Goal: Transaction & Acquisition: Purchase product/service

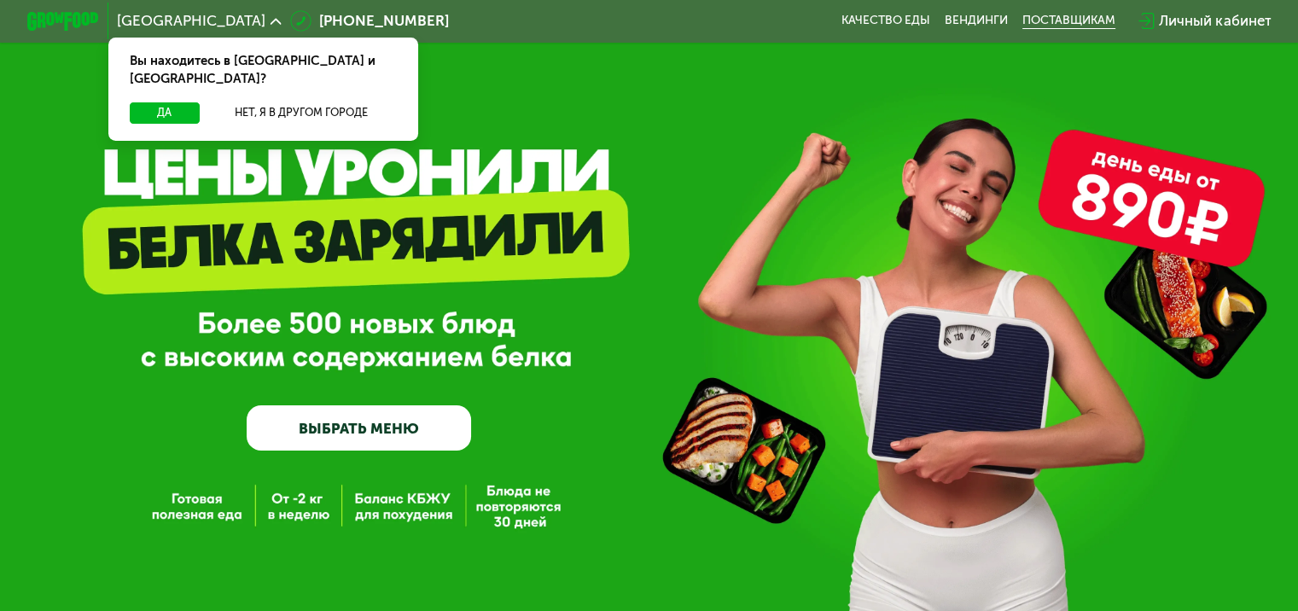
click at [1068, 15] on div "поставщикам" at bounding box center [1068, 21] width 93 height 15
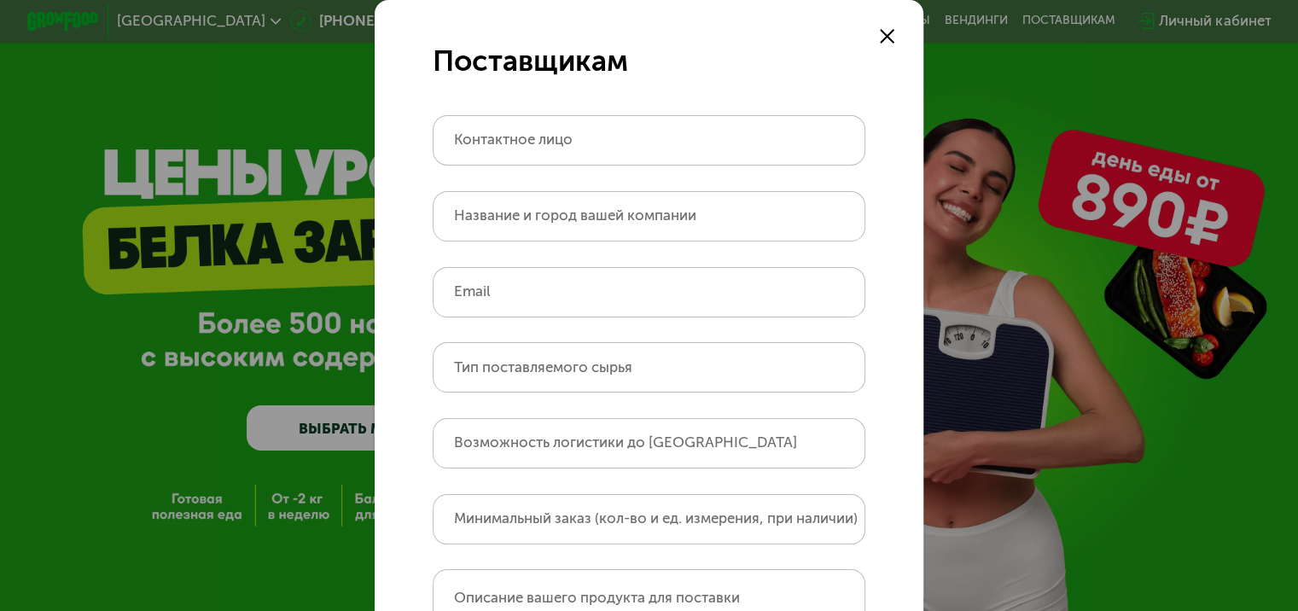
click at [880, 38] on use at bounding box center [887, 36] width 15 height 15
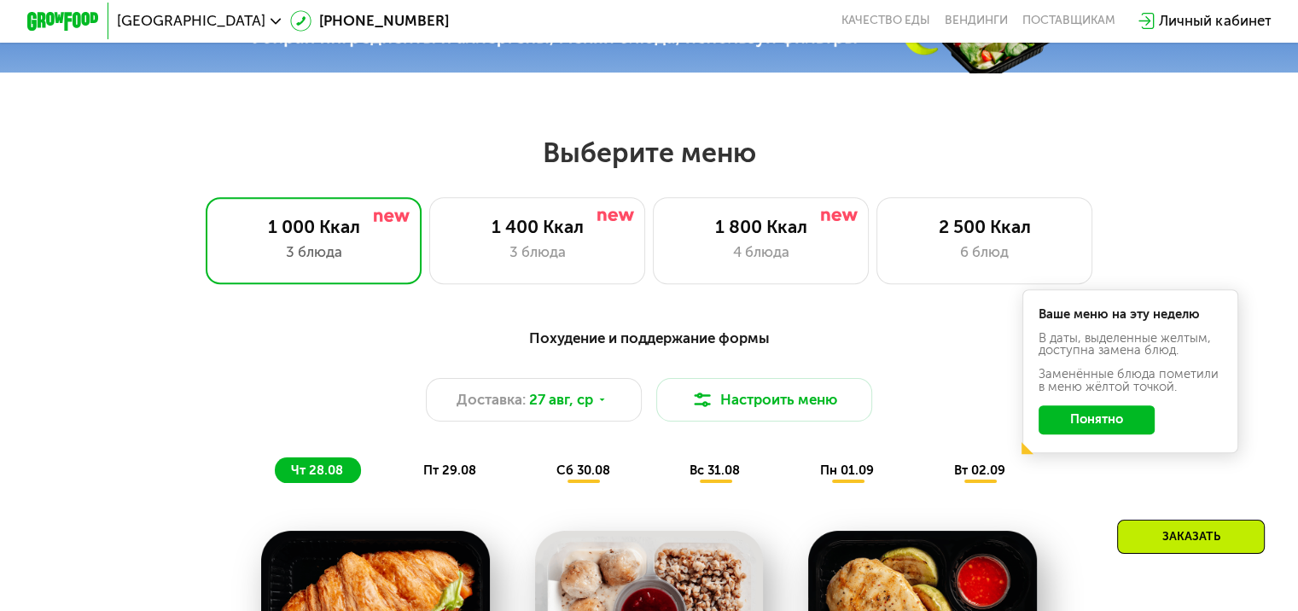
scroll to position [657, 0]
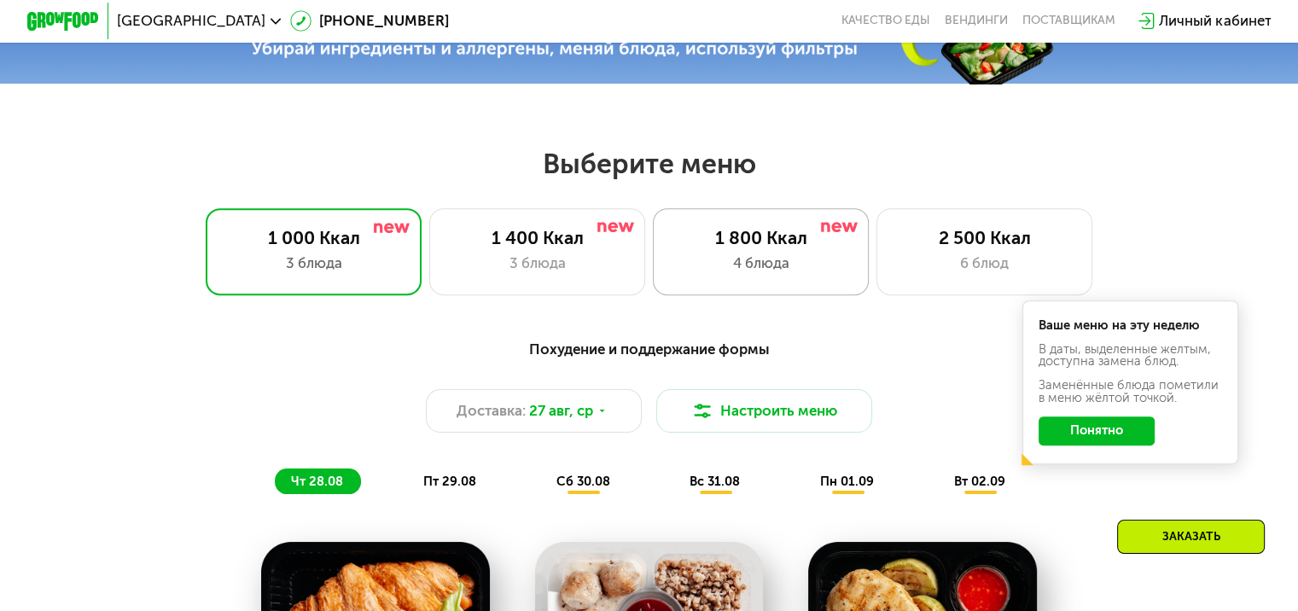
click at [876, 292] on div "1 800 Ккал 4 блюда" at bounding box center [984, 251] width 217 height 86
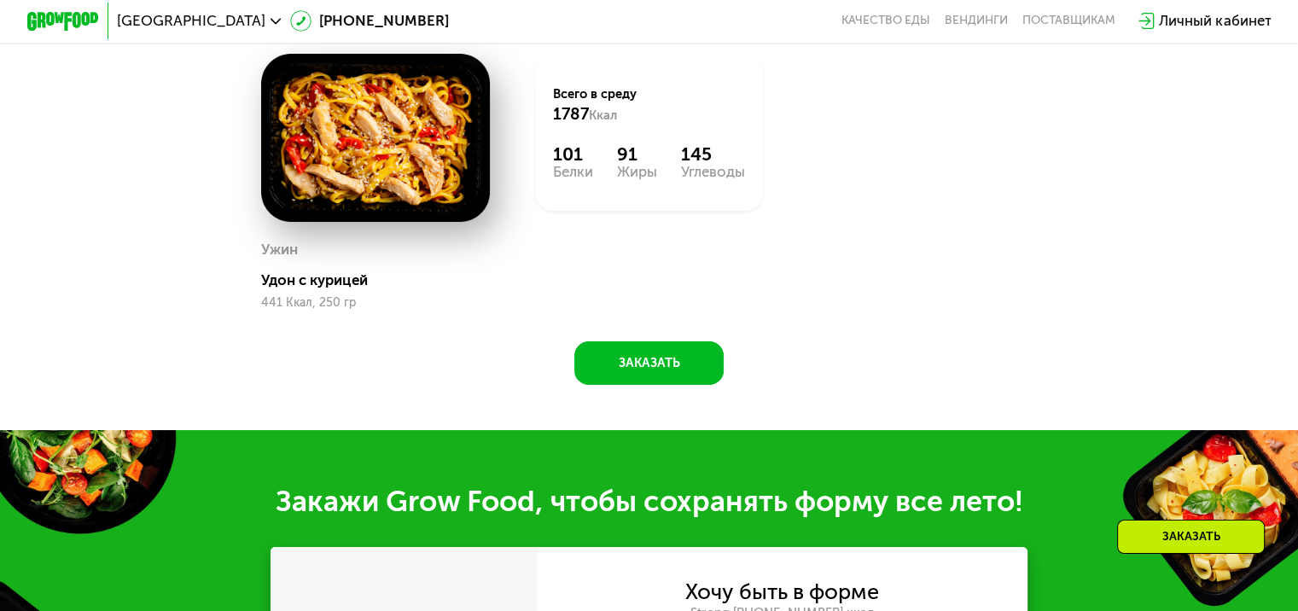
scroll to position [1300, 0]
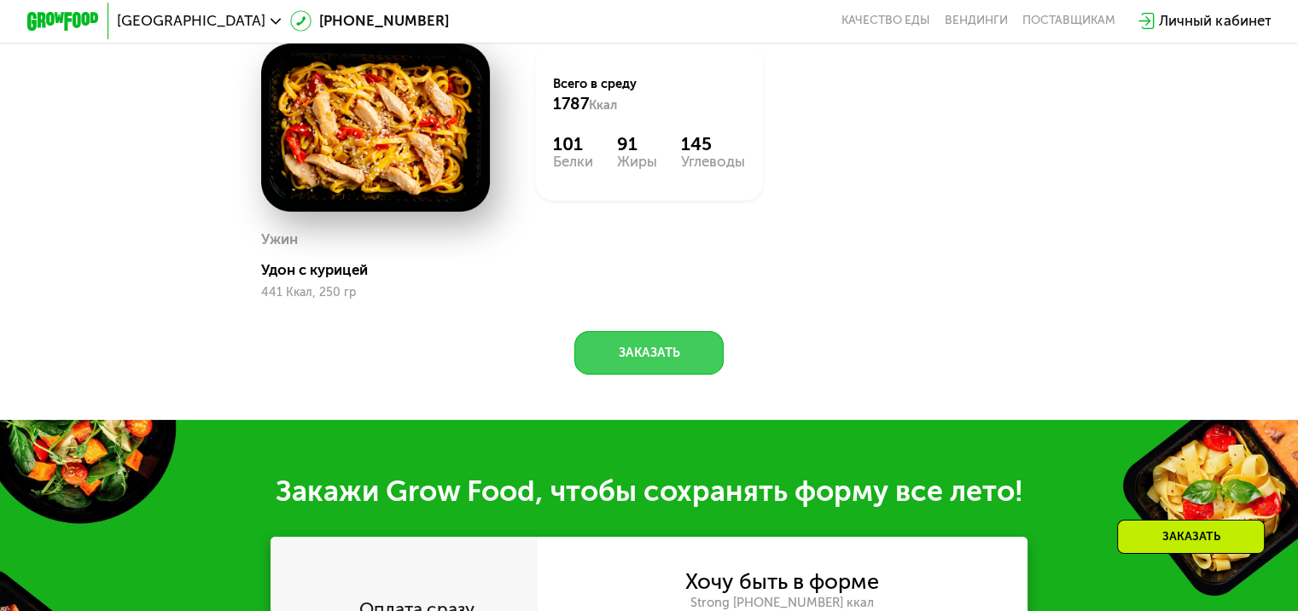
click at [666, 375] on button "Заказать" at bounding box center [648, 353] width 149 height 44
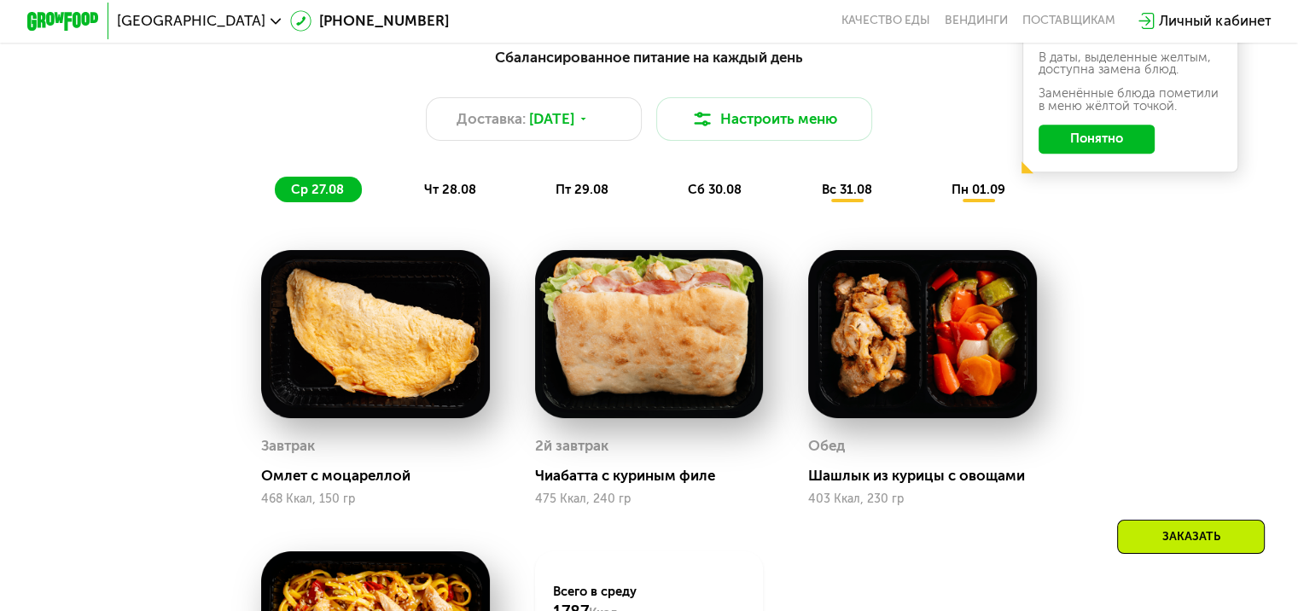
scroll to position [950, 0]
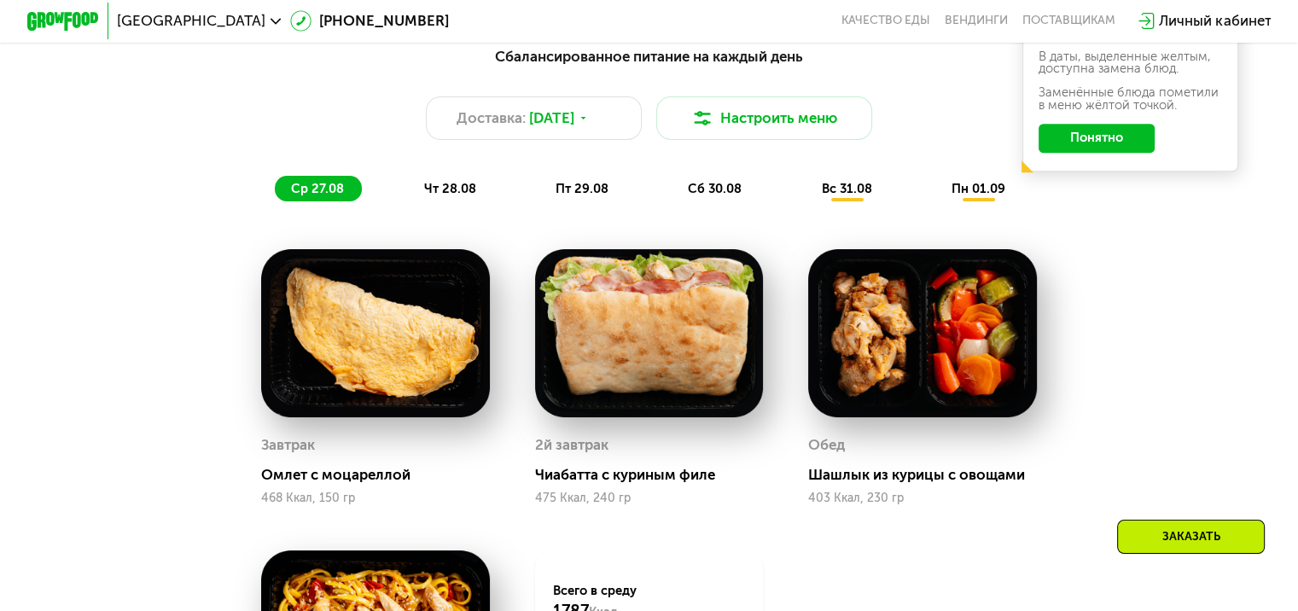
click at [833, 196] on span "вс 31.08" at bounding box center [846, 188] width 50 height 15
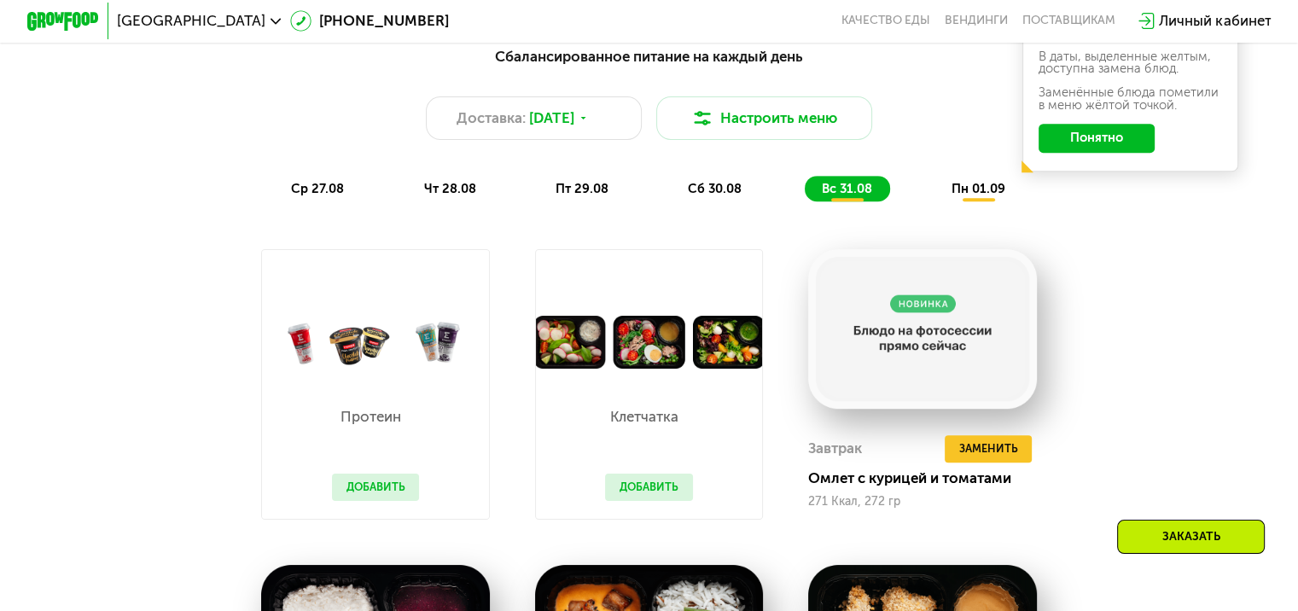
click at [370, 369] on img at bounding box center [375, 342] width 227 height 53
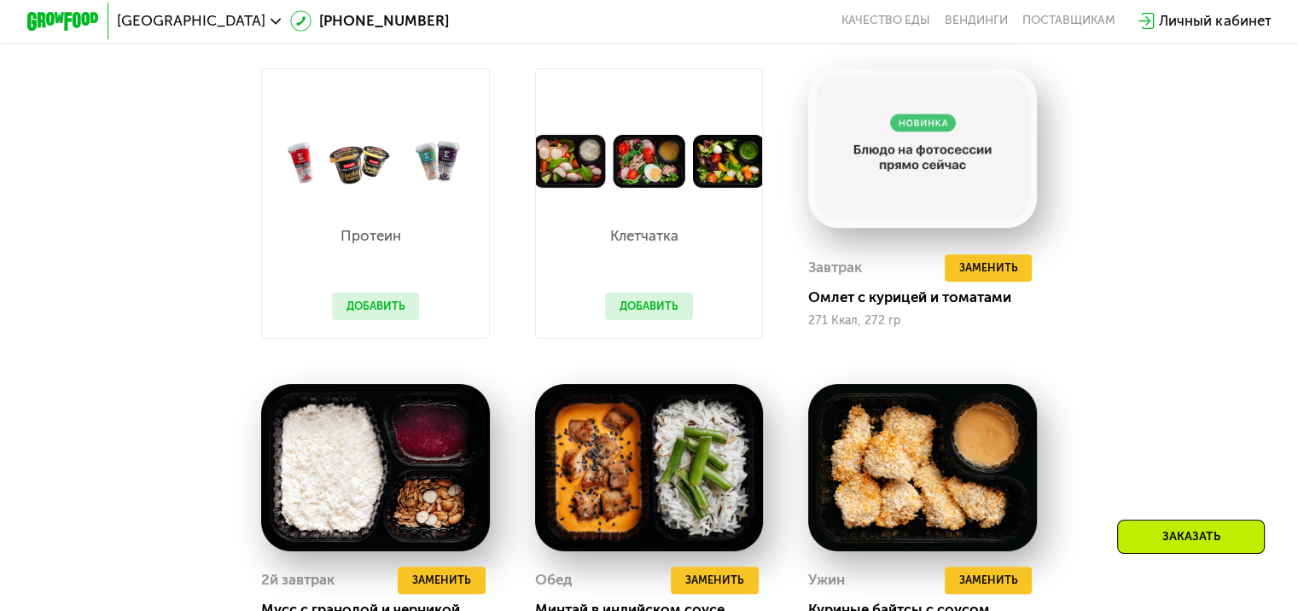
scroll to position [1129, 0]
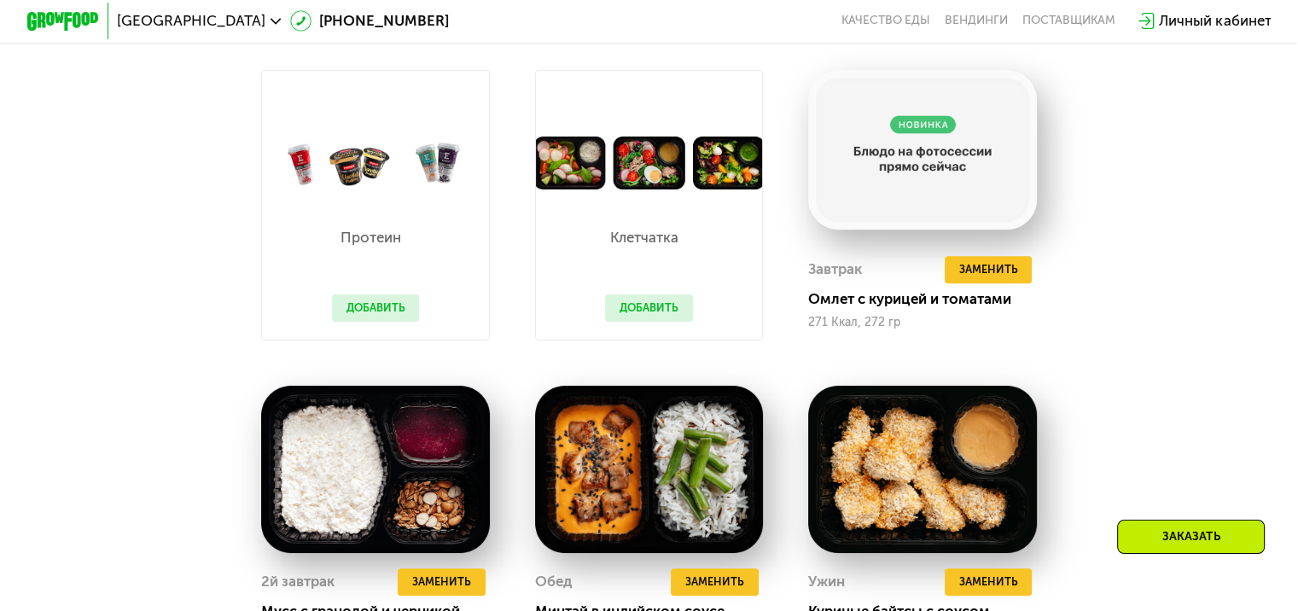
click at [379, 315] on button "Добавить" at bounding box center [376, 307] width 88 height 27
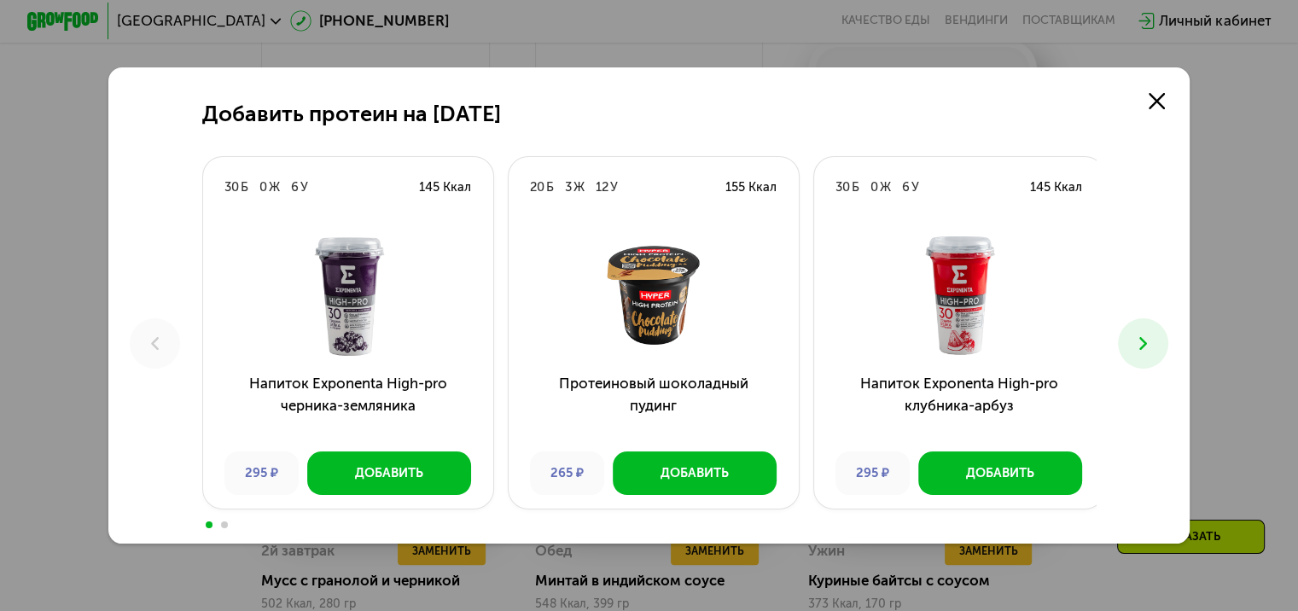
scroll to position [1518, 0]
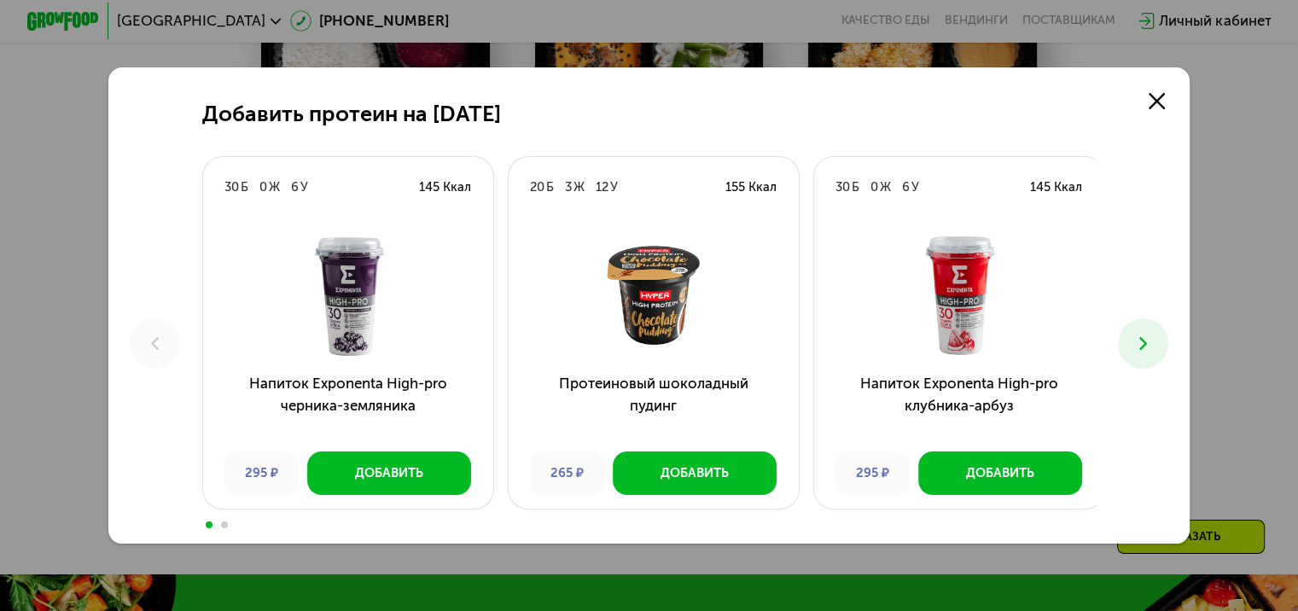
click at [1154, 341] on icon at bounding box center [1142, 343] width 21 height 21
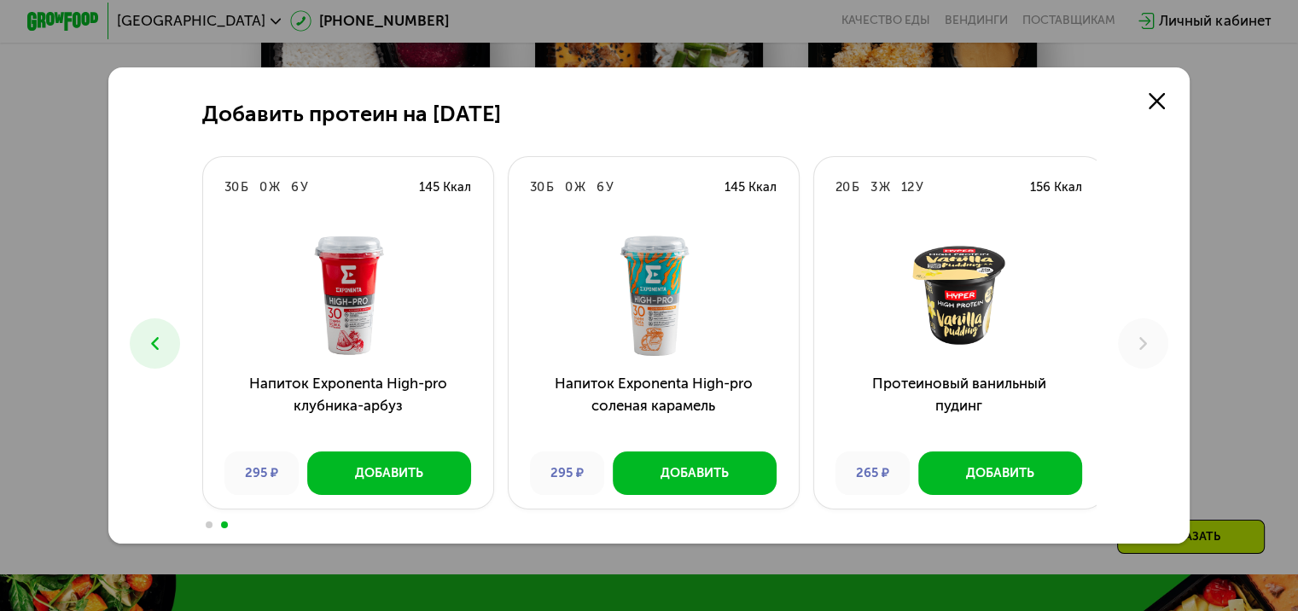
click at [144, 336] on icon at bounding box center [154, 343] width 21 height 21
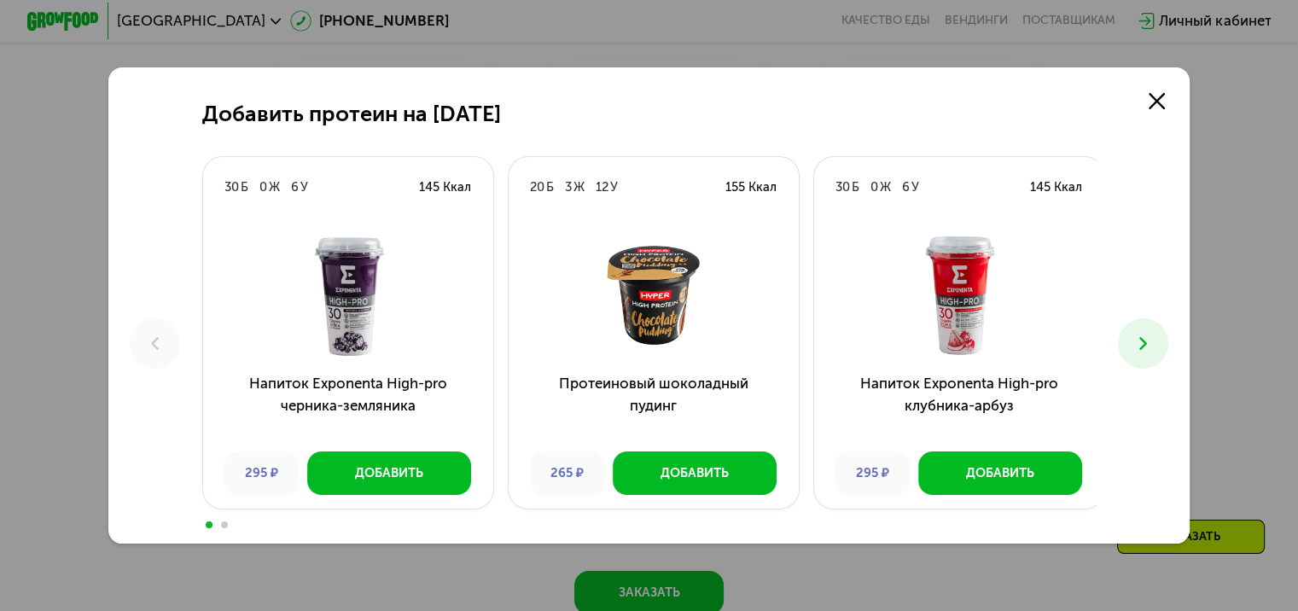
scroll to position [1430, 0]
click at [1156, 95] on use at bounding box center [1156, 101] width 16 height 16
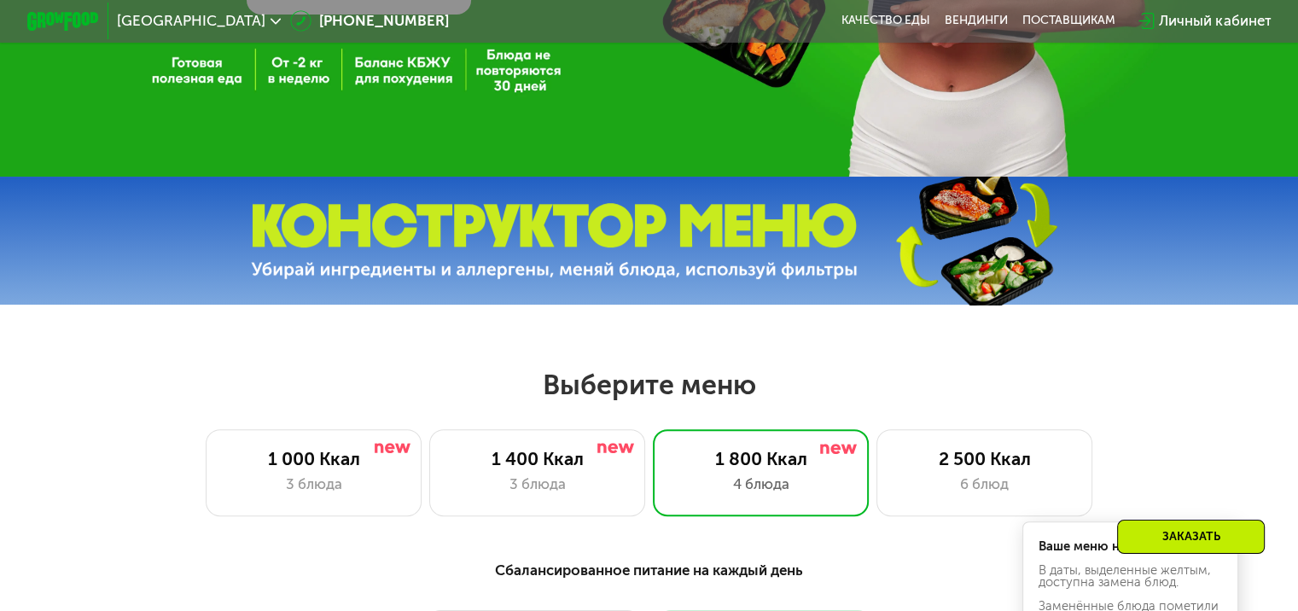
scroll to position [628, 0]
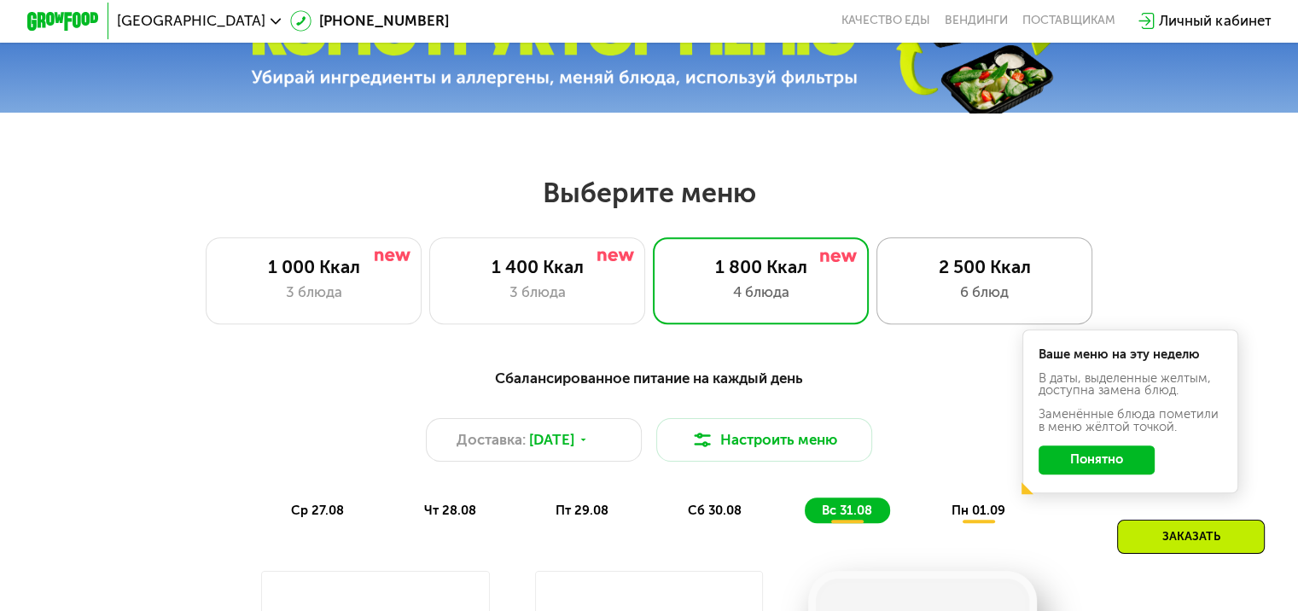
click at [982, 277] on div "2 500 Ккал" at bounding box center [984, 266] width 178 height 21
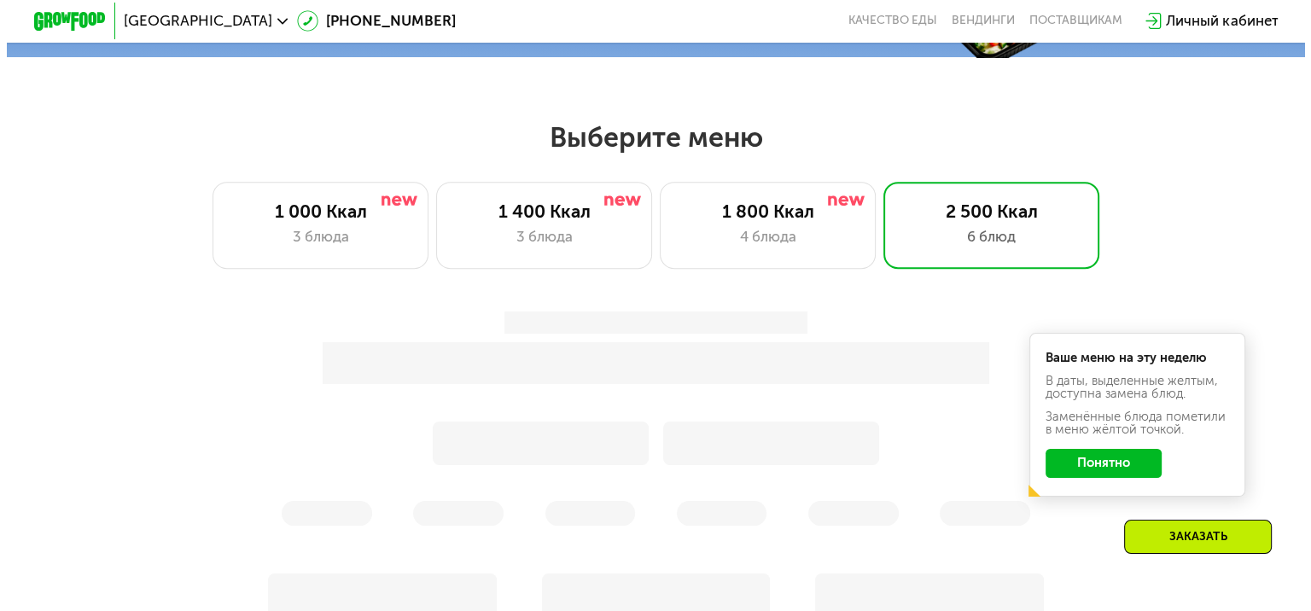
scroll to position [654, 0]
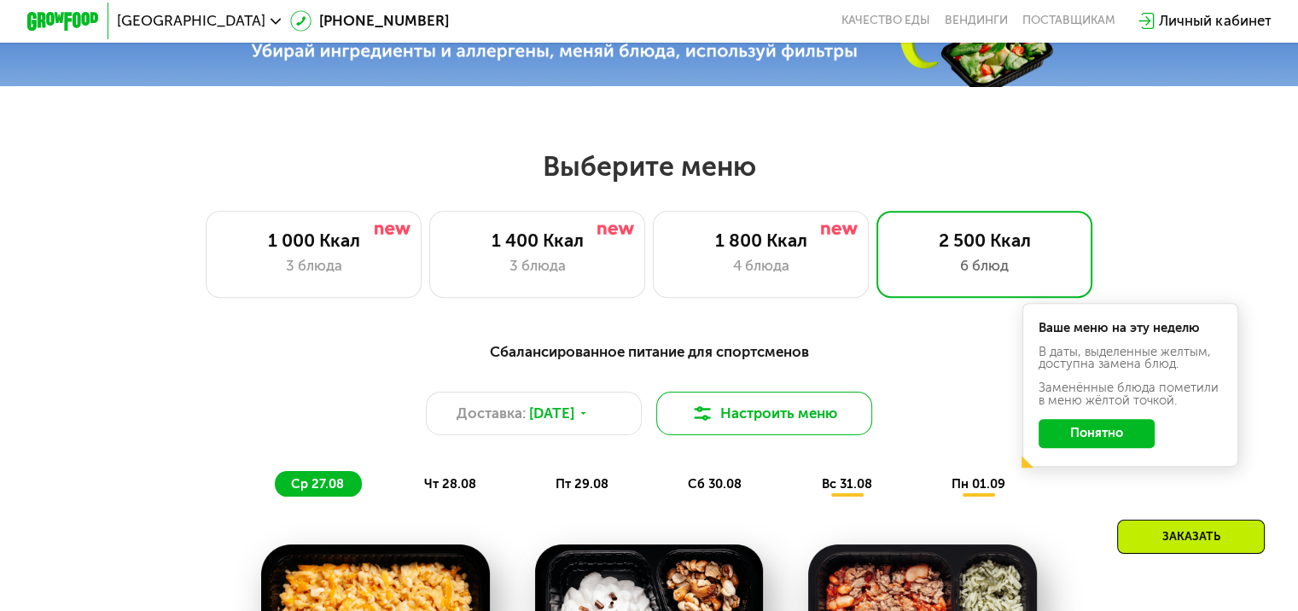
click at [746, 421] on button "Настроить меню" at bounding box center [764, 414] width 217 height 44
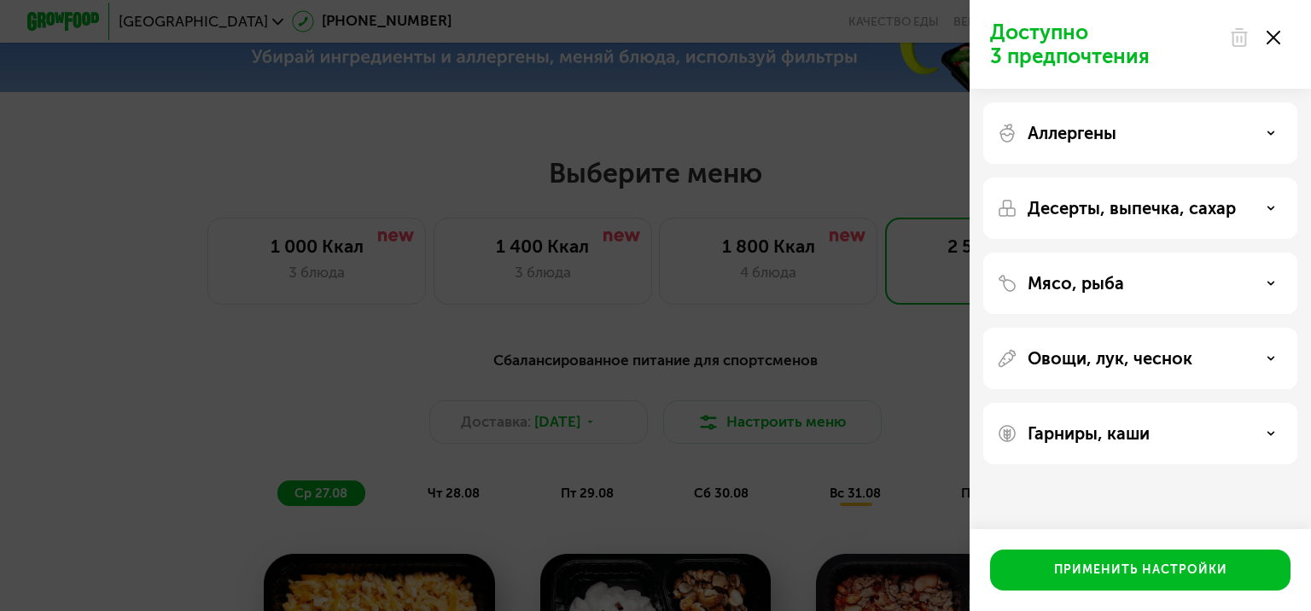
click at [1229, 177] on div "Аллергены" at bounding box center [1140, 207] width 314 height 61
click at [1270, 209] on use at bounding box center [1271, 207] width 6 height 3
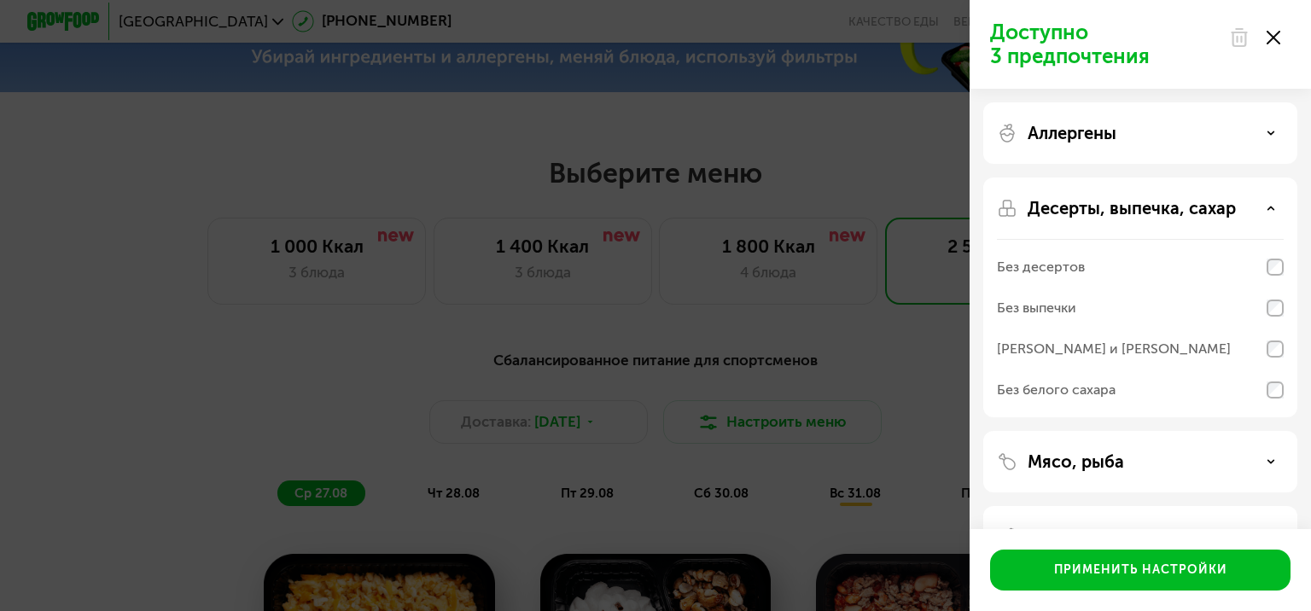
click at [1261, 200] on div "Десерты, выпечка, сахар" at bounding box center [1140, 208] width 287 height 20
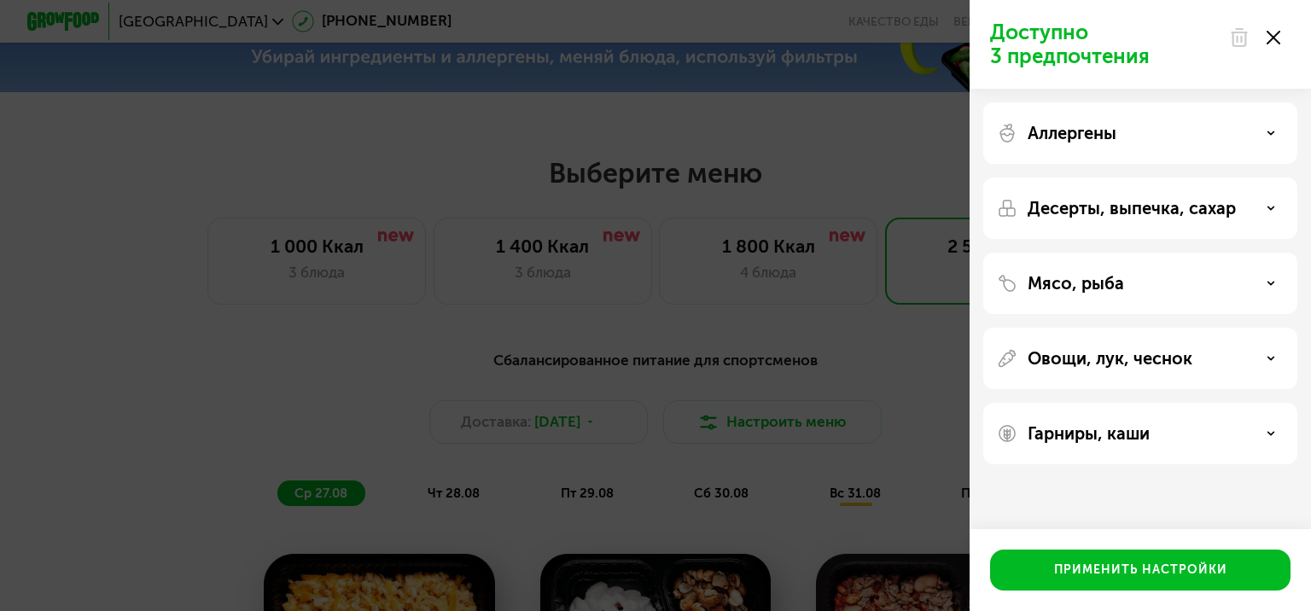
click at [1275, 133] on div "Аллергены" at bounding box center [1140, 133] width 287 height 20
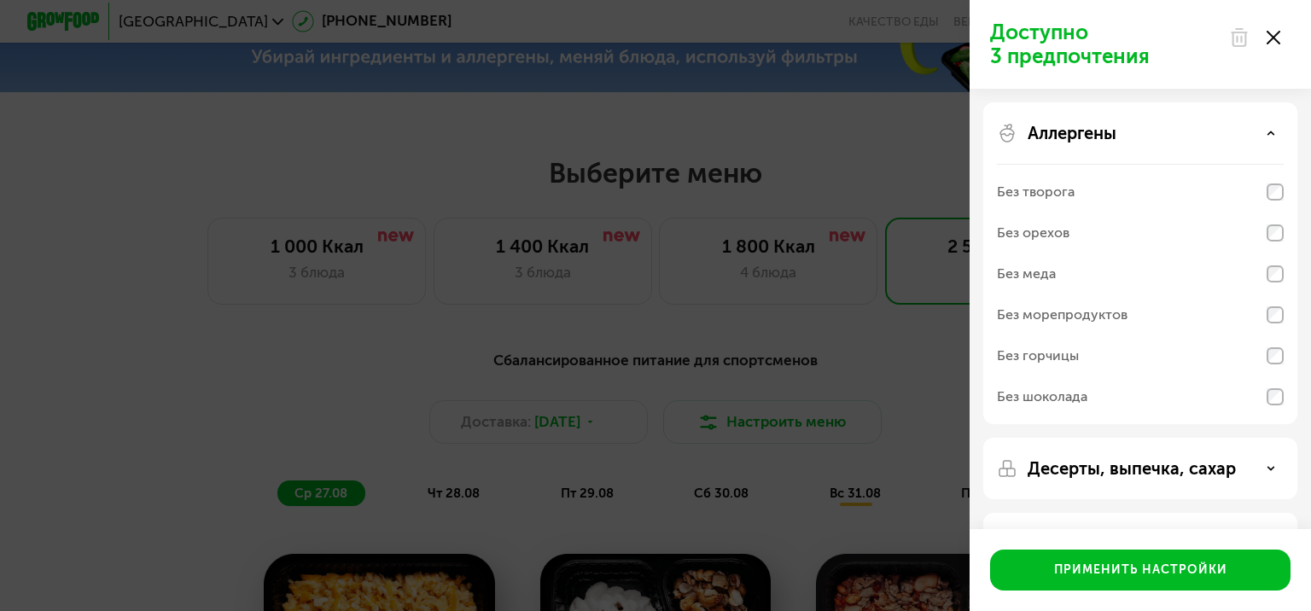
click at [1275, 133] on div "Аллергены" at bounding box center [1140, 133] width 287 height 20
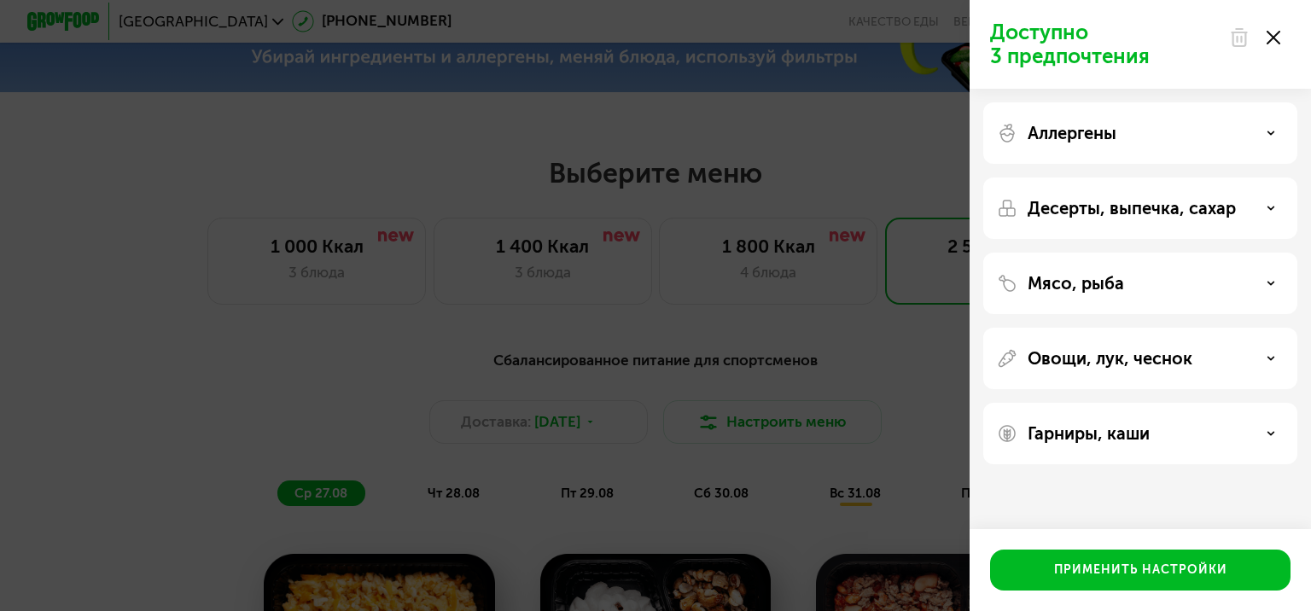
click at [1270, 433] on use at bounding box center [1271, 433] width 6 height 3
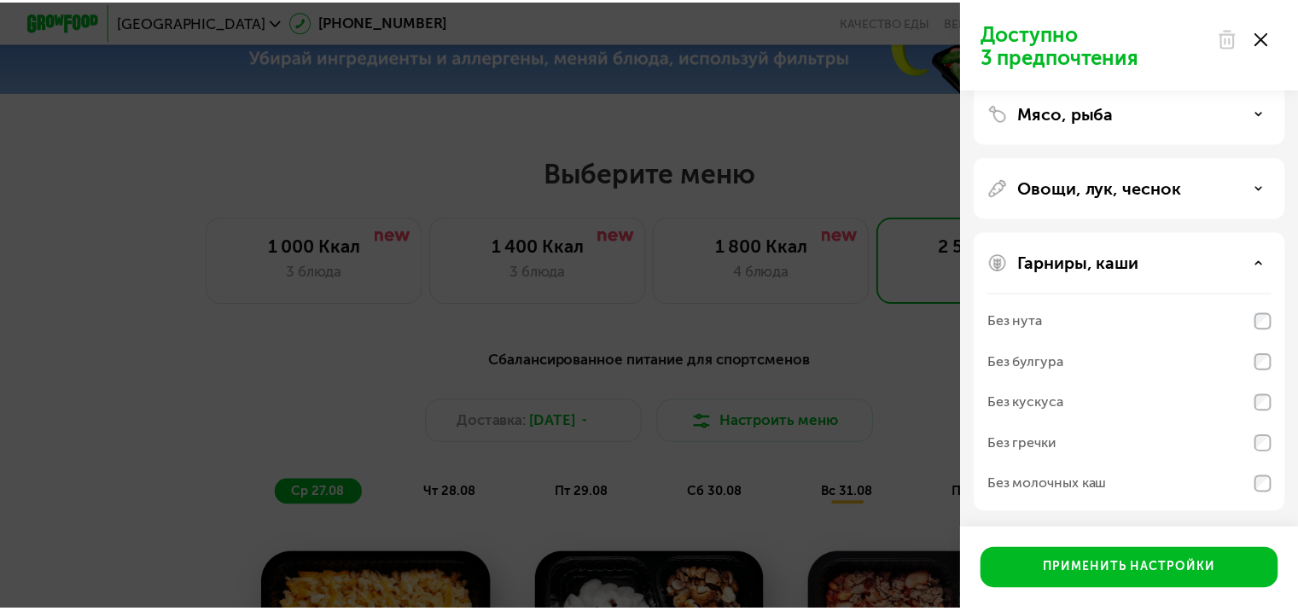
scroll to position [0, 0]
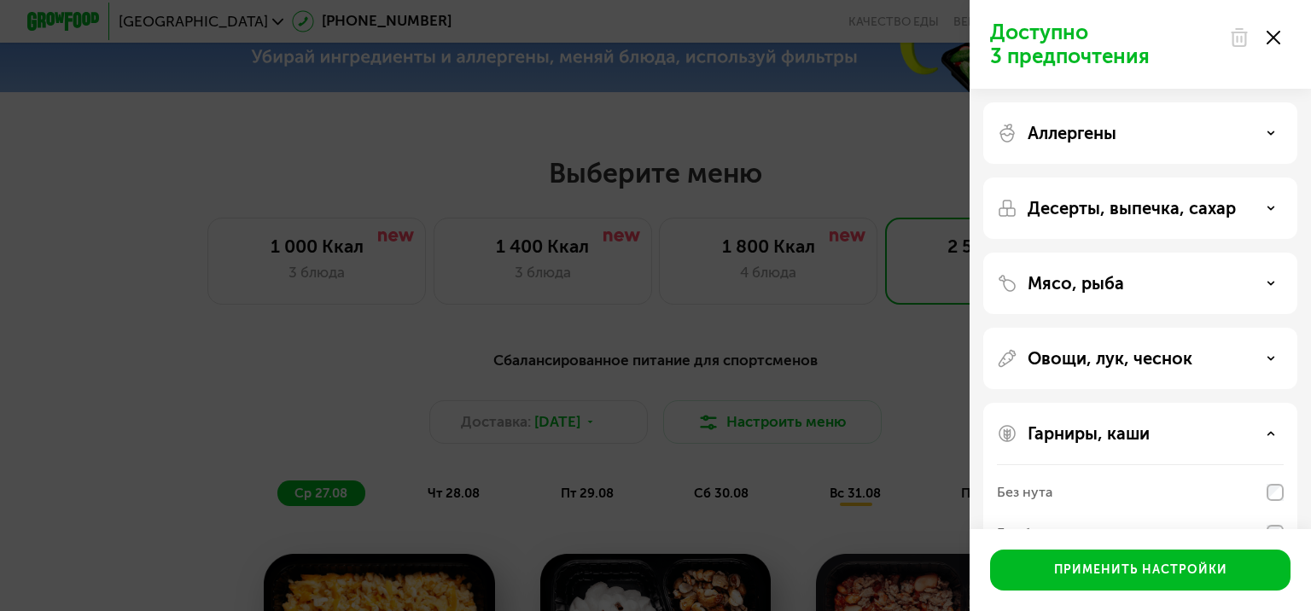
click at [1274, 41] on icon at bounding box center [1273, 38] width 14 height 14
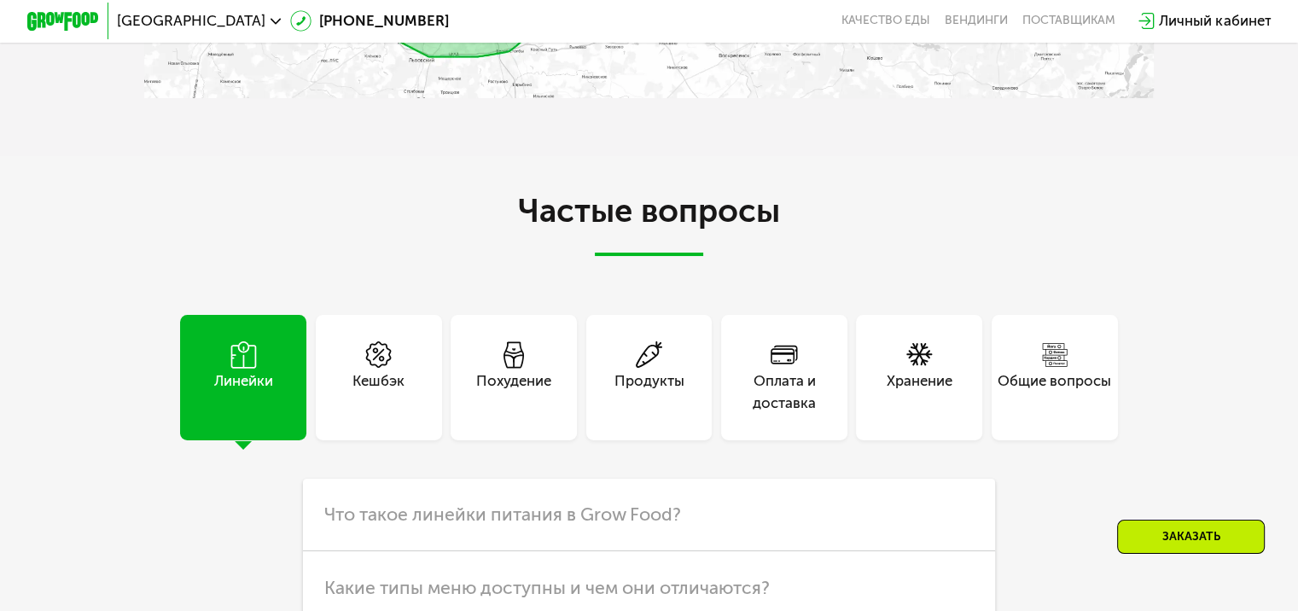
scroll to position [4464, 0]
click at [415, 436] on div "Кешбэк" at bounding box center [379, 377] width 126 height 126
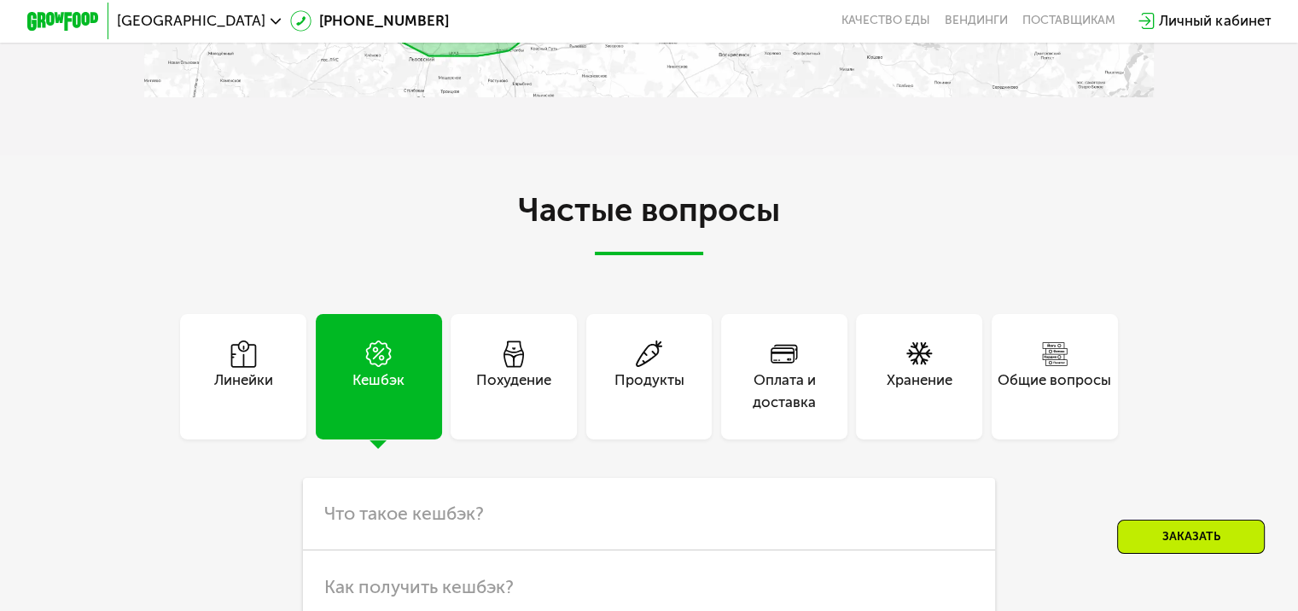
click at [491, 413] on div "Похудение" at bounding box center [513, 391] width 75 height 44
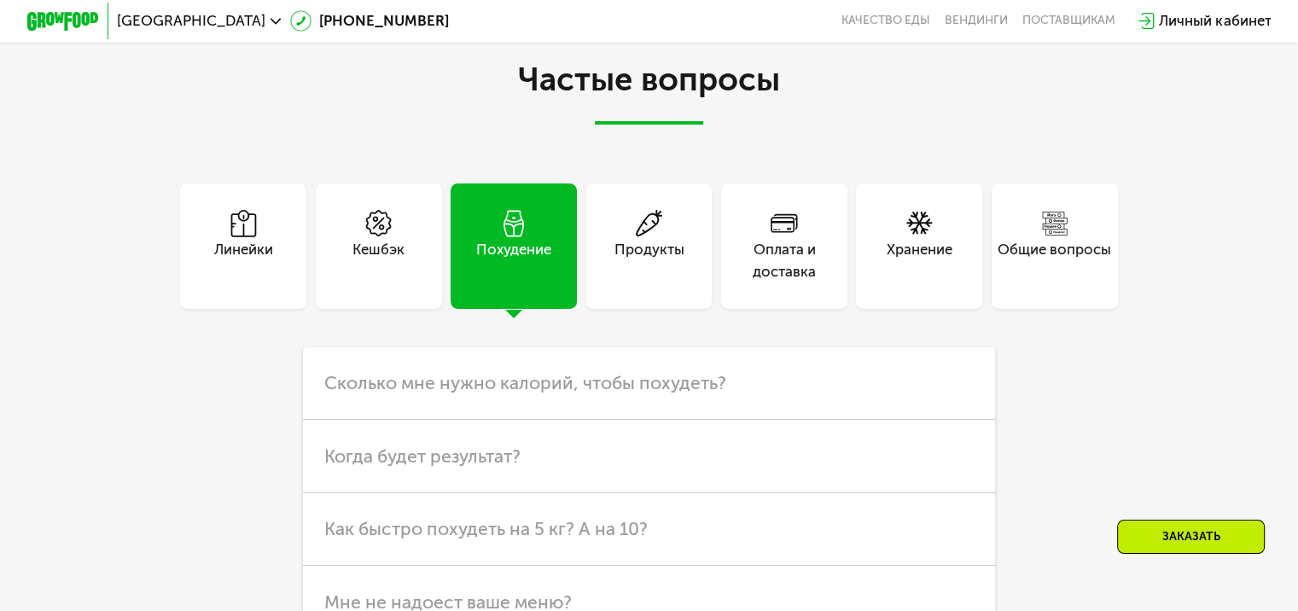
scroll to position [4595, 0]
click at [634, 282] on div "Продукты" at bounding box center [649, 260] width 70 height 44
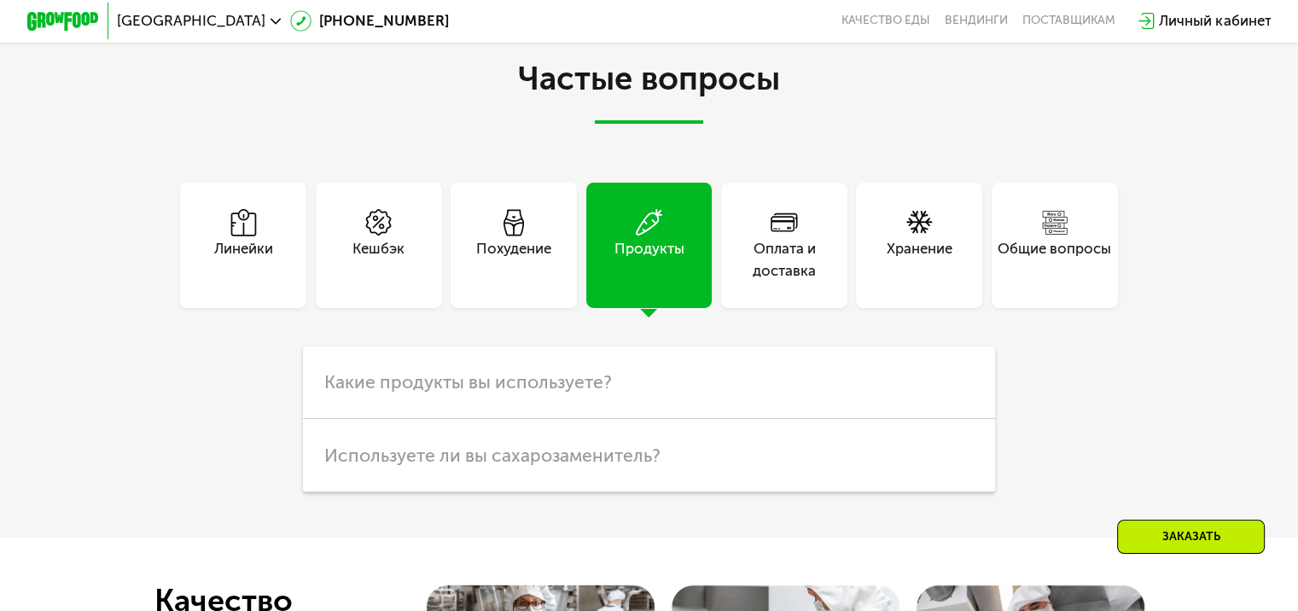
click at [727, 282] on div "Оплата и доставка" at bounding box center [784, 260] width 126 height 44
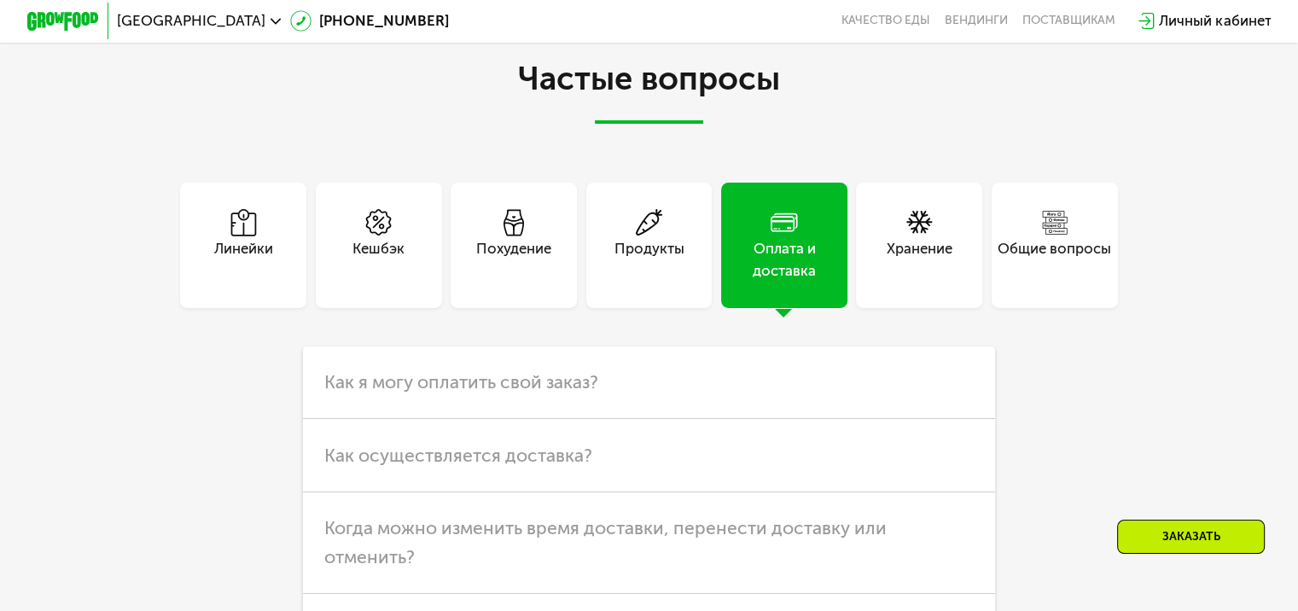
click at [903, 309] on div "Хранение" at bounding box center [919, 246] width 126 height 126
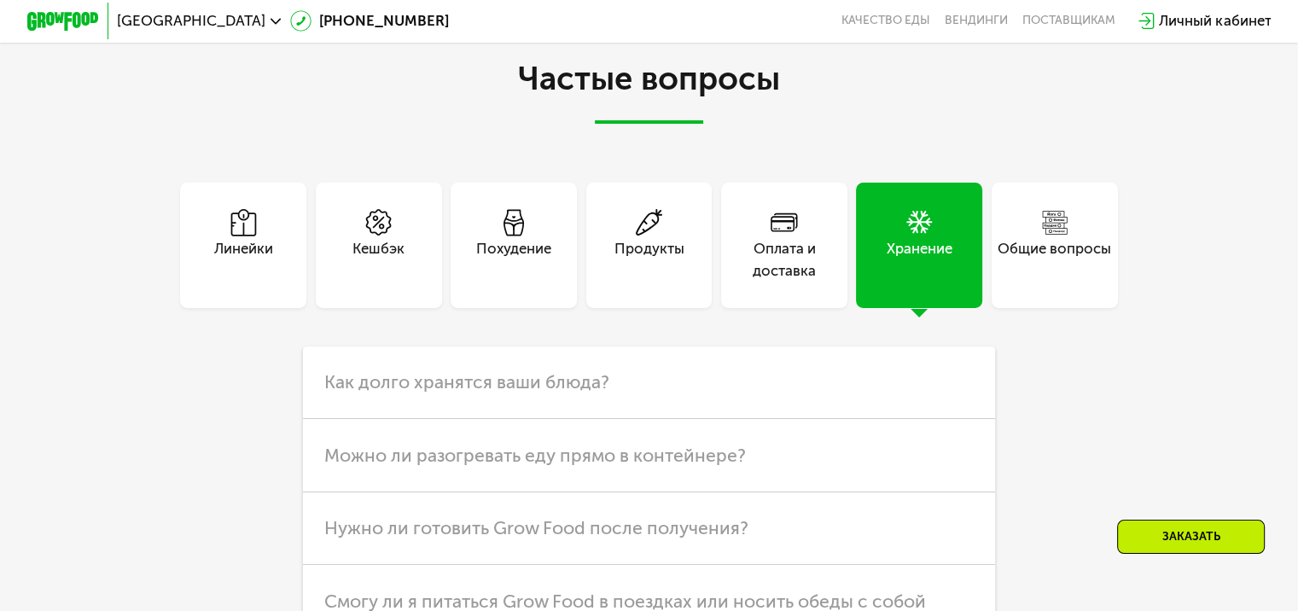
click at [1038, 282] on div "Общие вопросы" at bounding box center [1053, 260] width 113 height 44
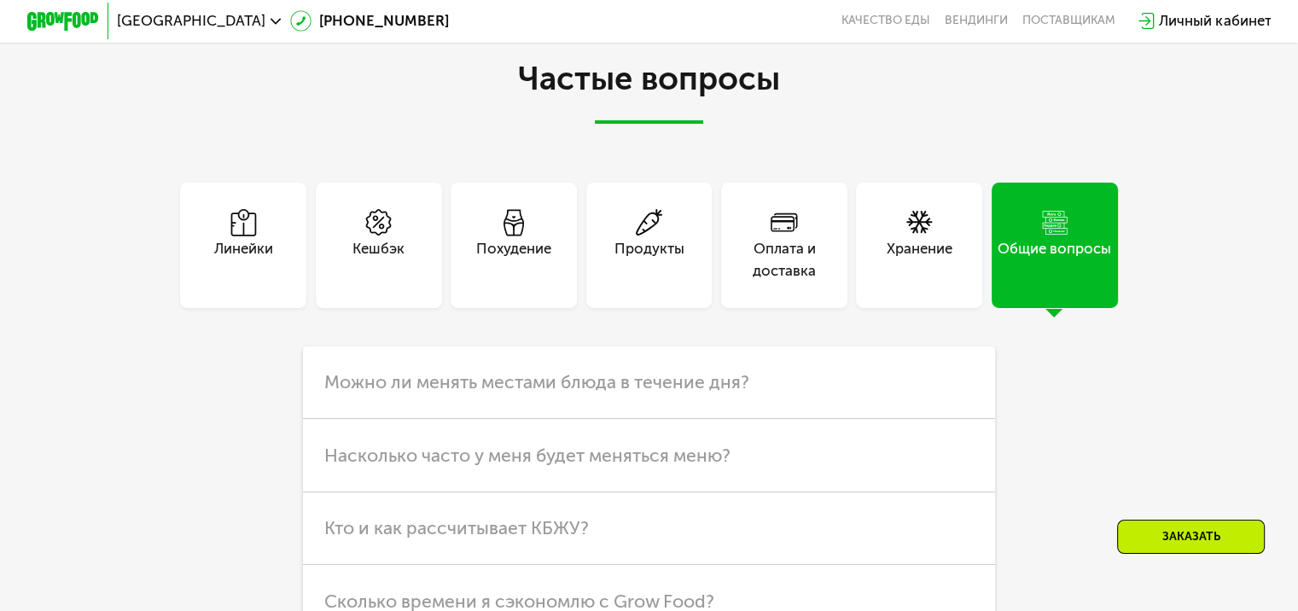
click at [898, 282] on div "Хранение" at bounding box center [919, 260] width 66 height 44
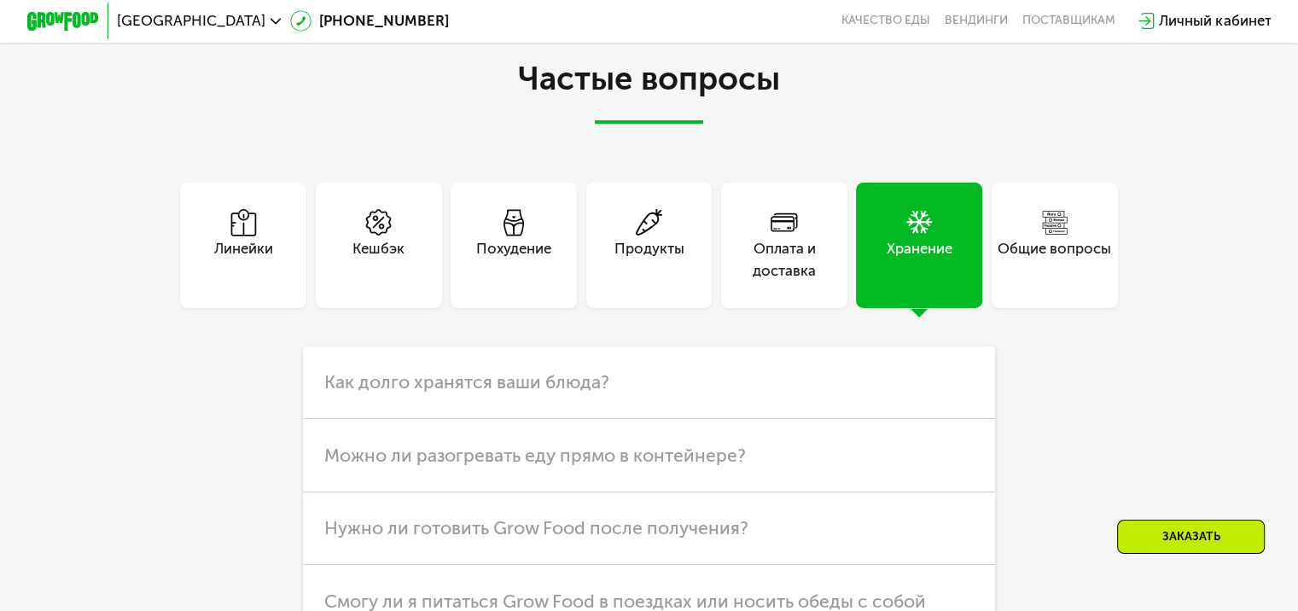
click at [816, 282] on div "Оплата и доставка" at bounding box center [784, 260] width 126 height 44
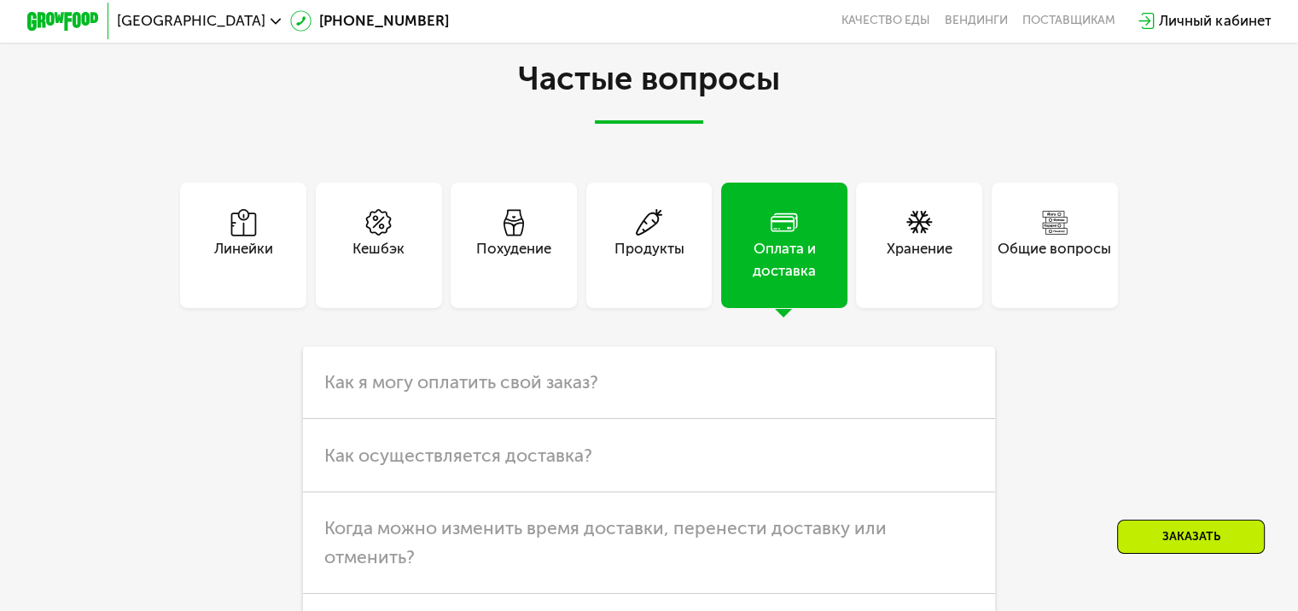
click at [659, 309] on div "Продукты" at bounding box center [649, 246] width 126 height 126
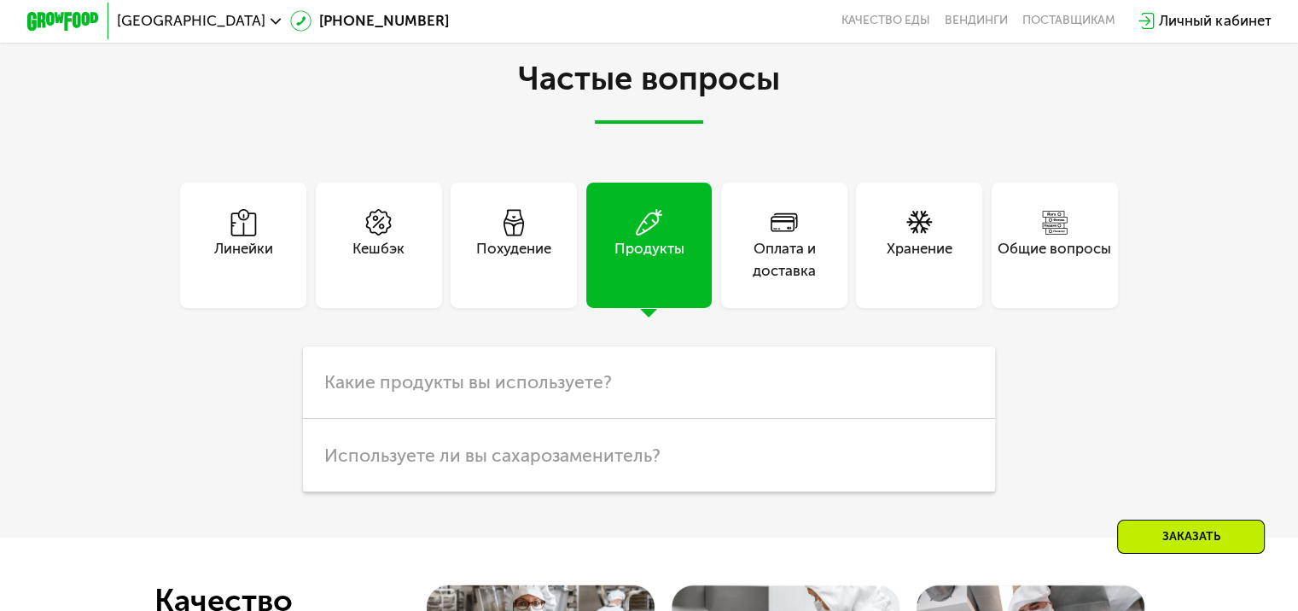
click at [526, 309] on div "Похудение" at bounding box center [513, 246] width 126 height 126
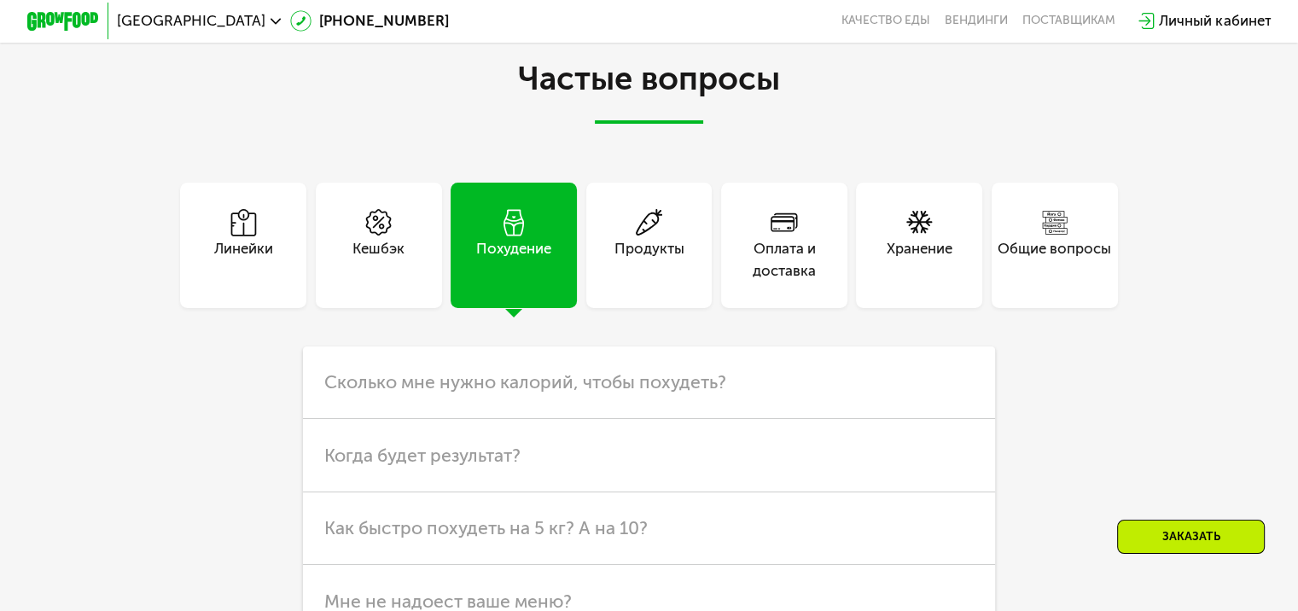
click at [410, 309] on div "Кешбэк" at bounding box center [379, 246] width 126 height 126
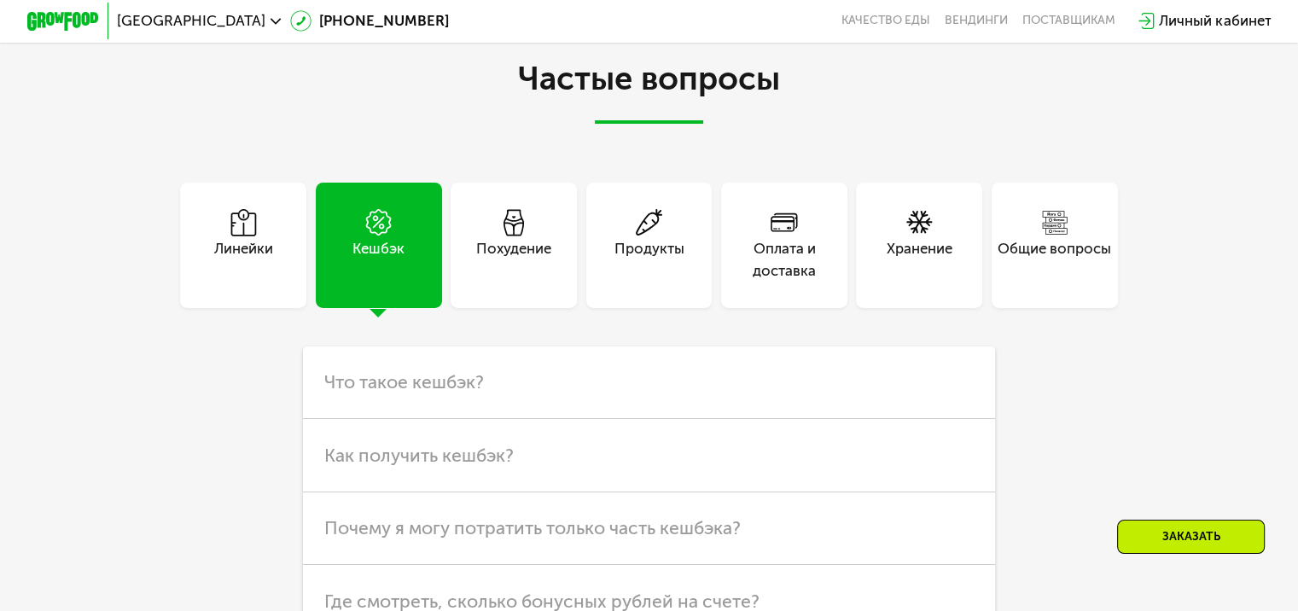
click at [311, 309] on div "Линейки" at bounding box center [378, 246] width 135 height 126
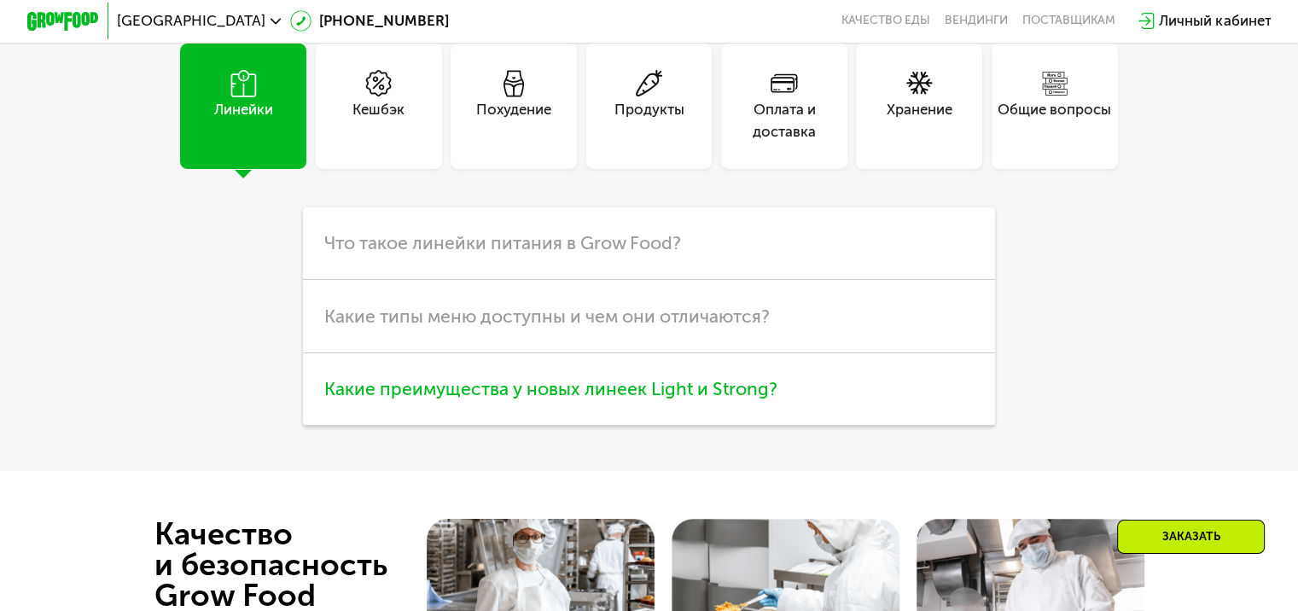
scroll to position [4735, 0]
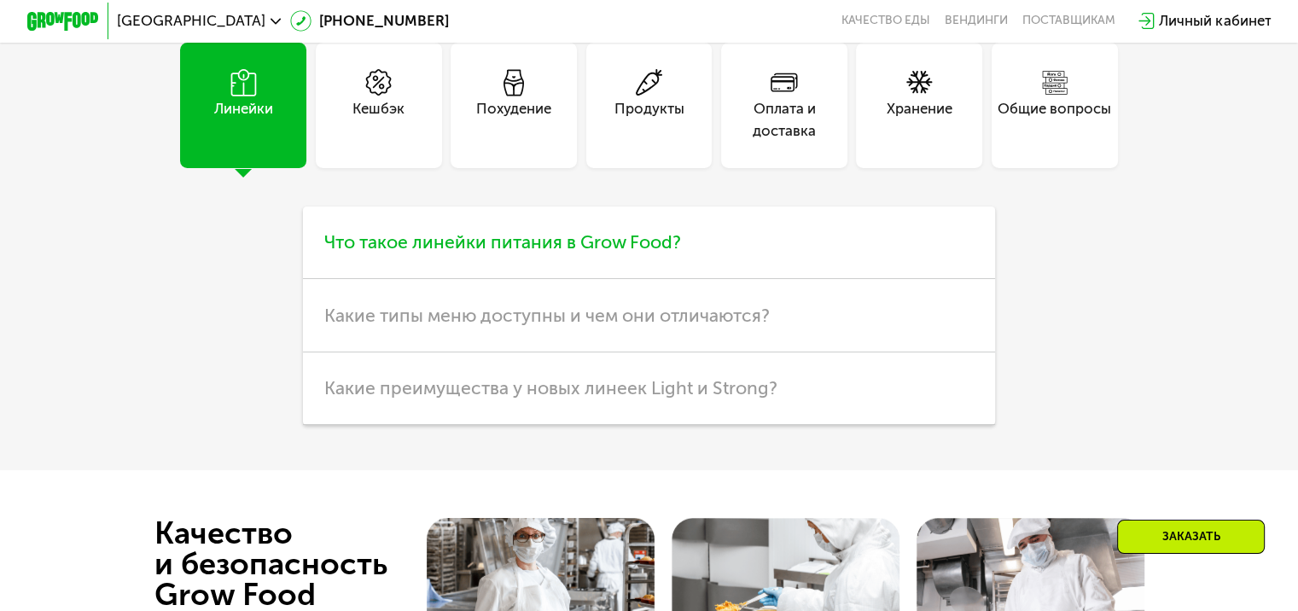
click at [721, 279] on h3 "Что такое линейки питания в Grow Food?" at bounding box center [649, 242] width 692 height 73
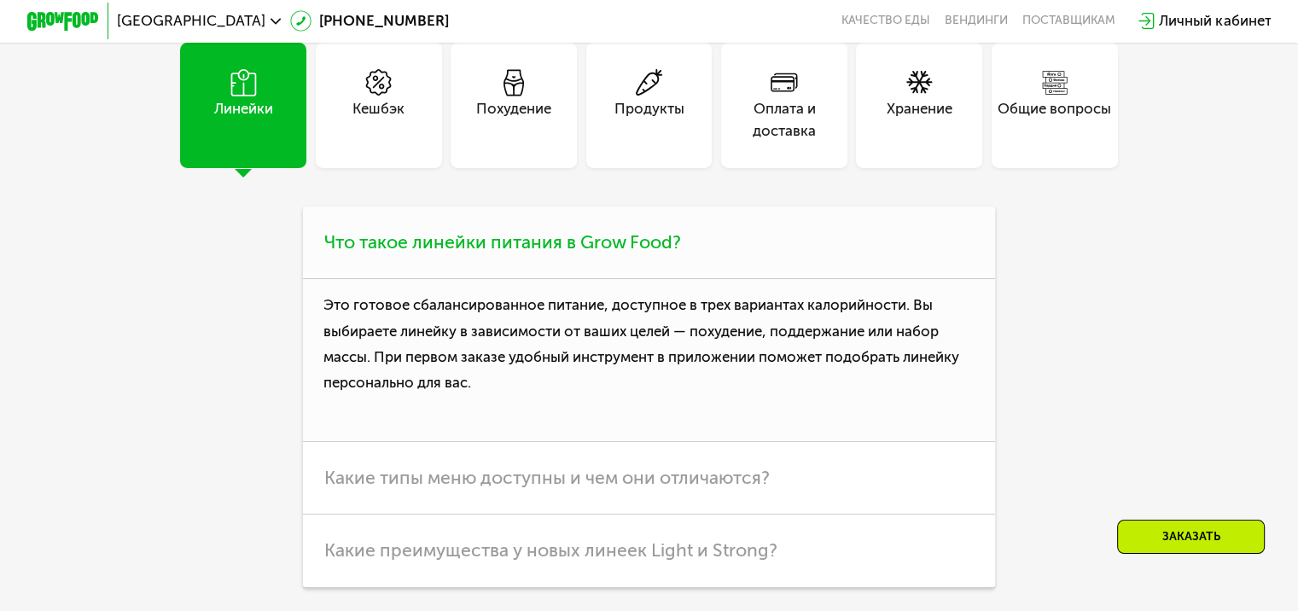
click at [721, 279] on h3 "Что такое линейки питания в Grow Food?" at bounding box center [649, 242] width 692 height 73
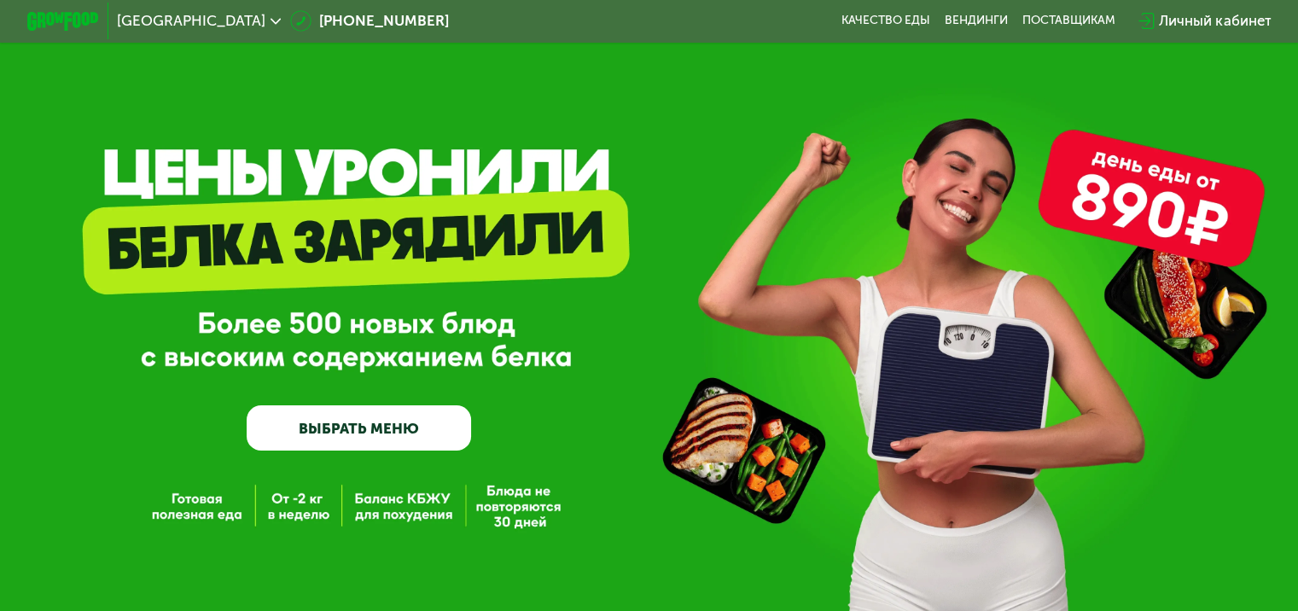
scroll to position [0, 0]
click at [421, 423] on link "ВЫБРАТЬ МЕНЮ" at bounding box center [359, 427] width 224 height 45
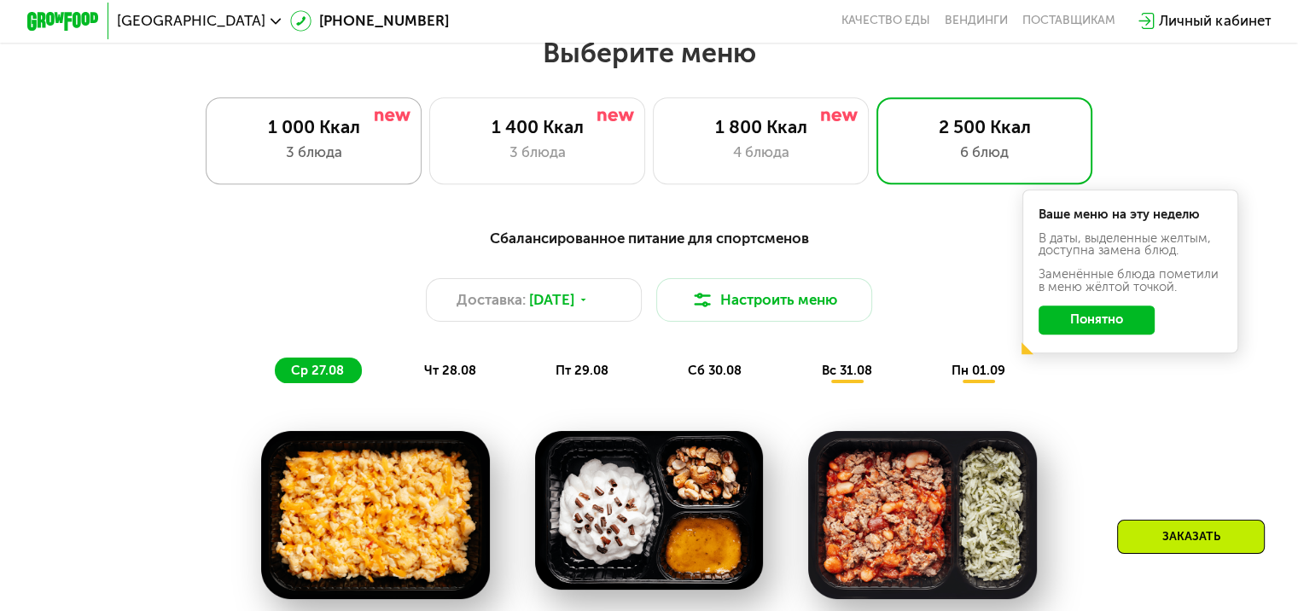
click at [429, 172] on div "1 000 Ккал 3 блюда" at bounding box center [537, 140] width 217 height 86
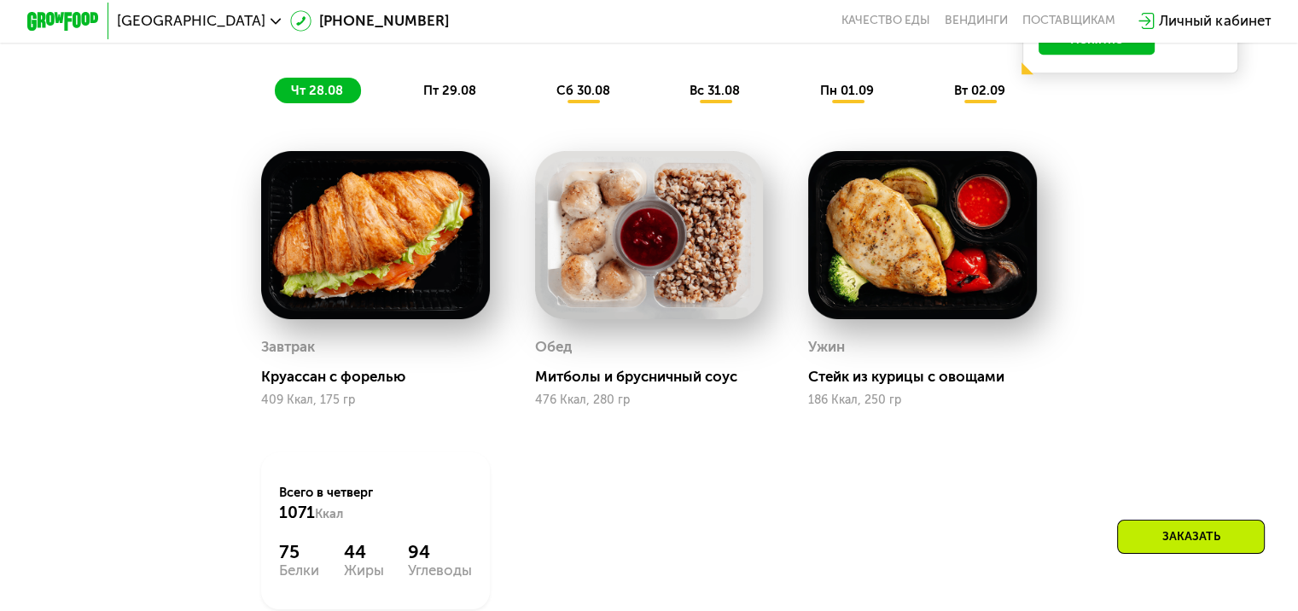
scroll to position [1048, 0]
click at [406, 304] on img at bounding box center [375, 235] width 229 height 168
click at [602, 282] on img at bounding box center [649, 235] width 229 height 168
click at [964, 288] on img at bounding box center [922, 235] width 229 height 168
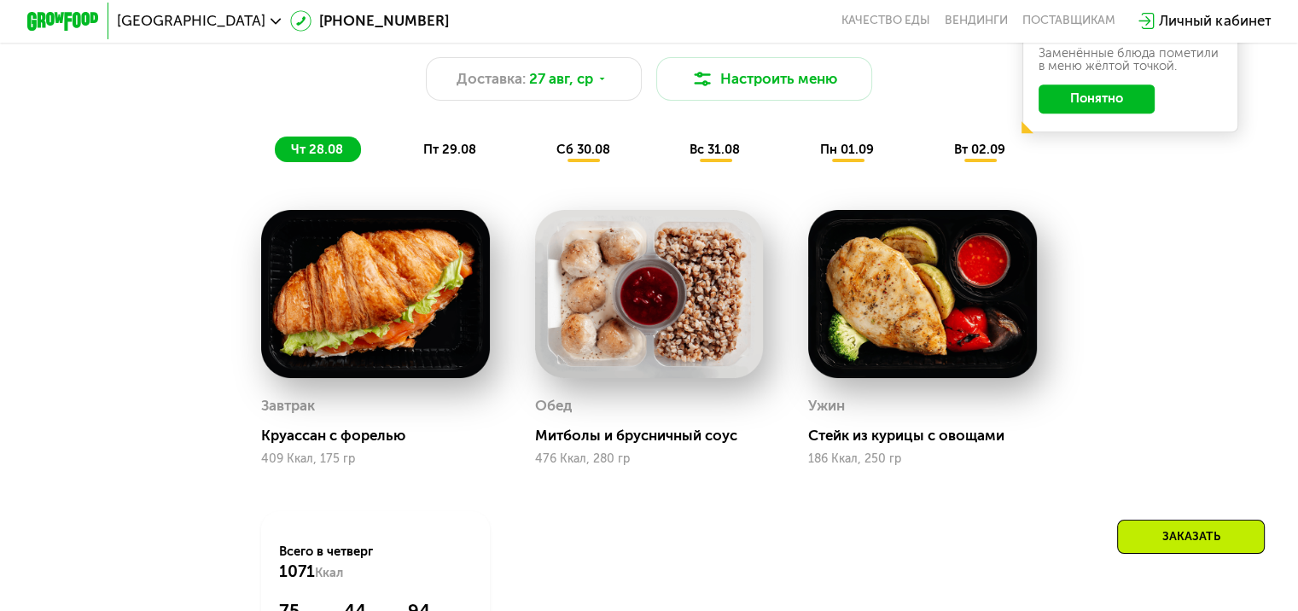
scroll to position [957, 0]
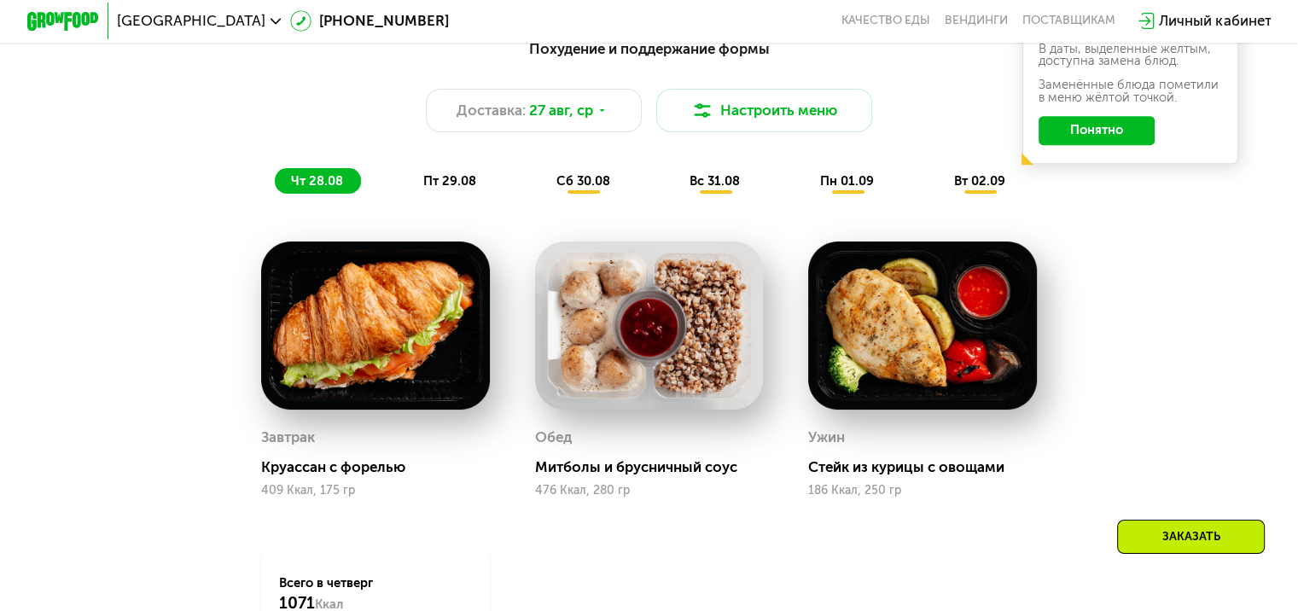
click at [540, 180] on div "пт 29.08" at bounding box center [584, 181] width 88 height 26
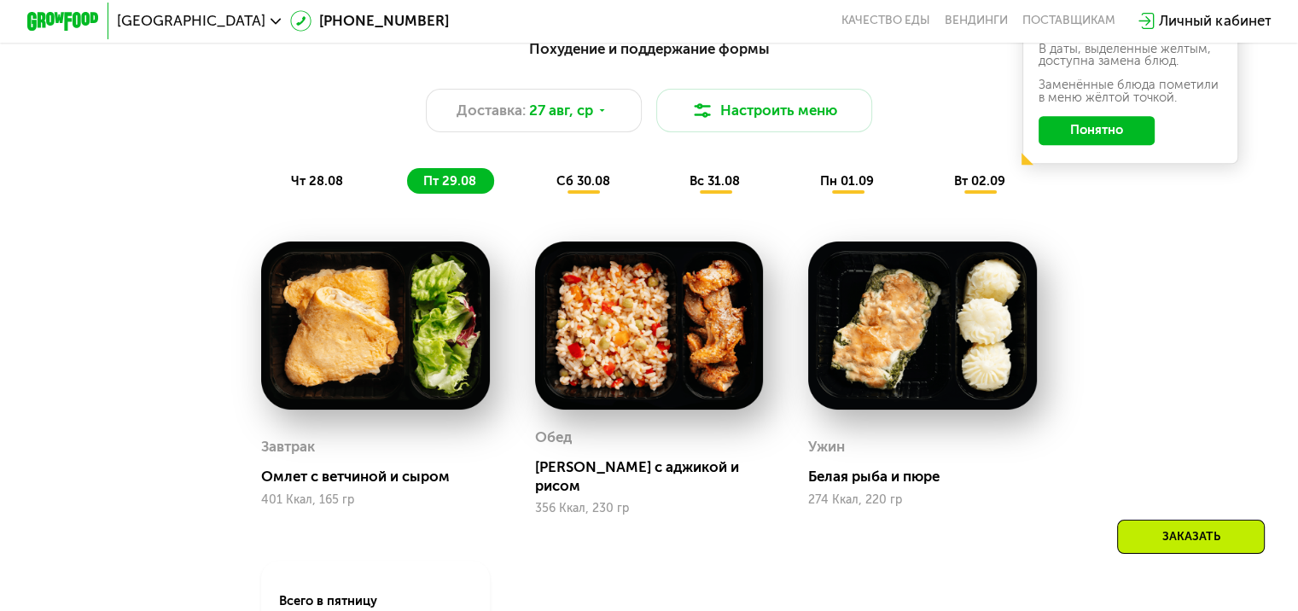
click at [555, 289] on img at bounding box center [649, 325] width 229 height 168
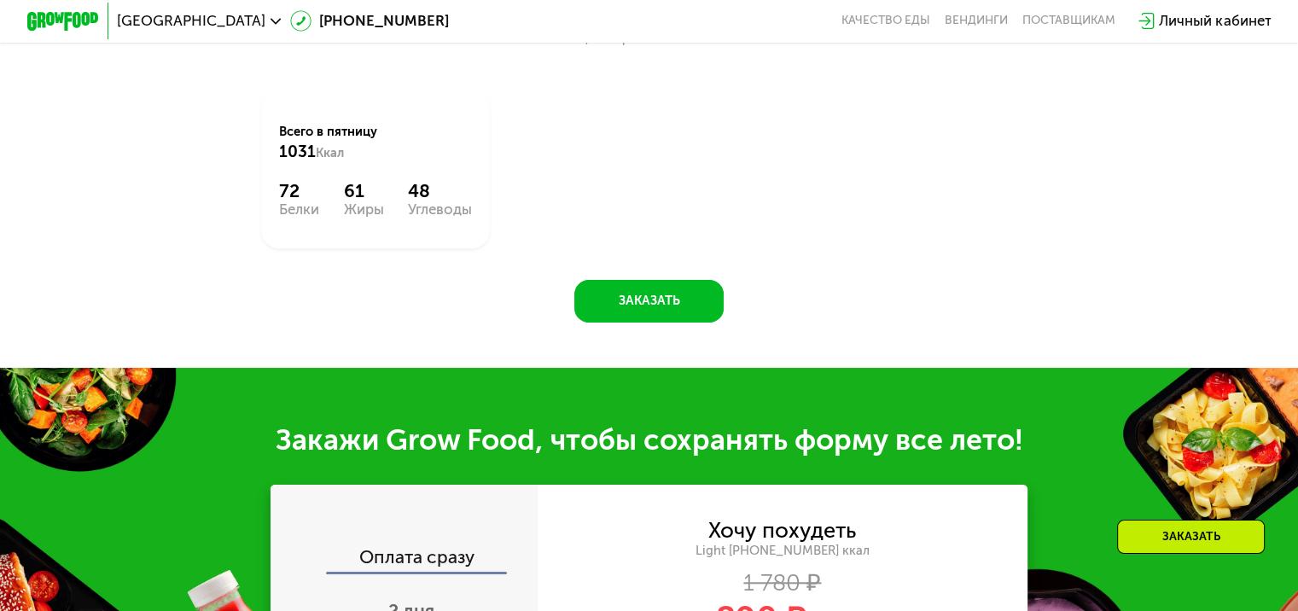
scroll to position [942, 0]
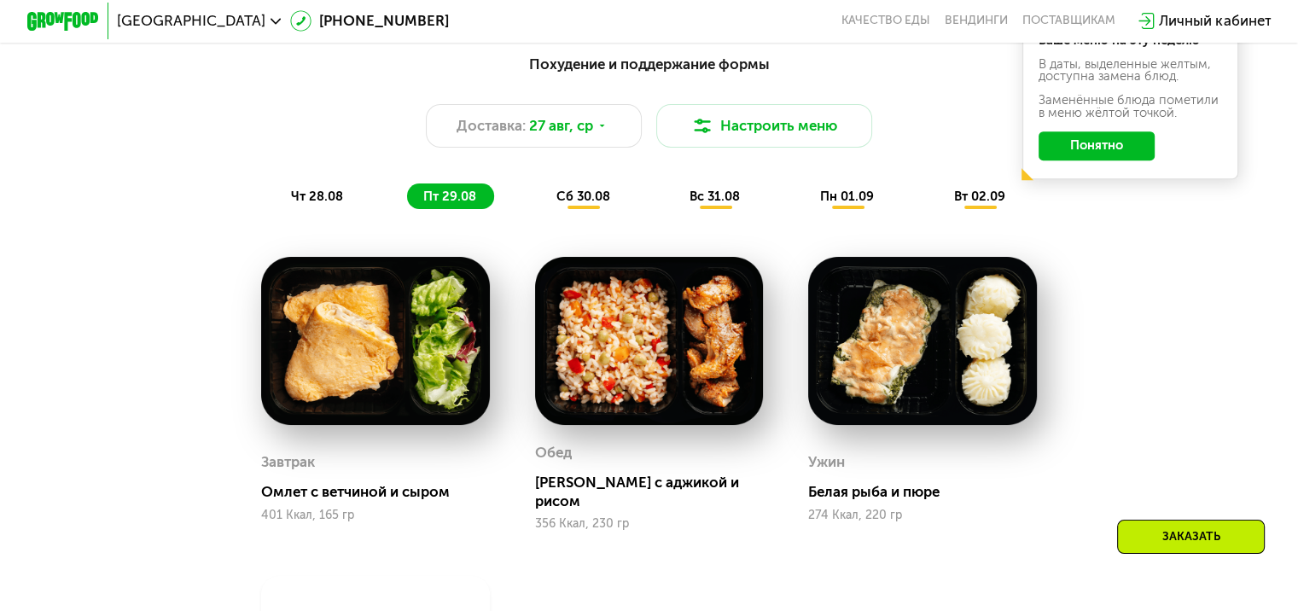
click at [673, 207] on div "сб 30.08" at bounding box center [715, 196] width 84 height 26
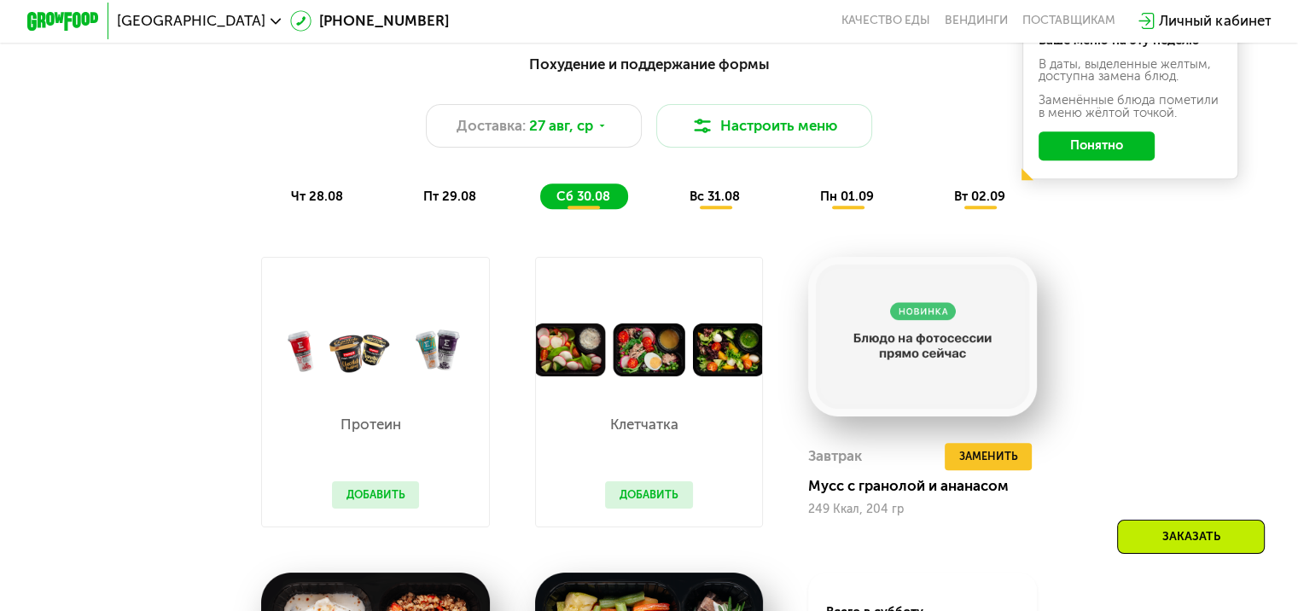
click at [804, 209] on div "вс 31.08" at bounding box center [848, 196] width 88 height 26
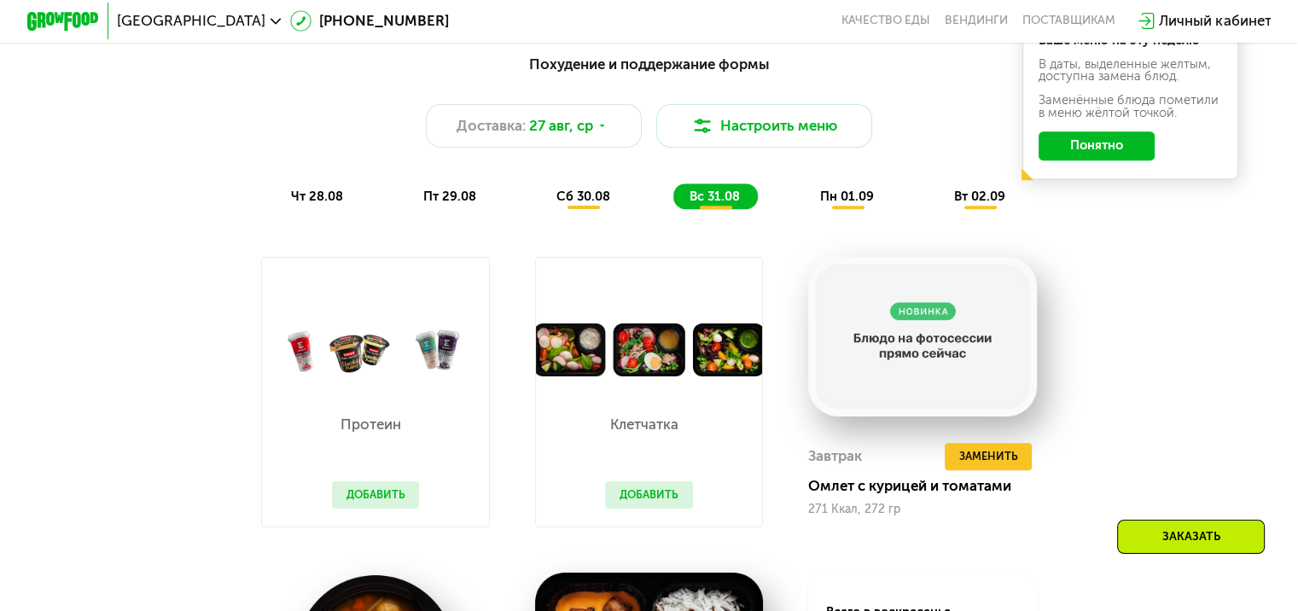
click at [857, 200] on span "пн 01.09" at bounding box center [847, 196] width 54 height 15
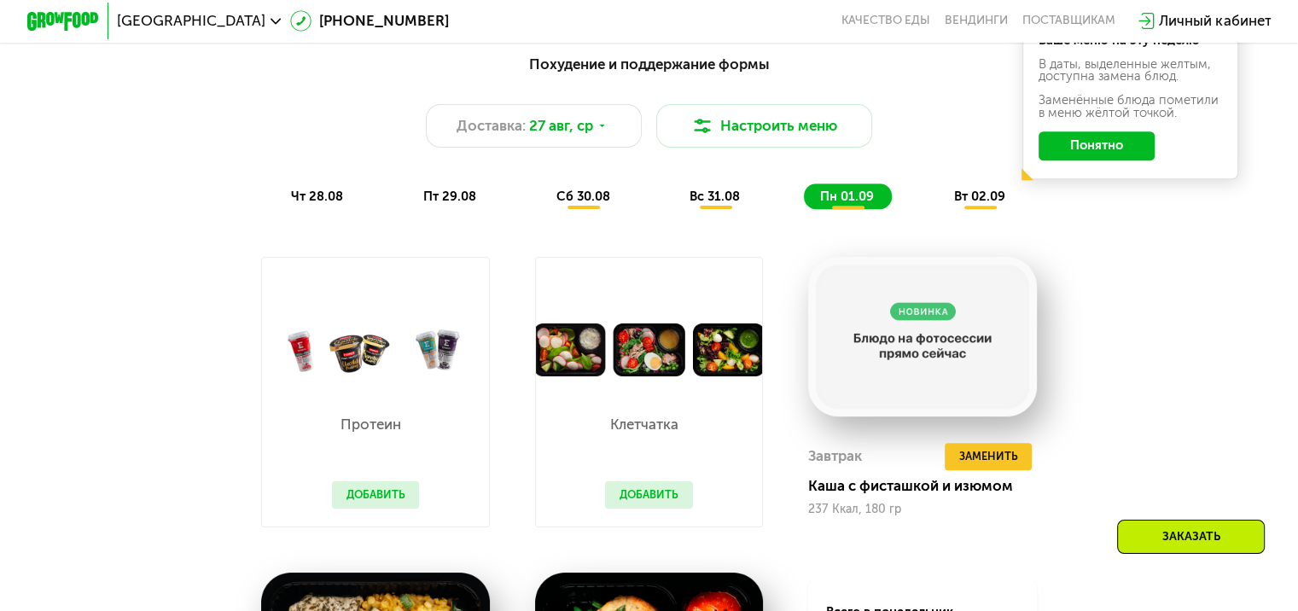
click at [982, 209] on div "вт 02.09" at bounding box center [980, 196] width 85 height 26
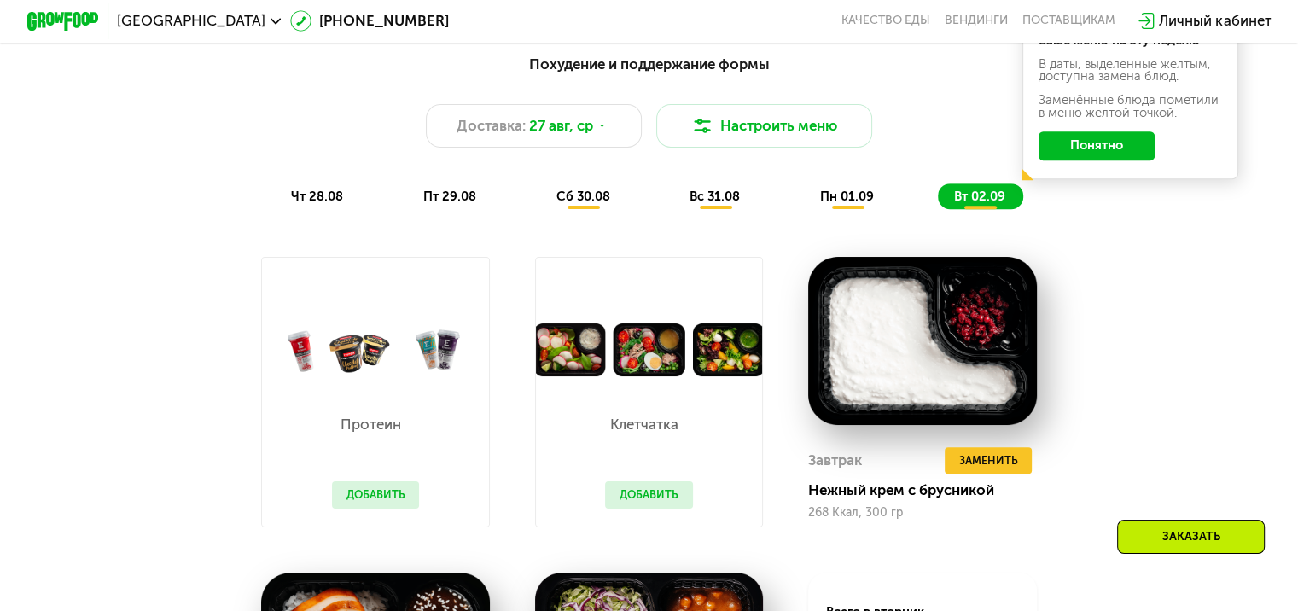
click at [1096, 136] on div "Ваше меню на эту неделю В даты, выделенные желтым, доступна замена блюд. Заменё…" at bounding box center [1130, 97] width 217 height 164
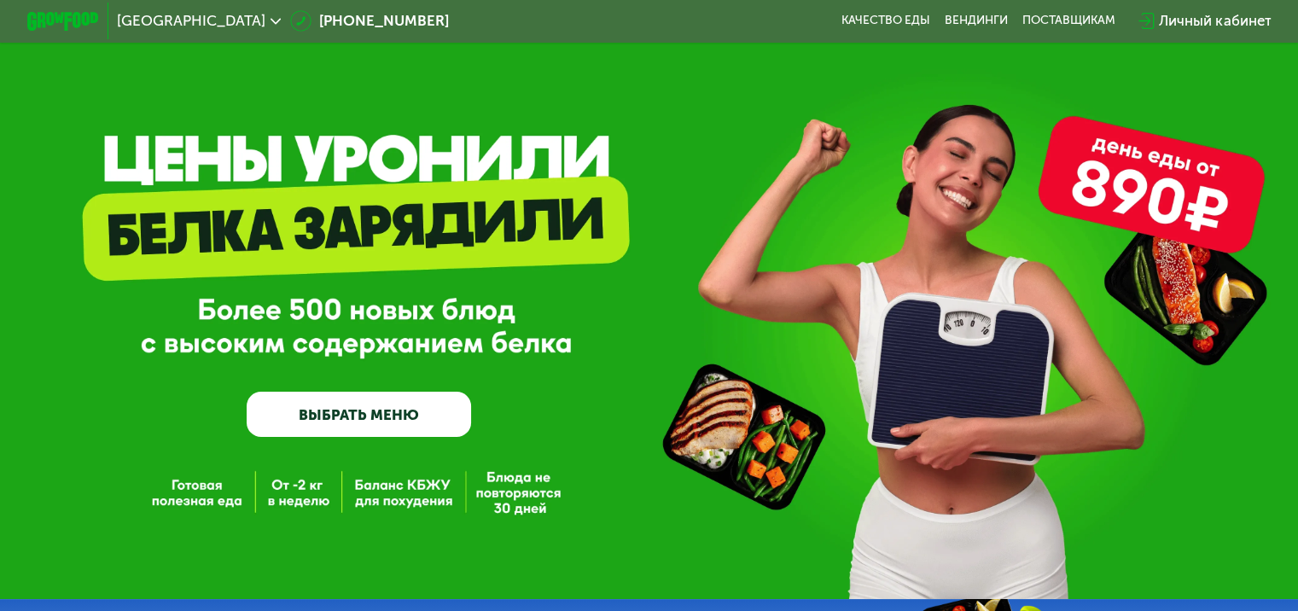
scroll to position [0, 0]
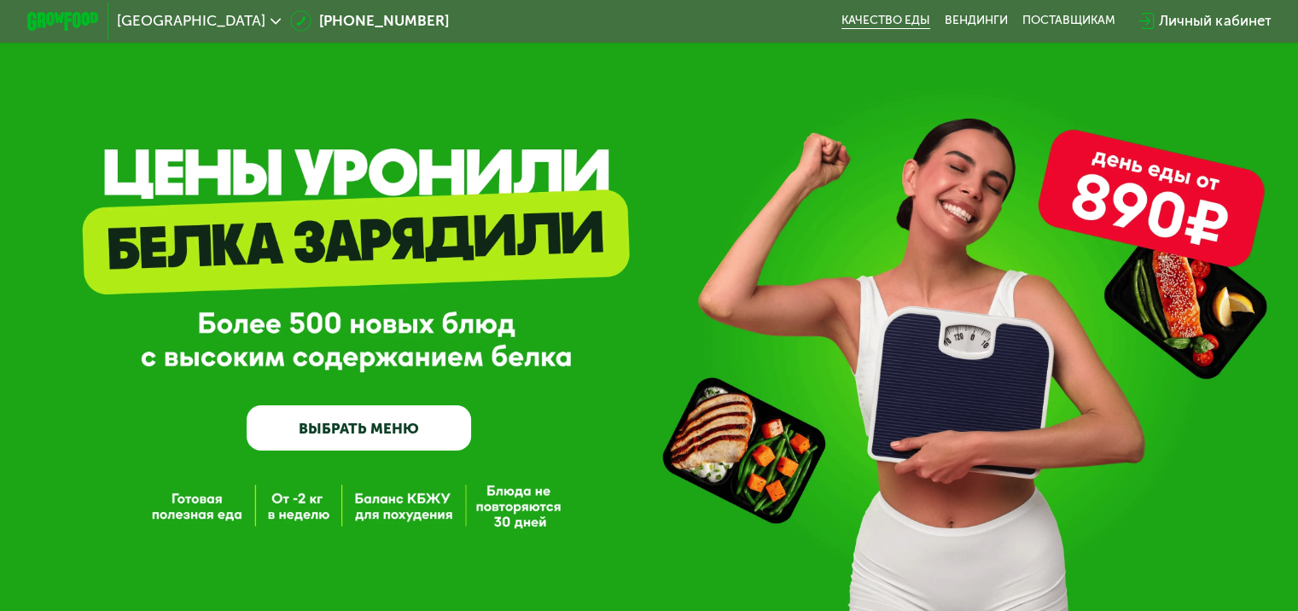
click at [900, 26] on link "Качество еды" at bounding box center [885, 21] width 89 height 15
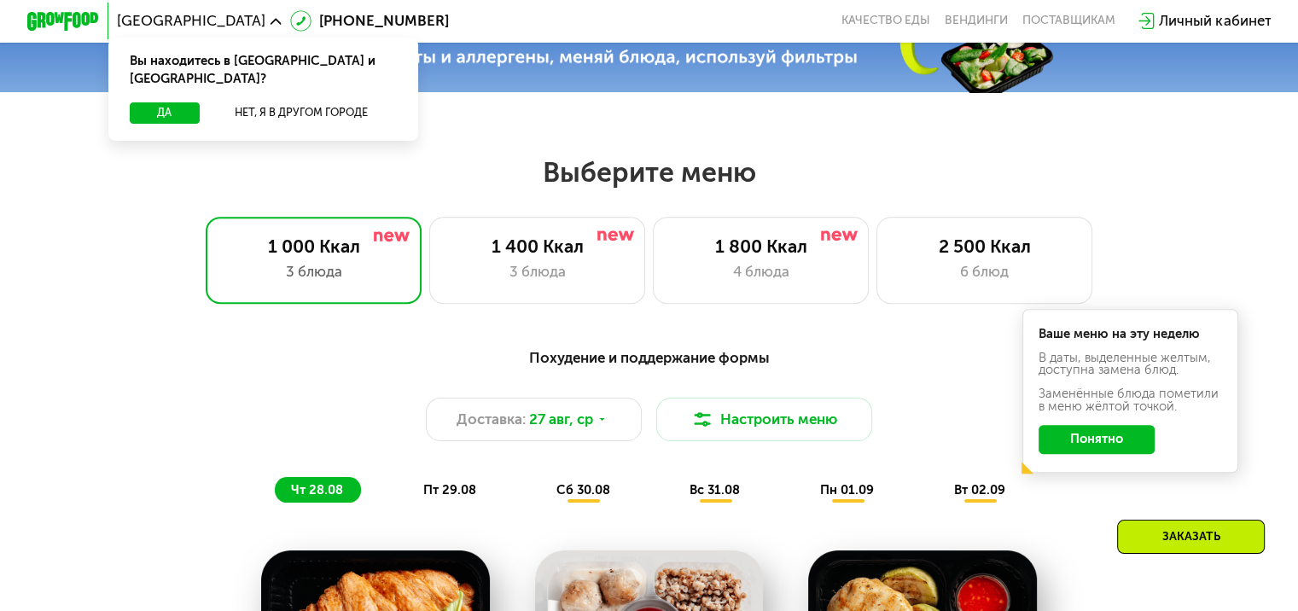
scroll to position [648, 0]
click at [958, 257] on div "2 500 Ккал" at bounding box center [984, 245] width 178 height 21
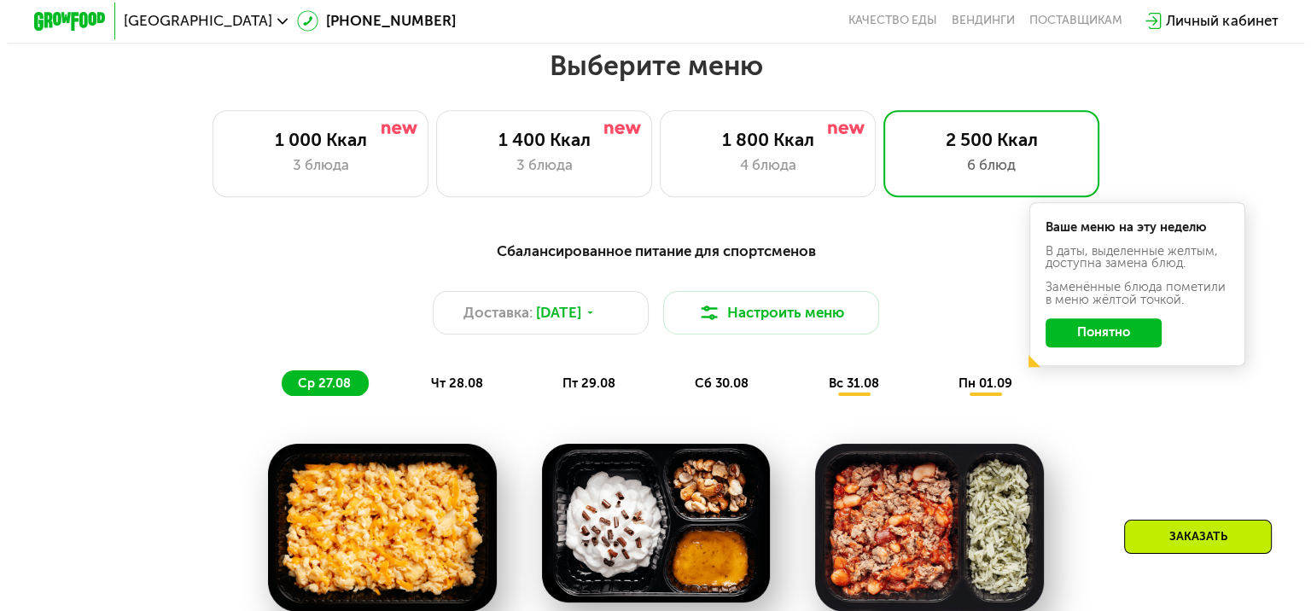
scroll to position [751, 0]
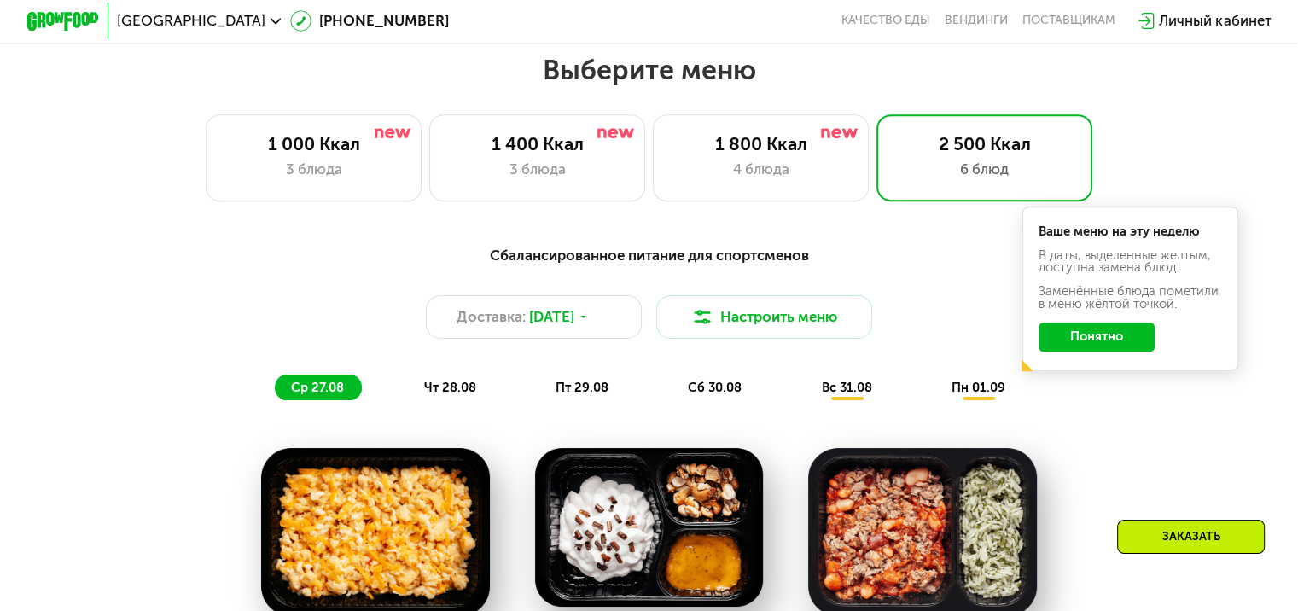
click at [1083, 351] on button "Понятно" at bounding box center [1096, 337] width 116 height 29
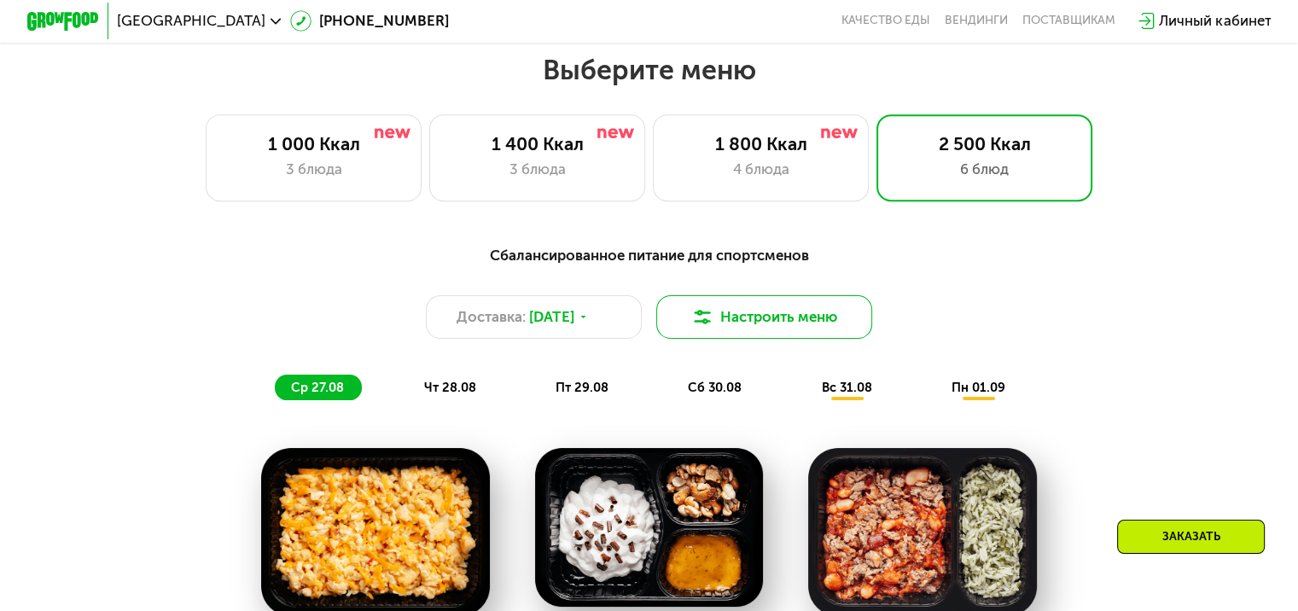
click at [782, 311] on button "Настроить меню" at bounding box center [764, 317] width 217 height 44
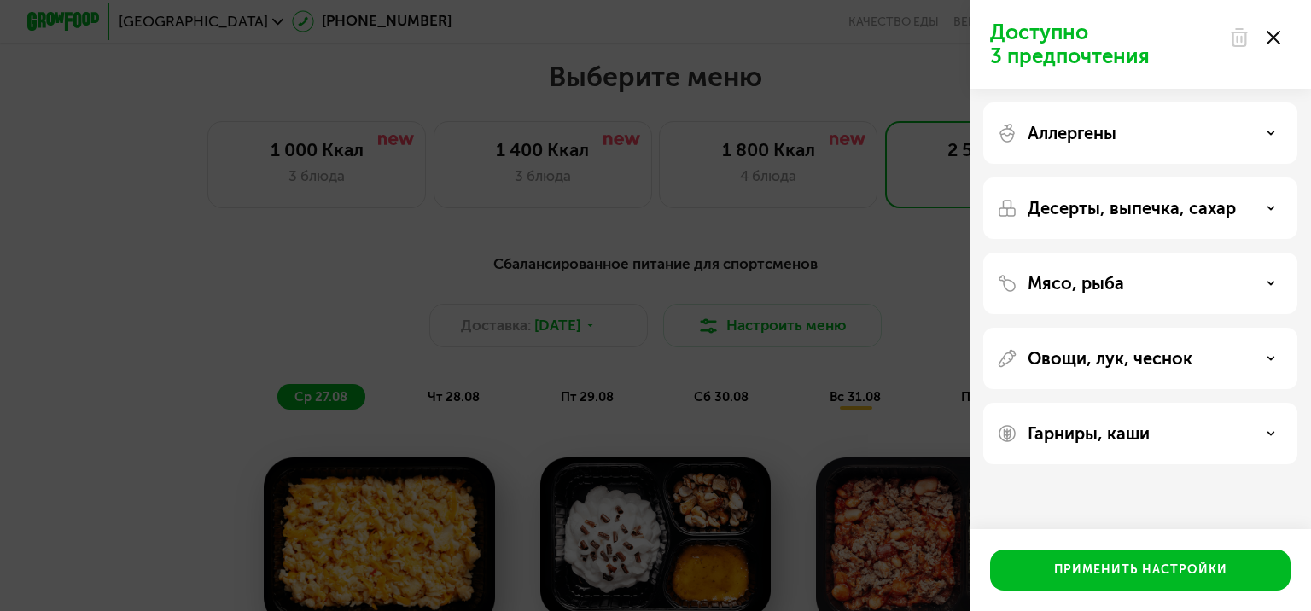
click at [1206, 447] on div "Гарниры, каши" at bounding box center [1140, 433] width 314 height 61
click at [1268, 434] on icon at bounding box center [1270, 433] width 9 height 9
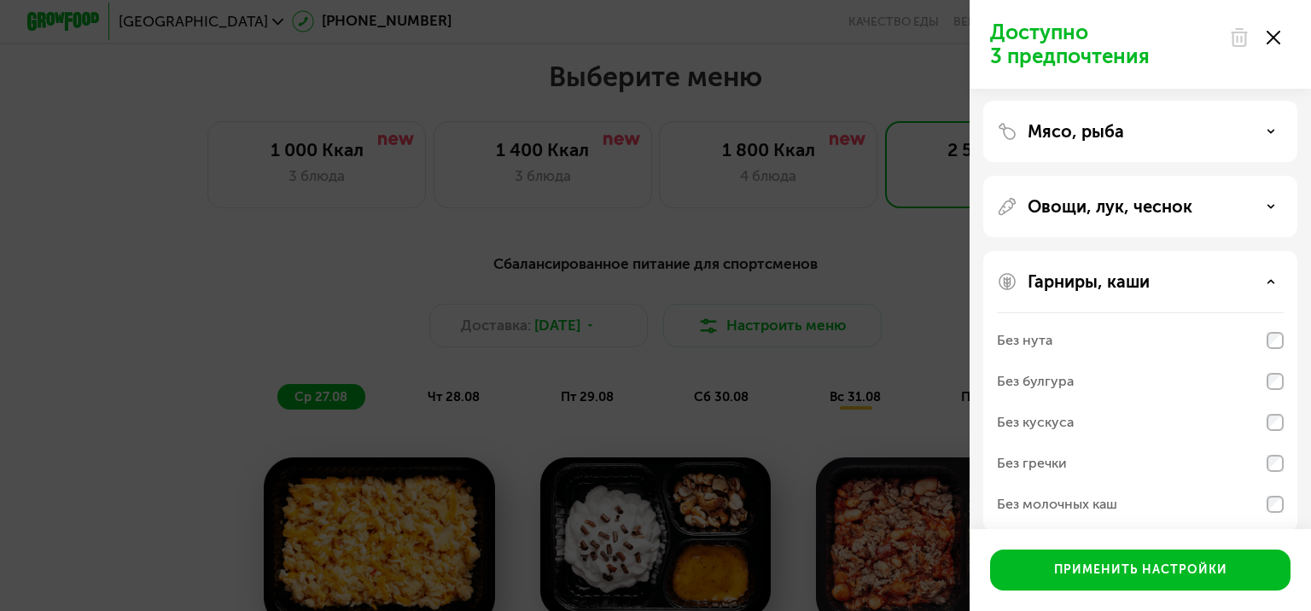
scroll to position [171, 0]
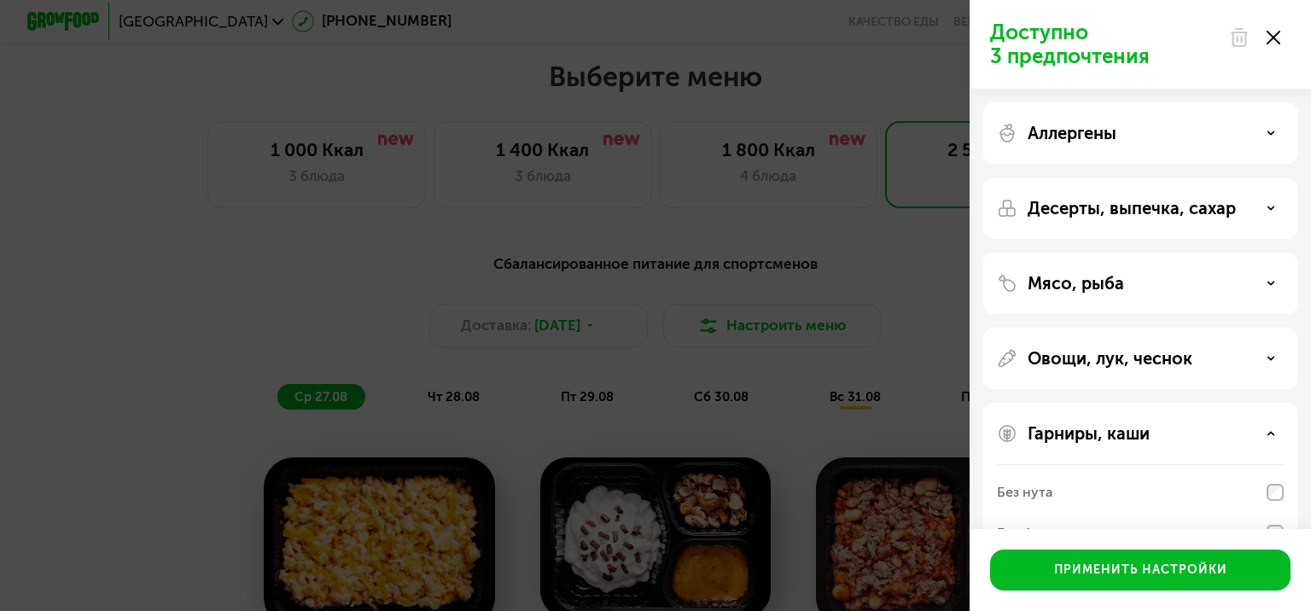
click at [1273, 423] on div "Гарниры, каши" at bounding box center [1140, 433] width 287 height 20
drag, startPoint x: 1266, startPoint y: 375, endPoint x: 1266, endPoint y: 362, distance: 13.7
click at [1266, 403] on div "Овощи, лук, чеснок" at bounding box center [1140, 433] width 314 height 61
click at [1266, 362] on icon at bounding box center [1270, 358] width 9 height 9
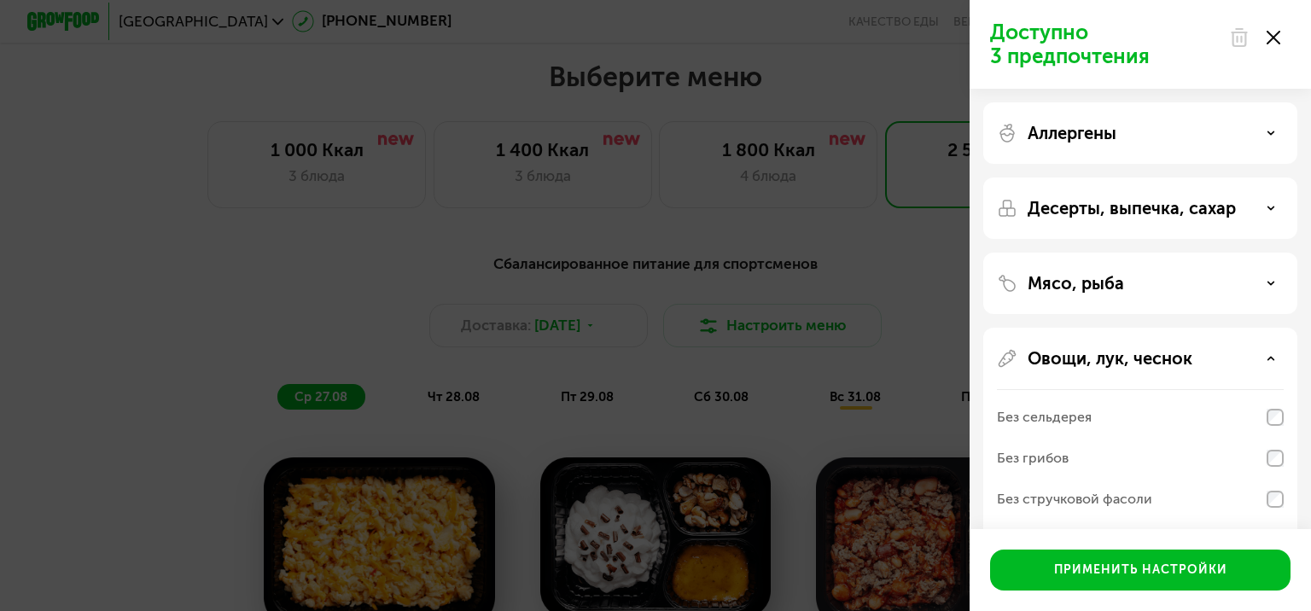
click at [1263, 280] on div "Мясо, рыба" at bounding box center [1140, 283] width 287 height 20
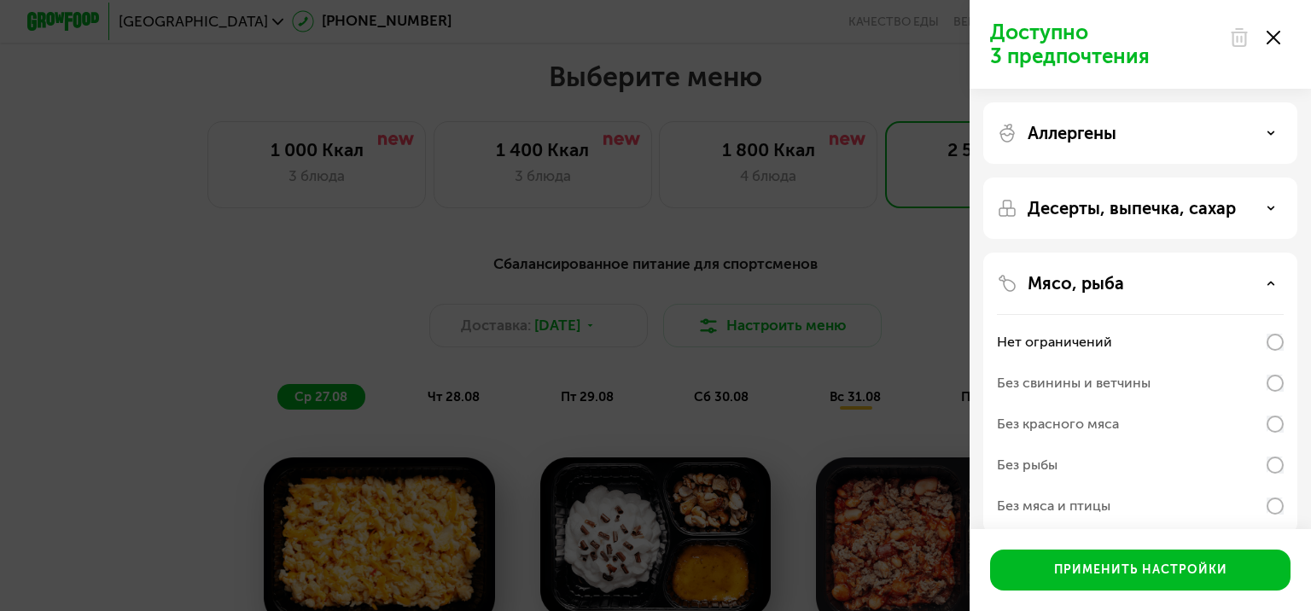
click at [1267, 214] on div "Десерты, выпечка, сахар" at bounding box center [1140, 208] width 287 height 20
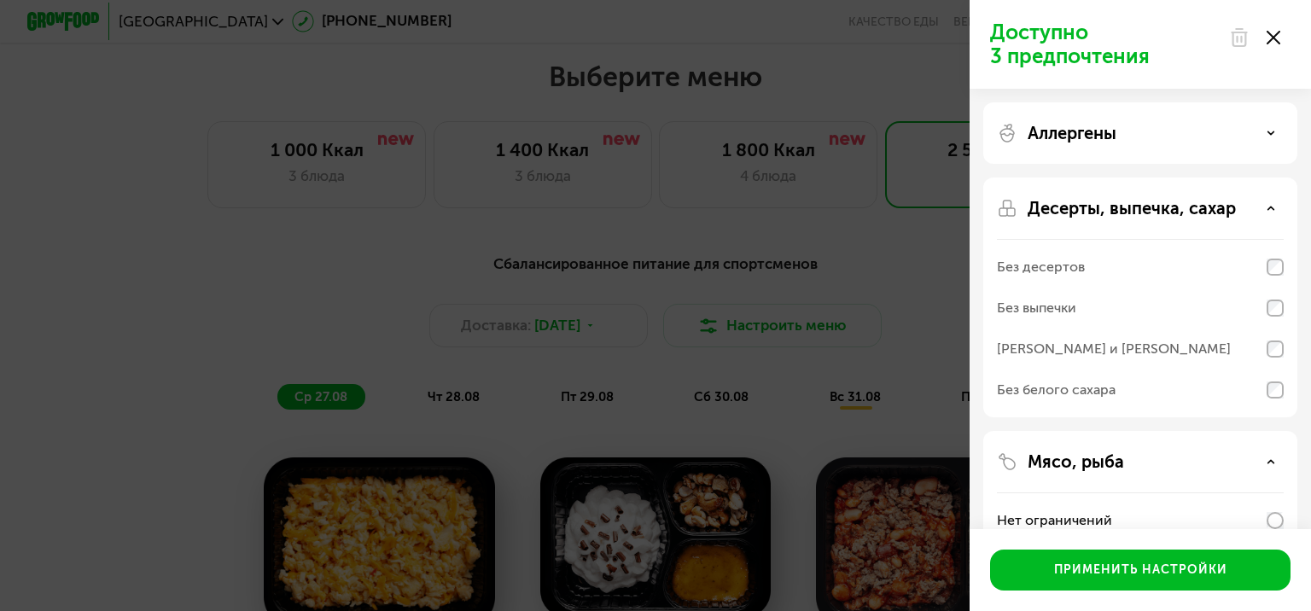
click at [1232, 177] on div "Аллергены" at bounding box center [1140, 297] width 314 height 240
click at [1253, 129] on div "Аллергены" at bounding box center [1140, 133] width 287 height 20
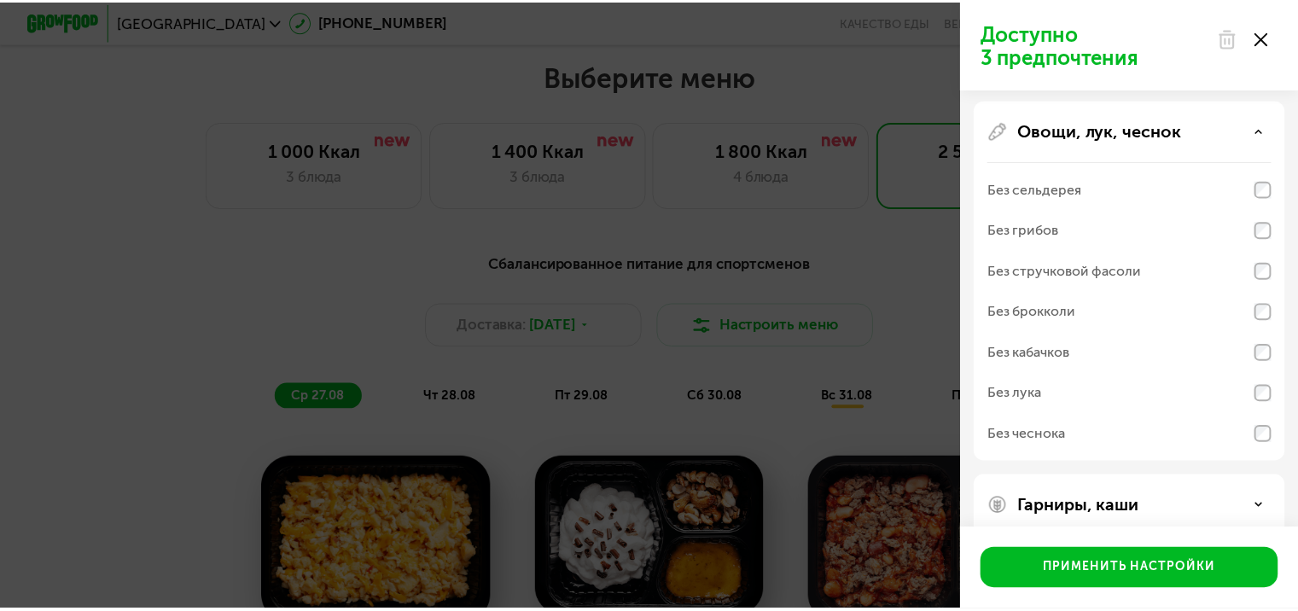
scroll to position [910, 0]
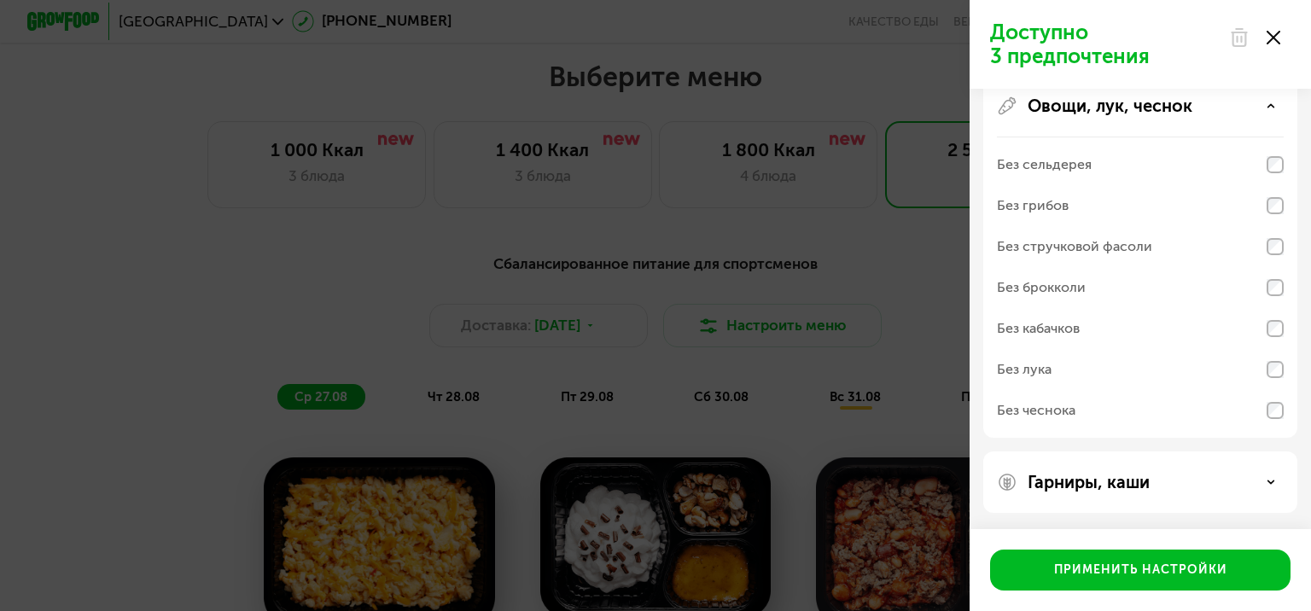
click at [679, 276] on div "Доступно 3 предпочтения Аллергены Без творога Без орехов Без меда Без морепроду…" at bounding box center [655, 305] width 1311 height 611
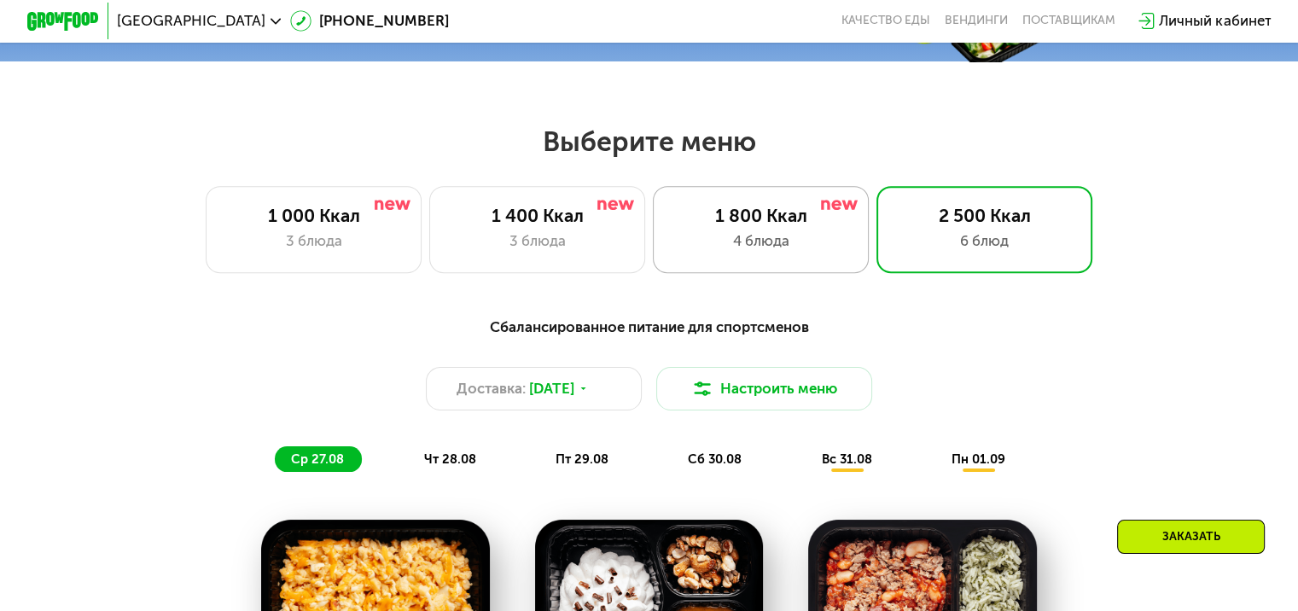
scroll to position [683, 0]
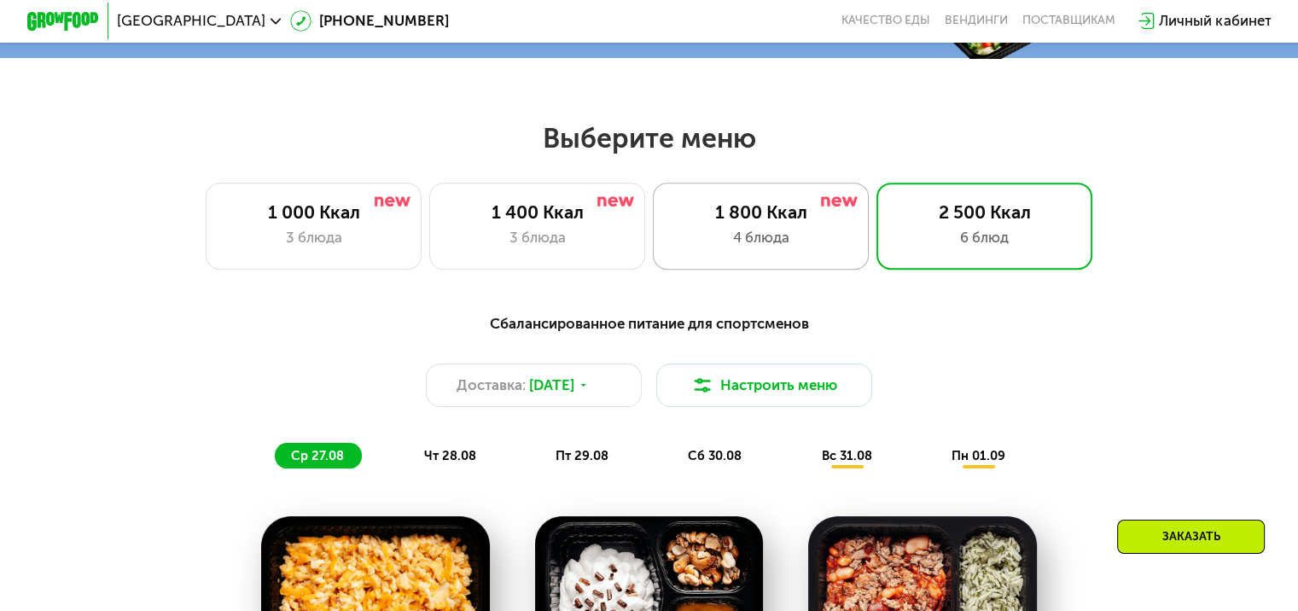
click at [749, 213] on div "1 800 Ккал" at bounding box center [760, 211] width 178 height 21
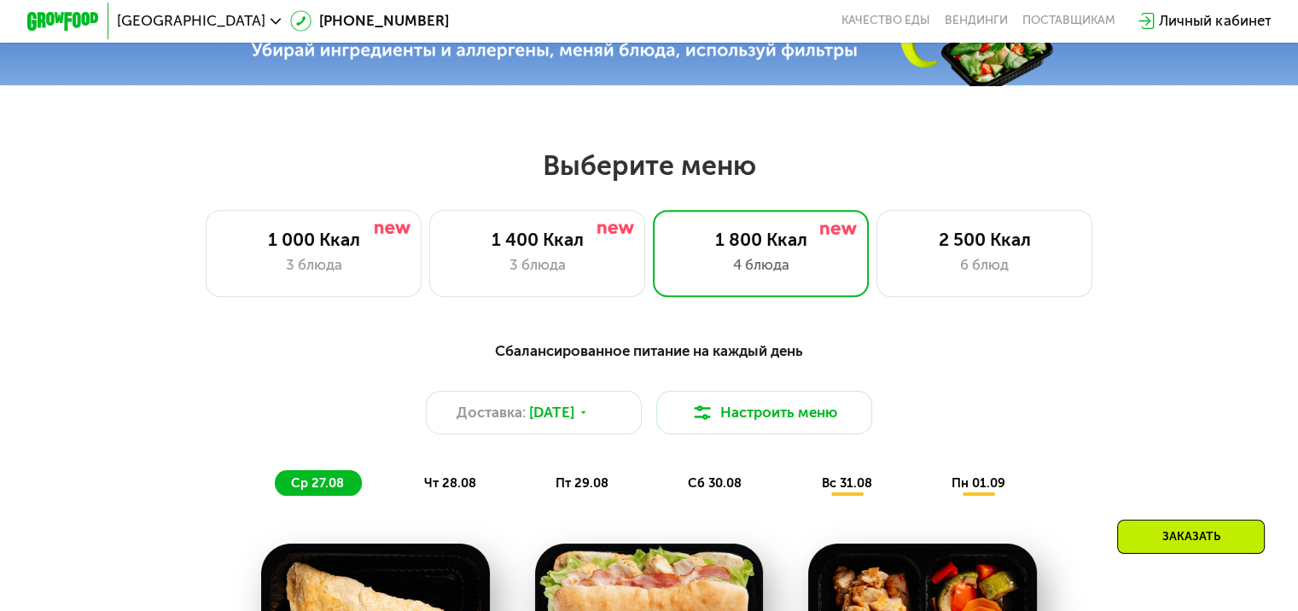
scroll to position [652, 0]
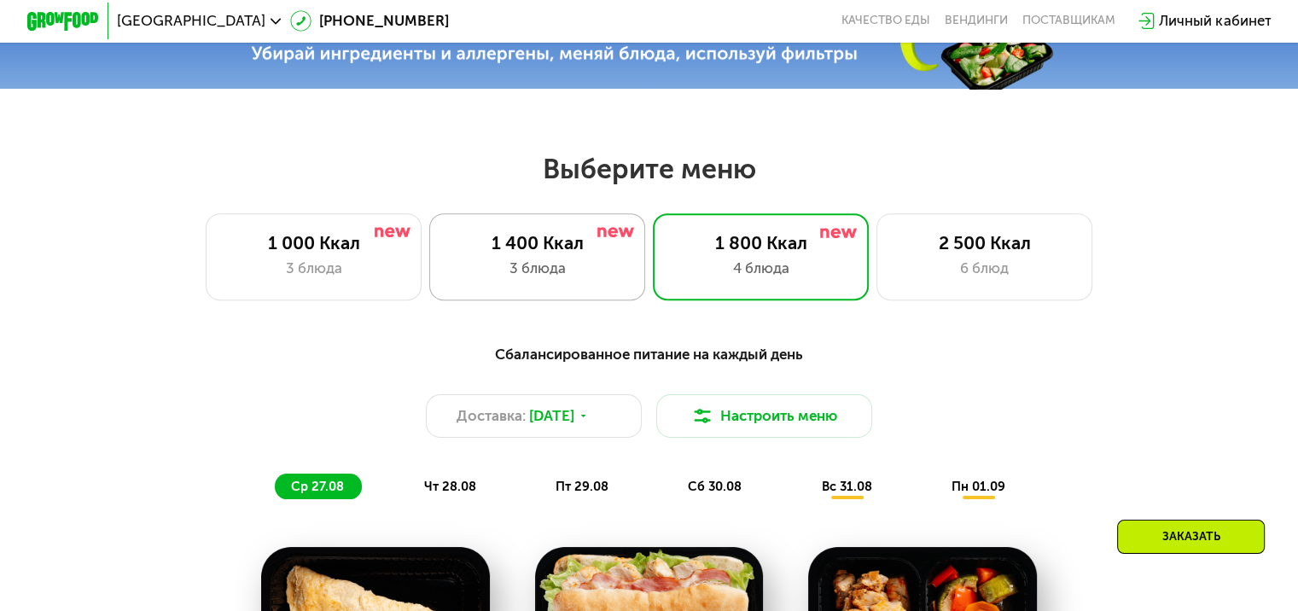
click at [578, 279] on div "3 блюда" at bounding box center [537, 268] width 178 height 21
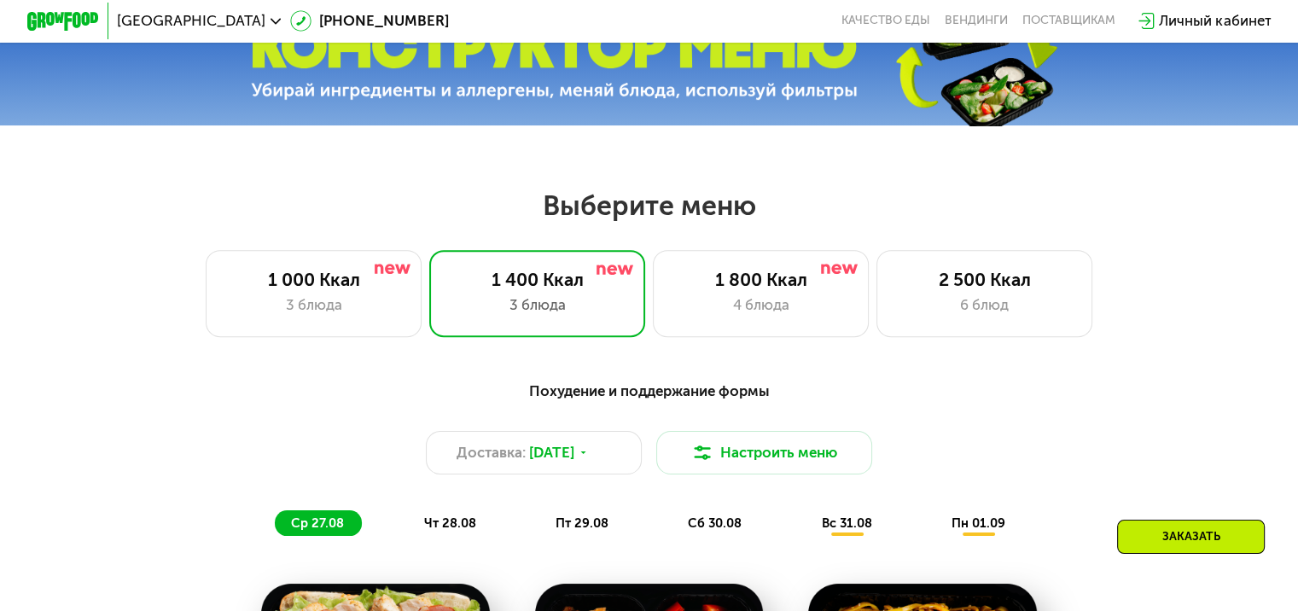
scroll to position [612, 0]
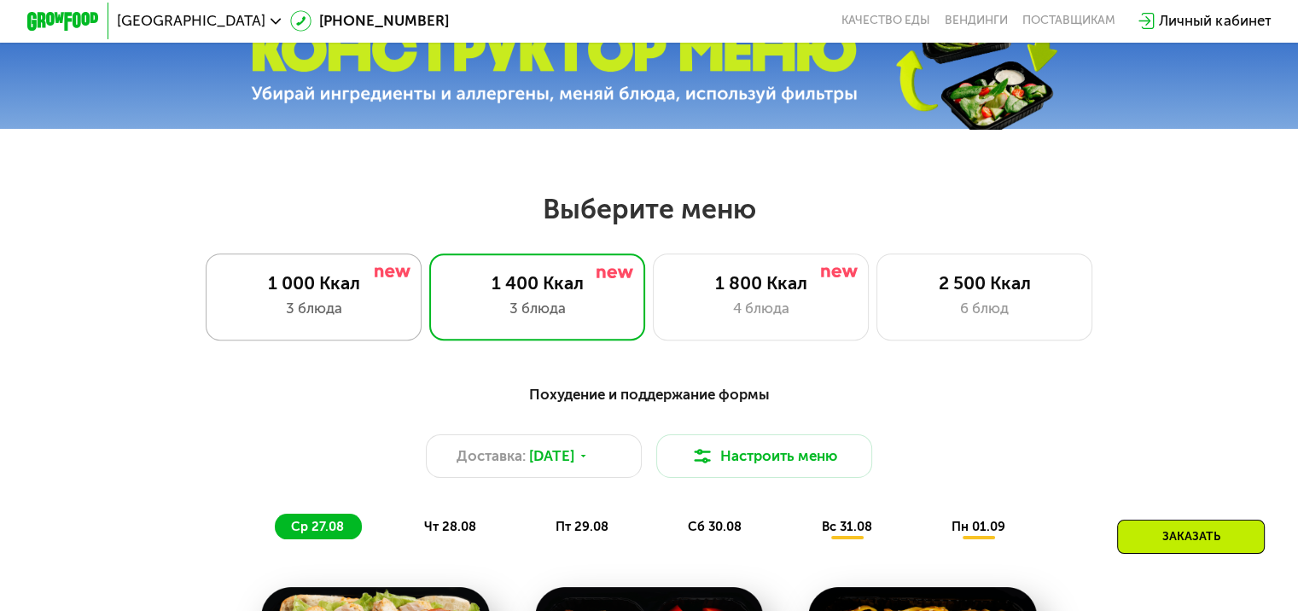
click at [329, 283] on div "1 000 Ккал" at bounding box center [313, 282] width 178 height 21
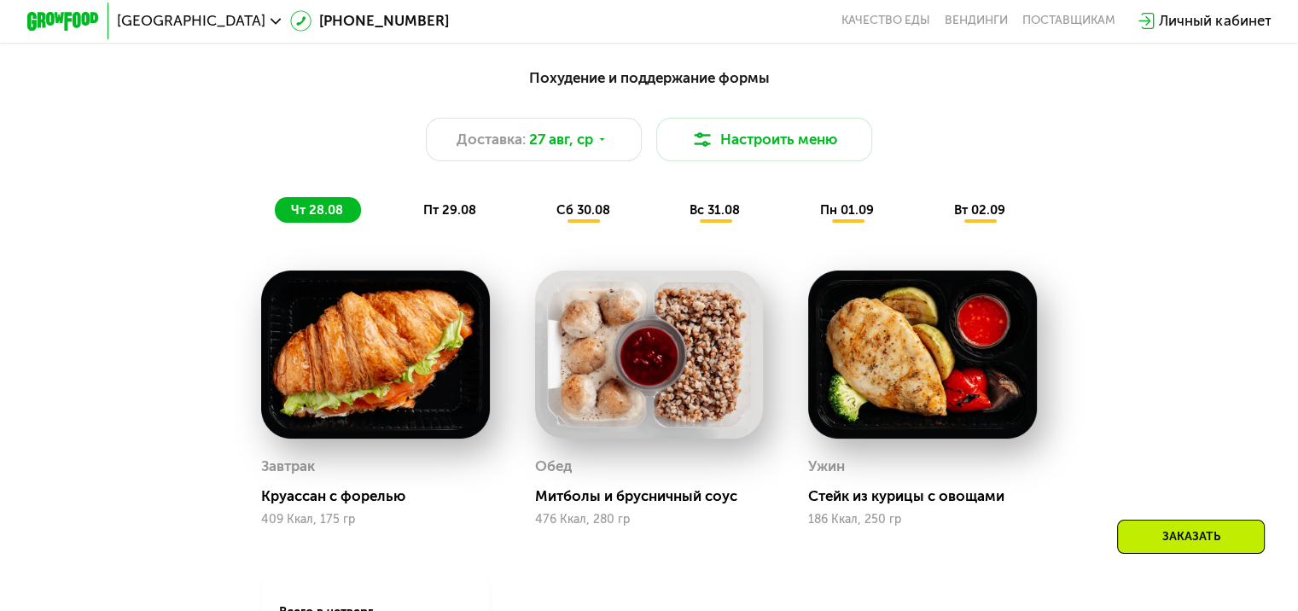
scroll to position [791, 0]
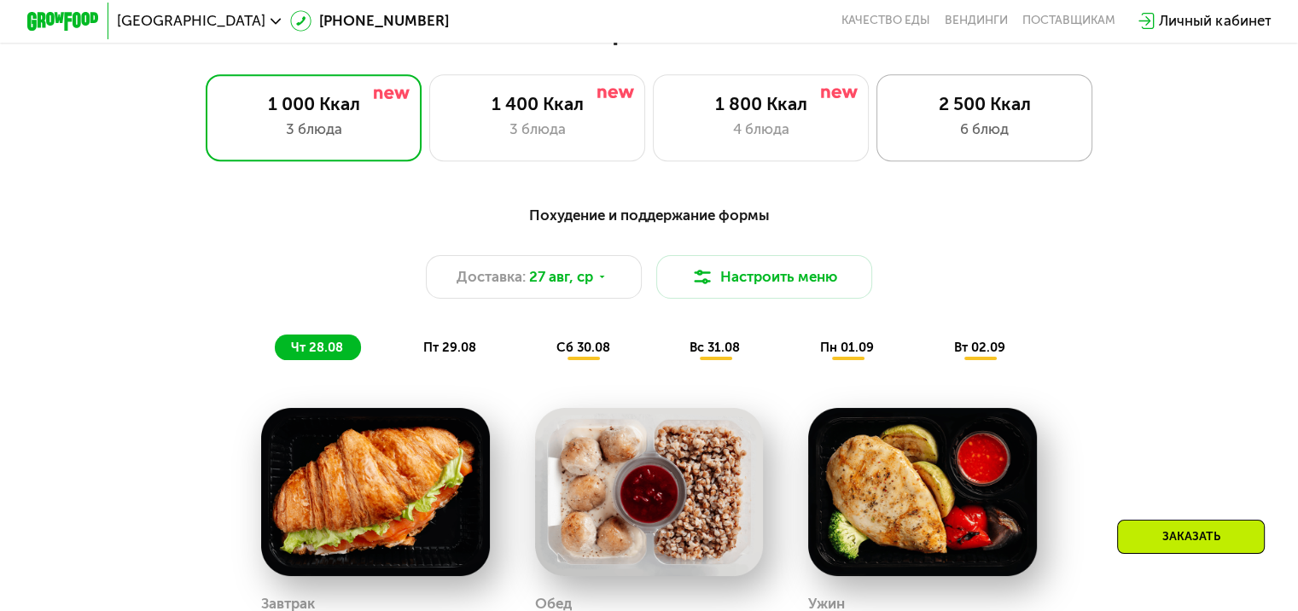
click at [974, 140] on div "6 блюд" at bounding box center [984, 129] width 178 height 21
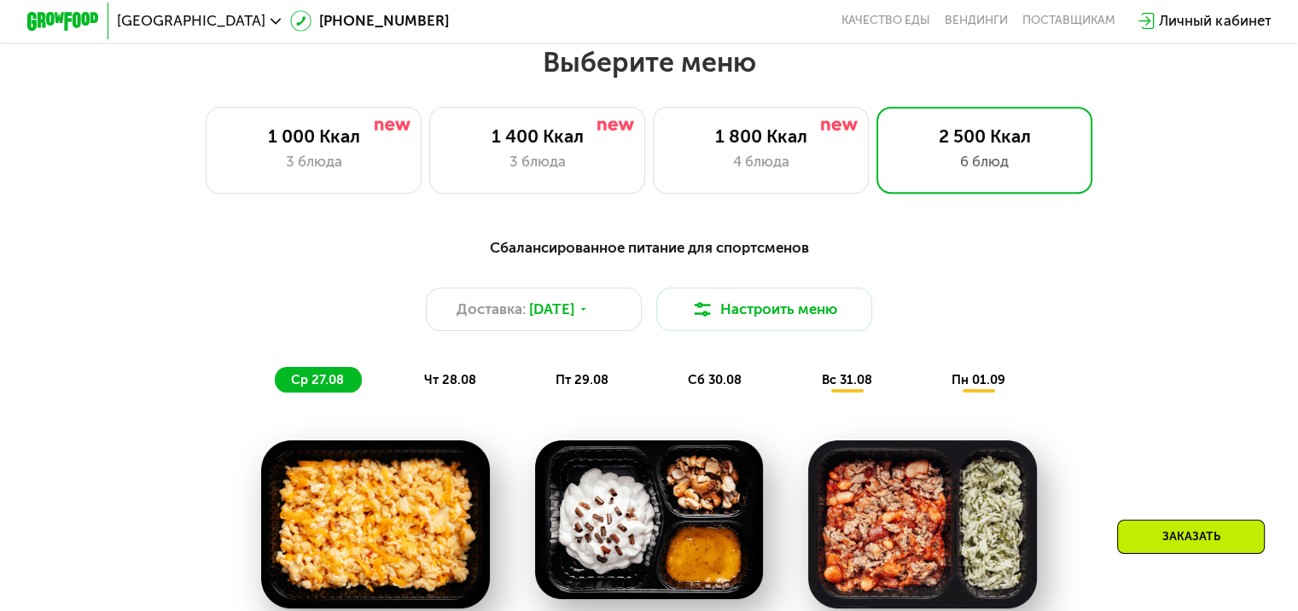
scroll to position [878, 0]
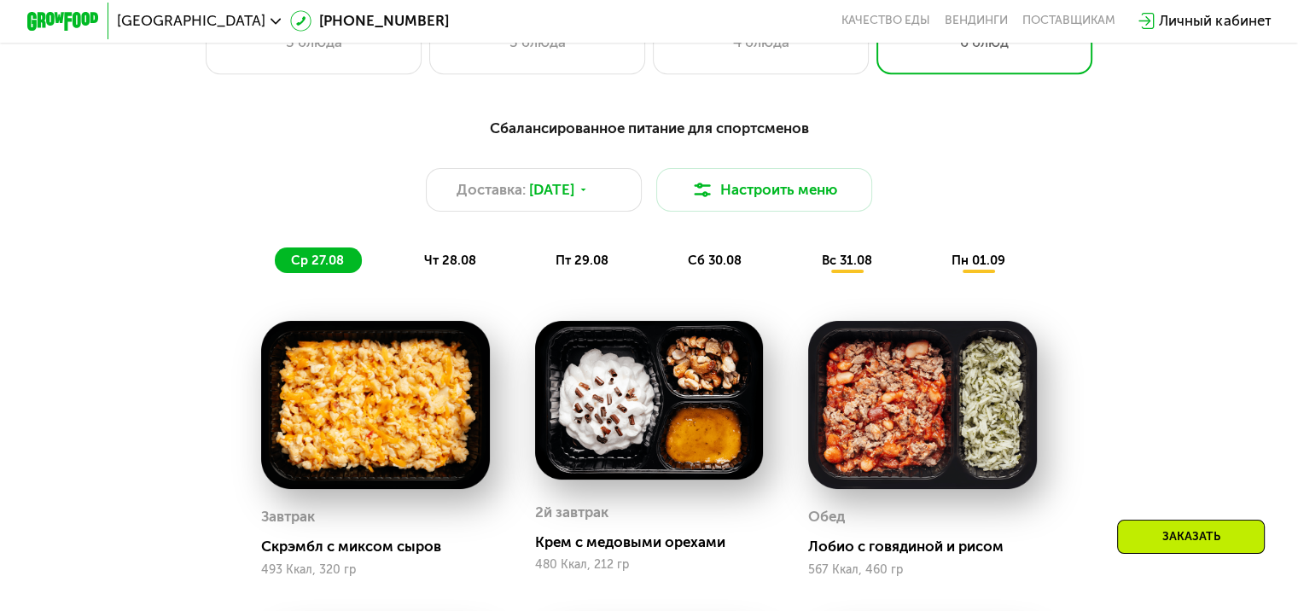
click at [462, 268] on span "чт 28.08" at bounding box center [449, 260] width 52 height 15
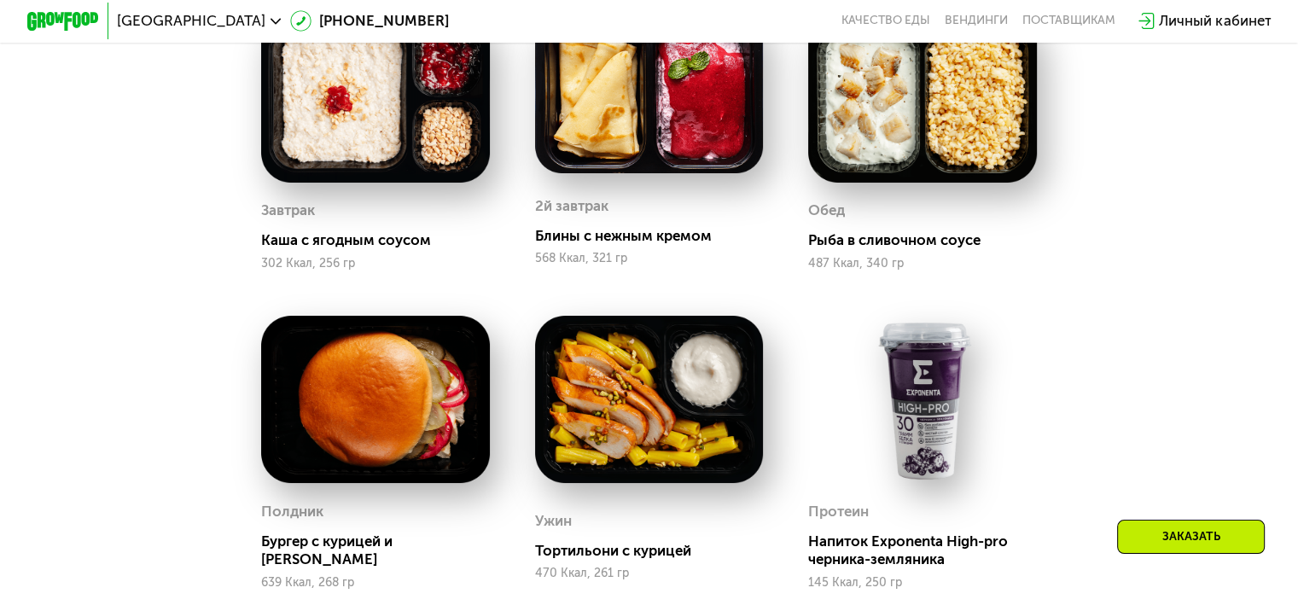
scroll to position [861, 0]
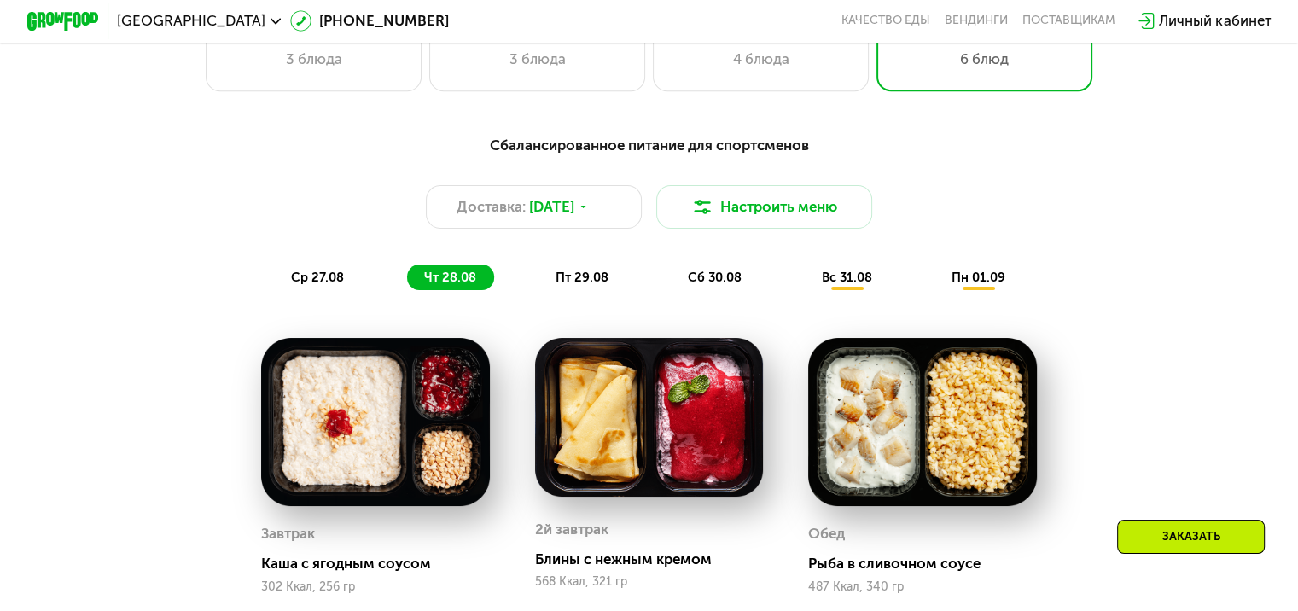
click at [577, 282] on span "пт 29.08" at bounding box center [581, 277] width 53 height 15
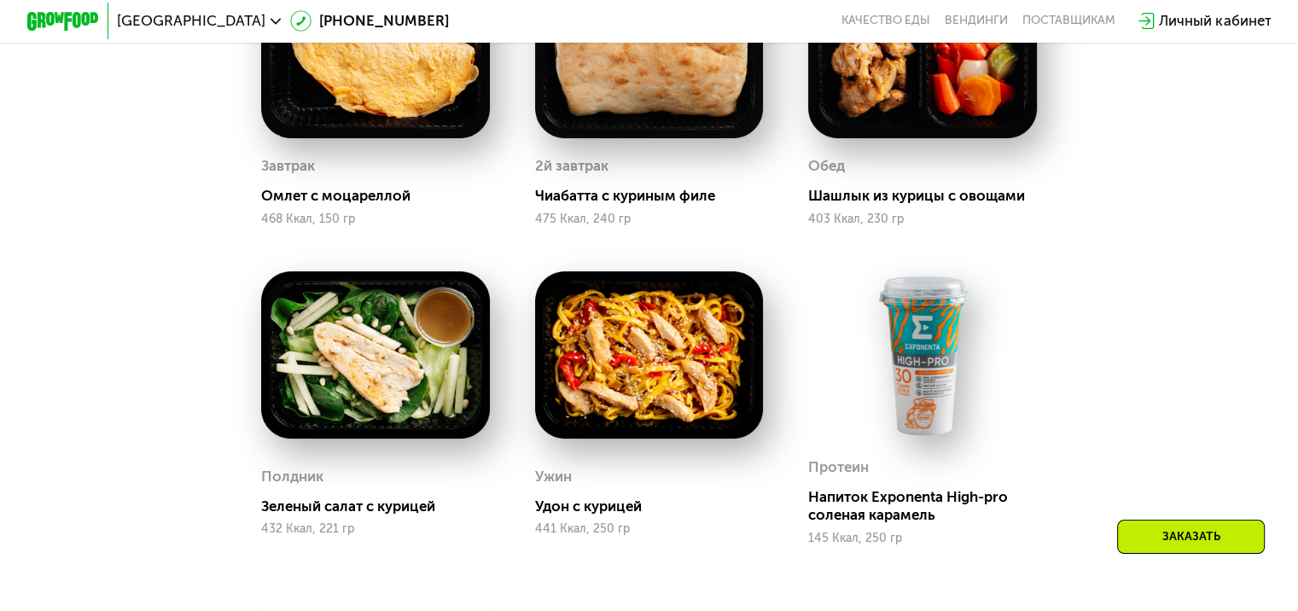
scroll to position [1038, 0]
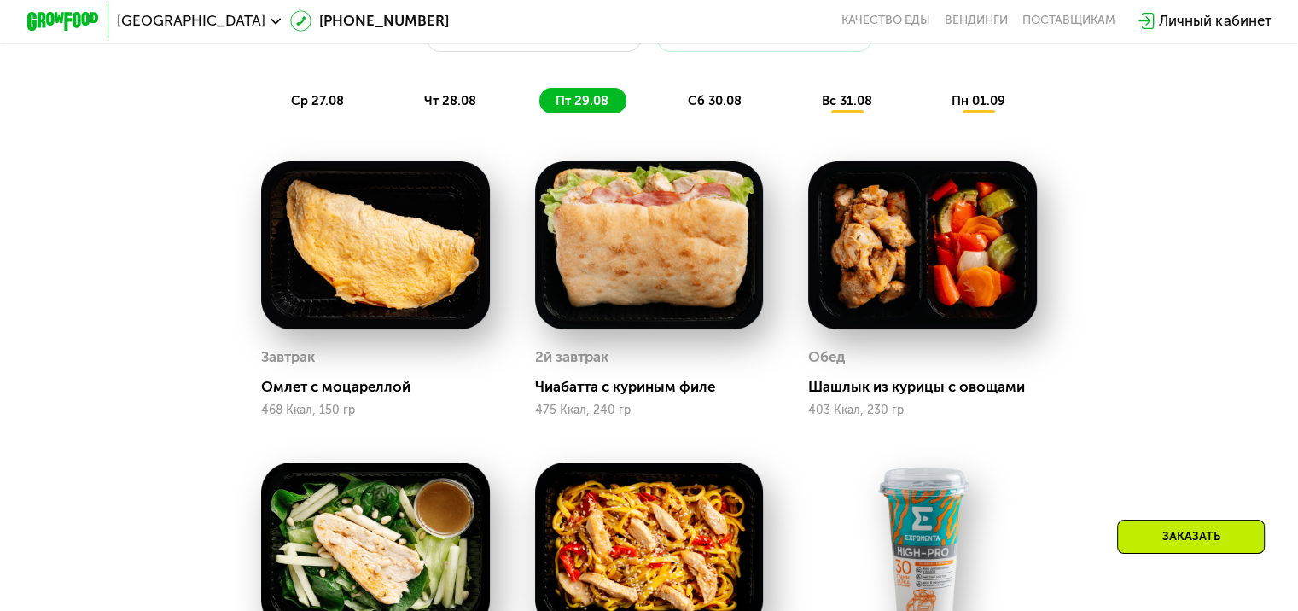
click at [704, 108] on span "сб 30.08" at bounding box center [715, 100] width 54 height 15
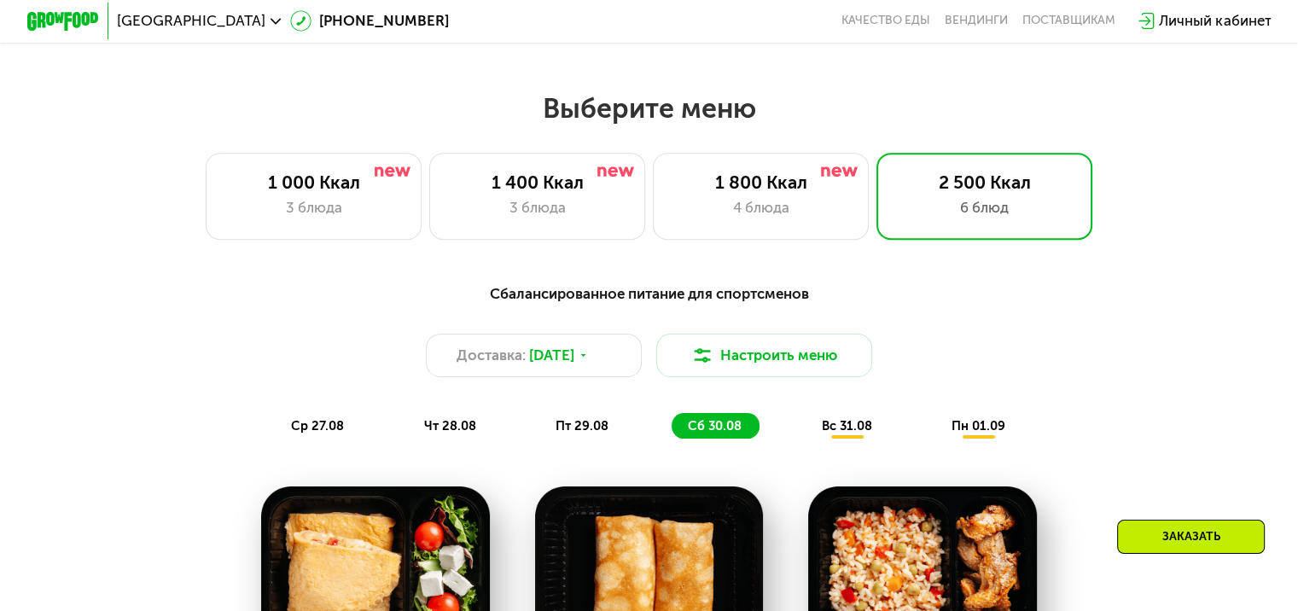
scroll to position [689, 0]
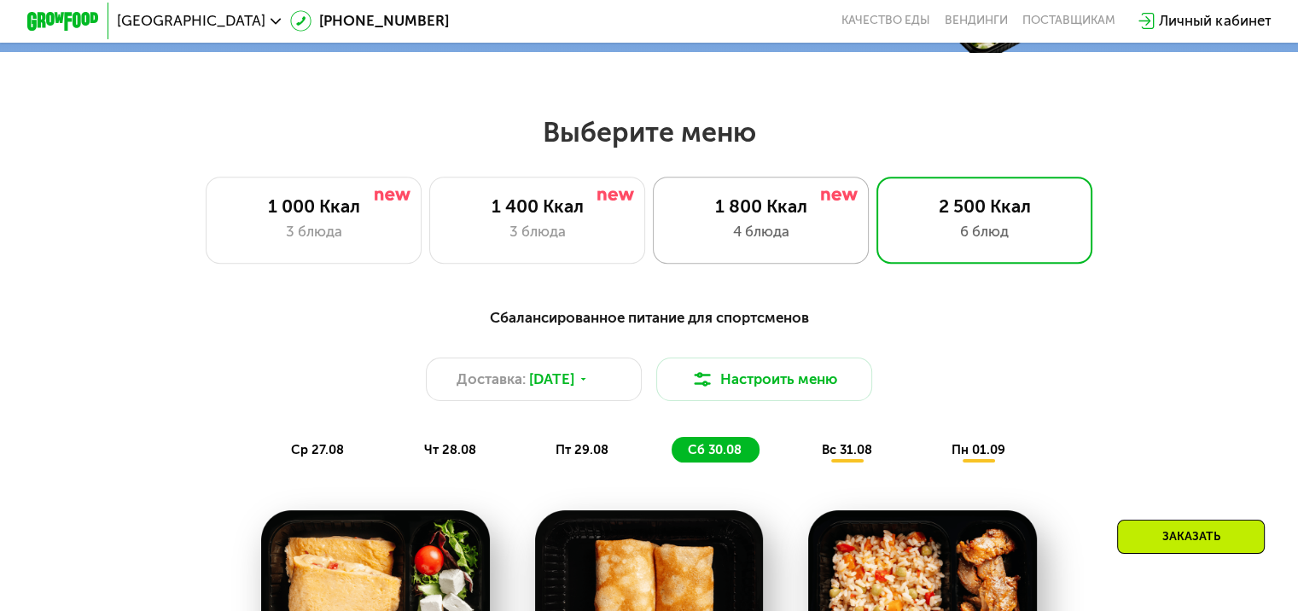
click at [765, 228] on div "4 блюда" at bounding box center [760, 231] width 178 height 21
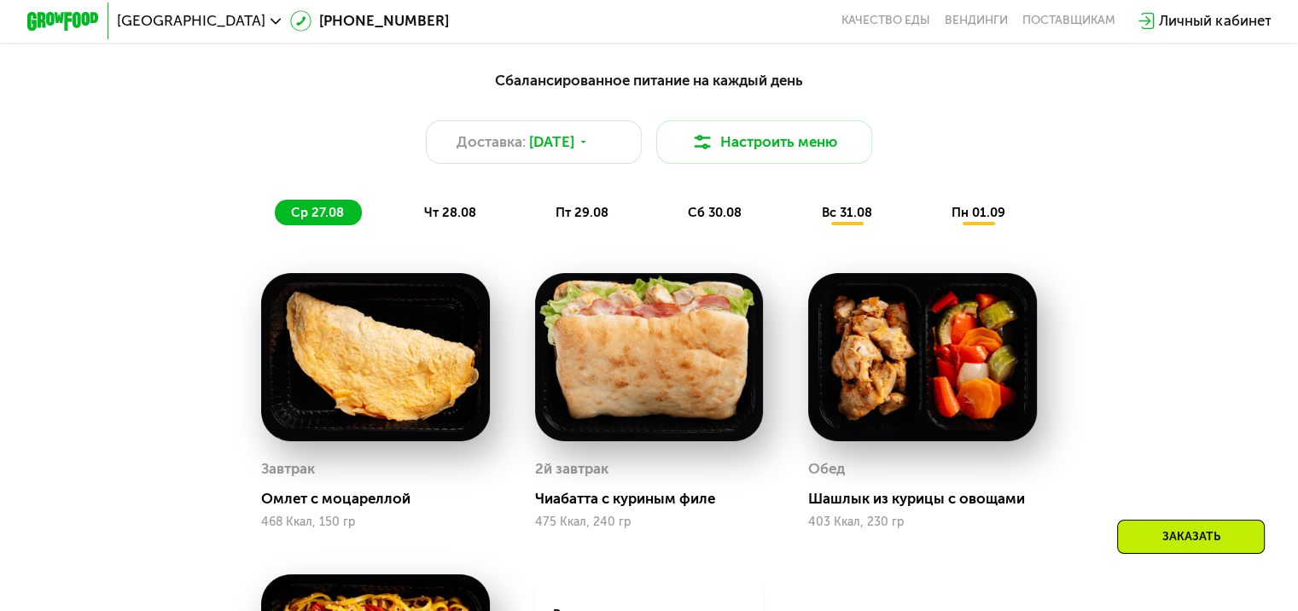
scroll to position [925, 0]
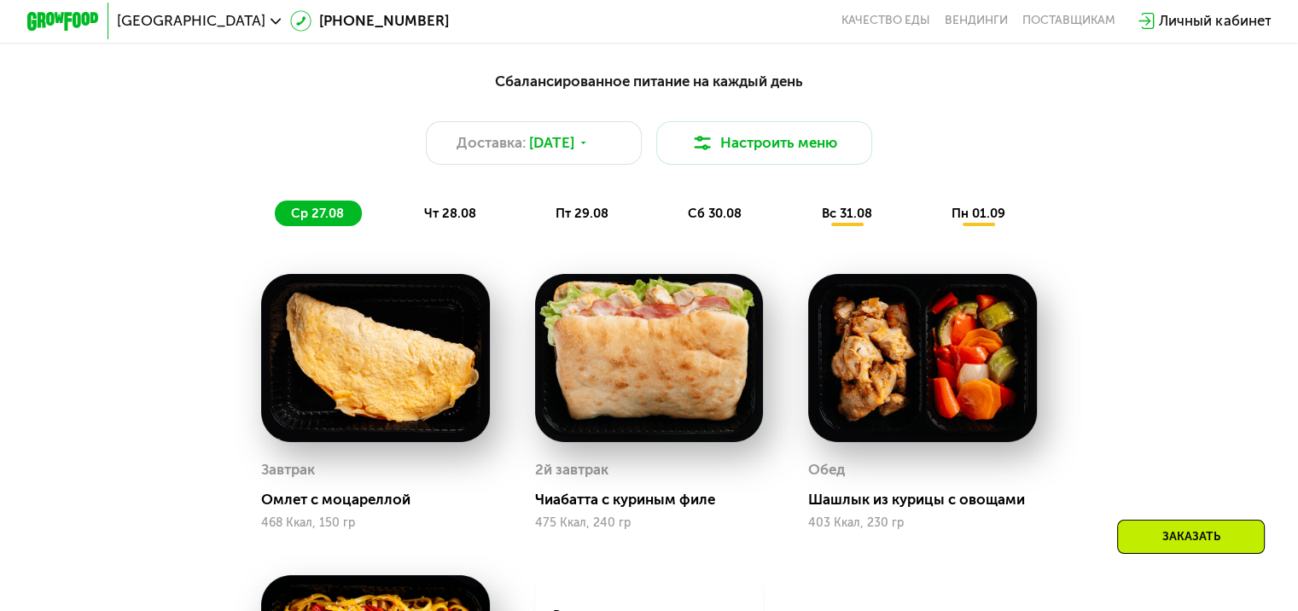
click at [454, 213] on span "чт 28.08" at bounding box center [449, 213] width 52 height 15
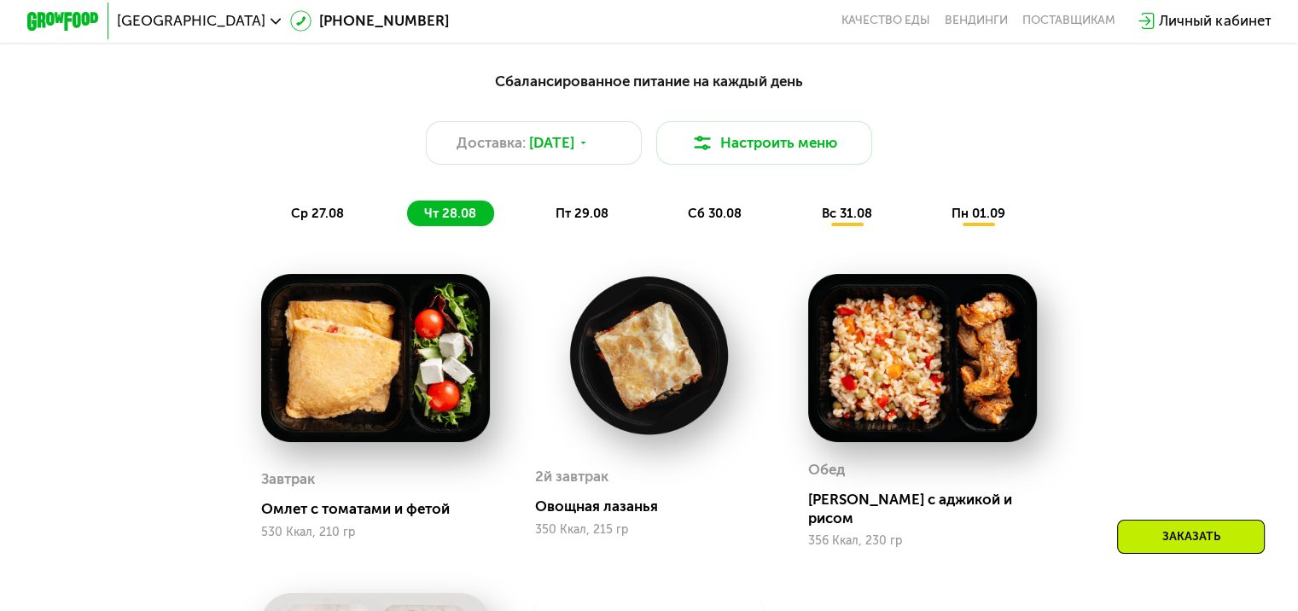
click at [935, 209] on div "вс 31.08" at bounding box center [979, 214] width 88 height 26
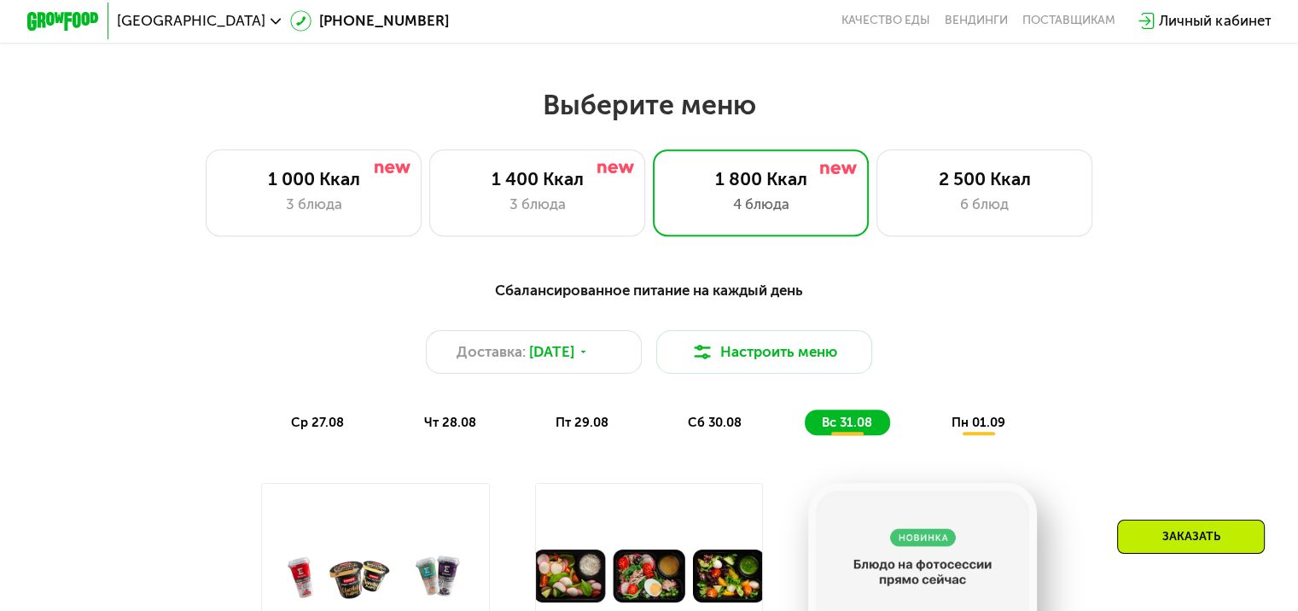
scroll to position [717, 0]
click at [972, 189] on div "2 500 Ккал" at bounding box center [984, 177] width 178 height 21
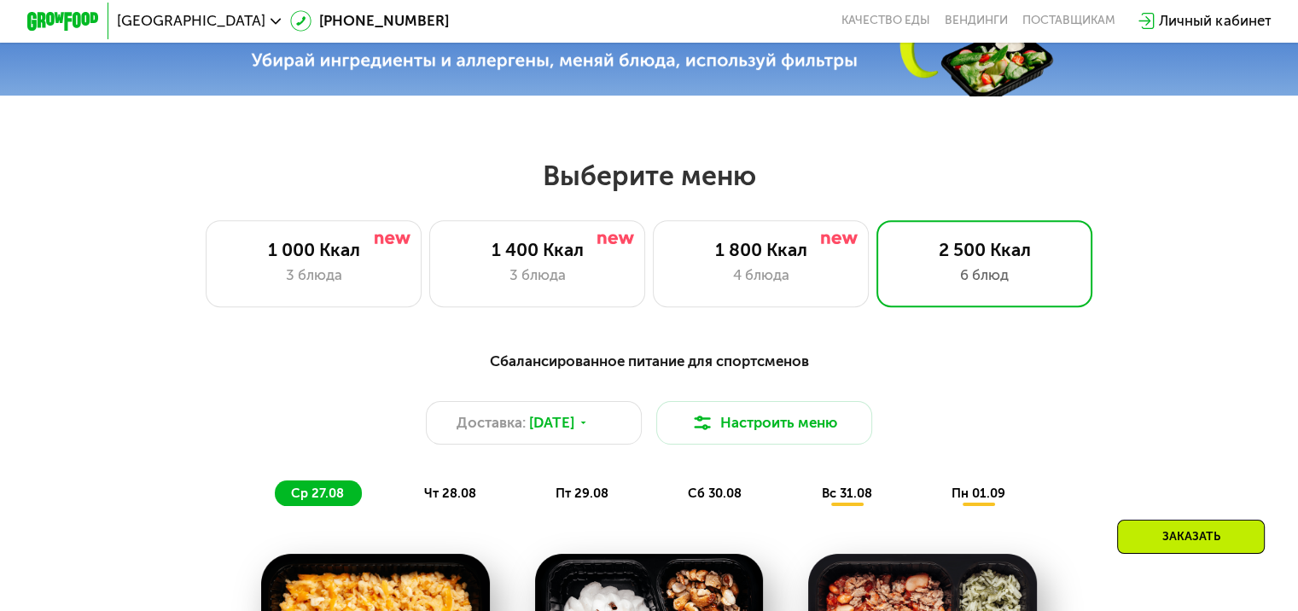
scroll to position [670, 0]
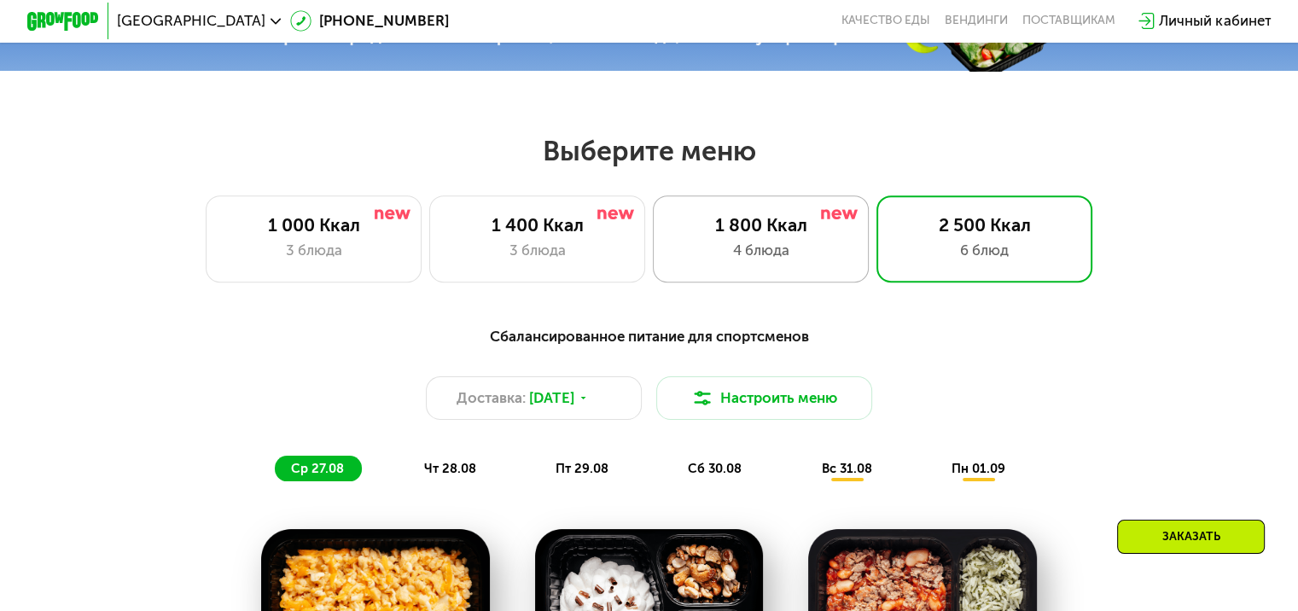
click at [763, 261] on div "4 блюда" at bounding box center [760, 250] width 178 height 21
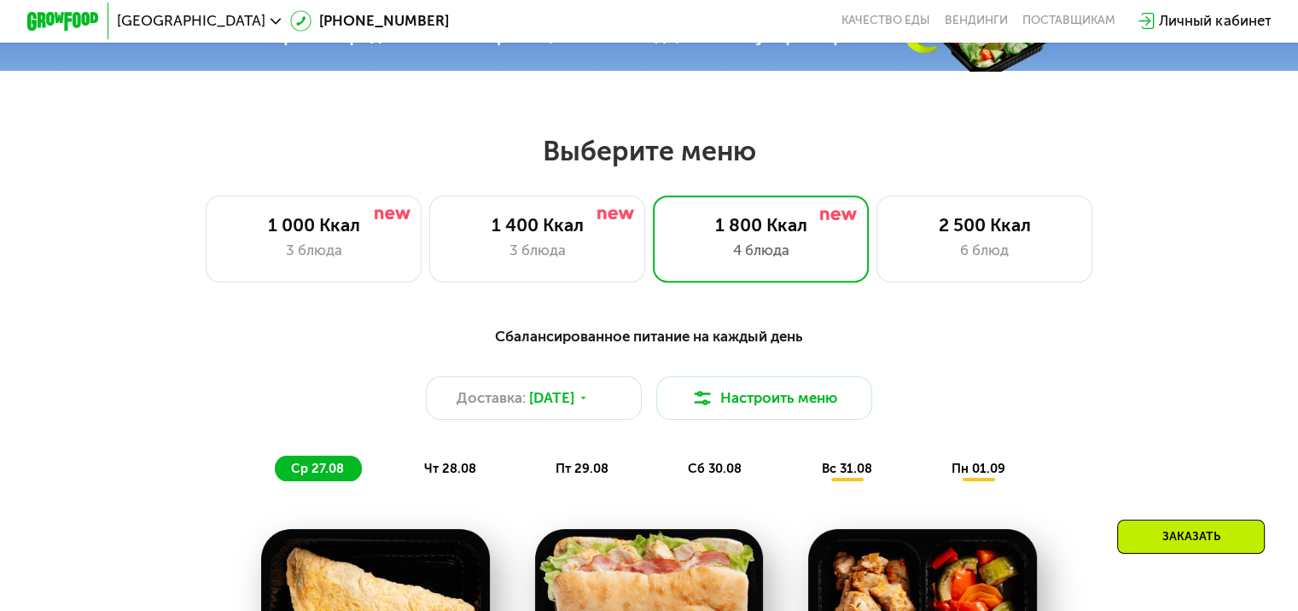
click at [577, 472] on span "пт 29.08" at bounding box center [581, 468] width 53 height 15
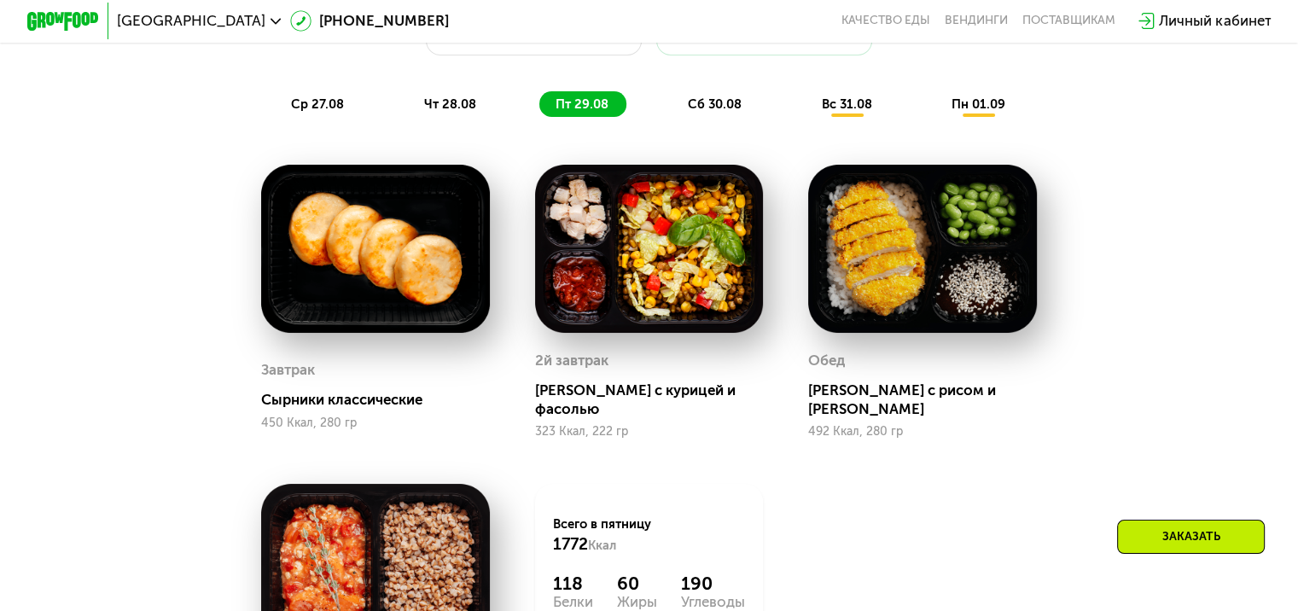
scroll to position [1034, 0]
click at [450, 110] on span "чт 28.08" at bounding box center [449, 103] width 52 height 15
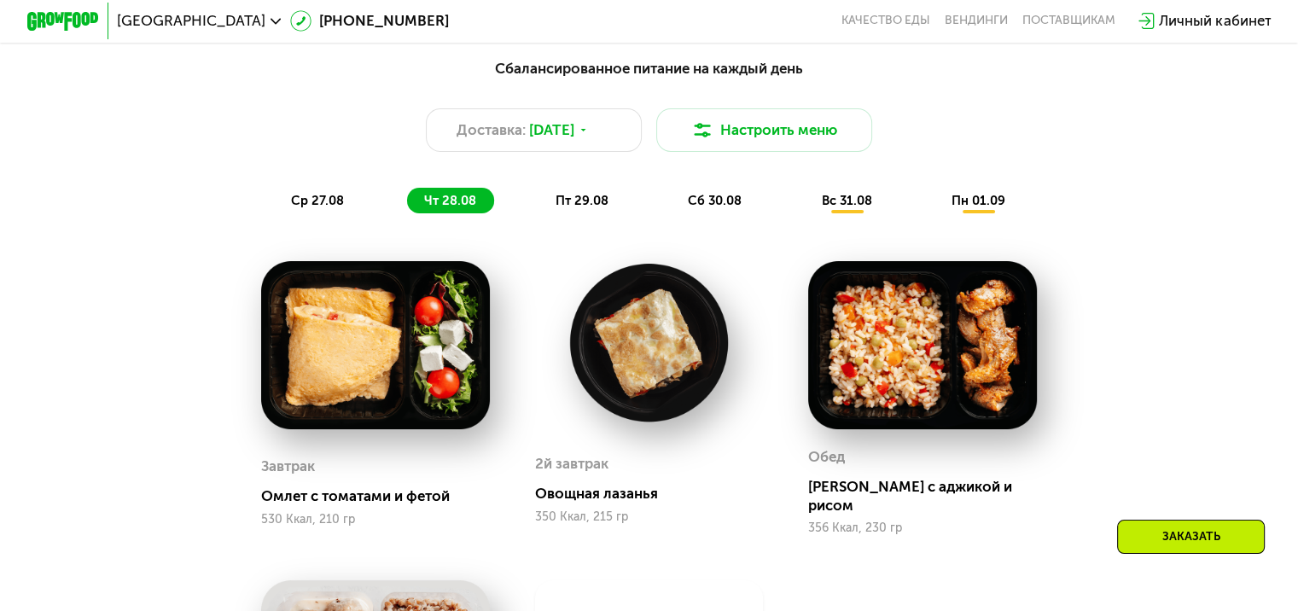
scroll to position [935, 0]
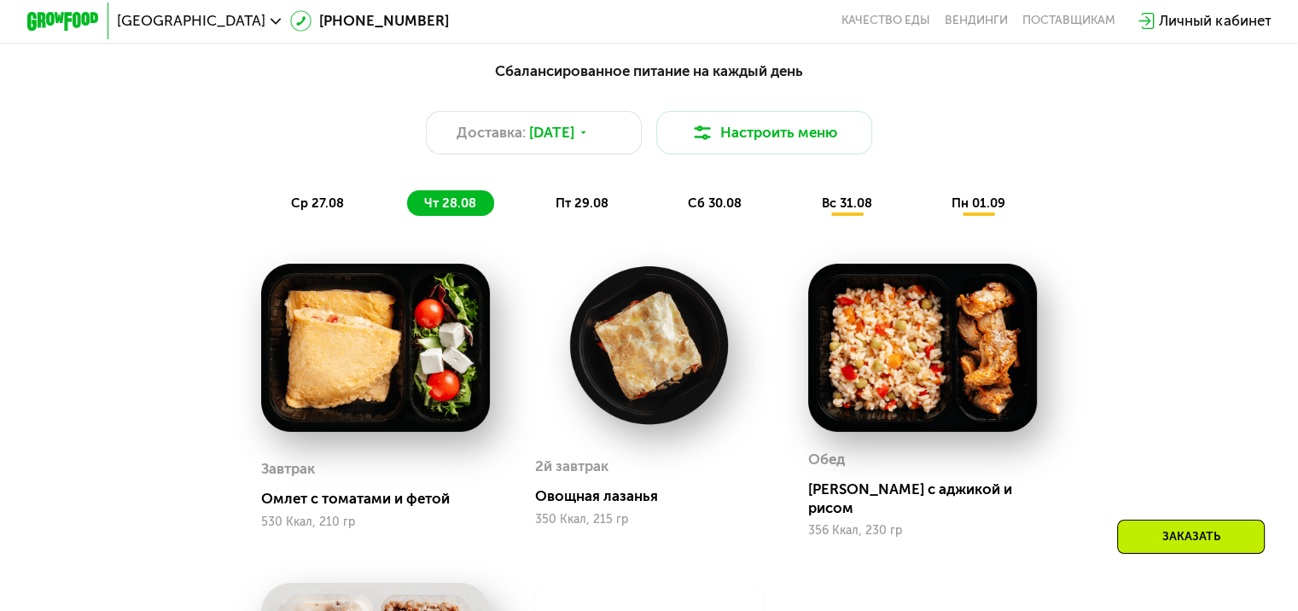
click at [717, 211] on span "сб 30.08" at bounding box center [715, 202] width 54 height 15
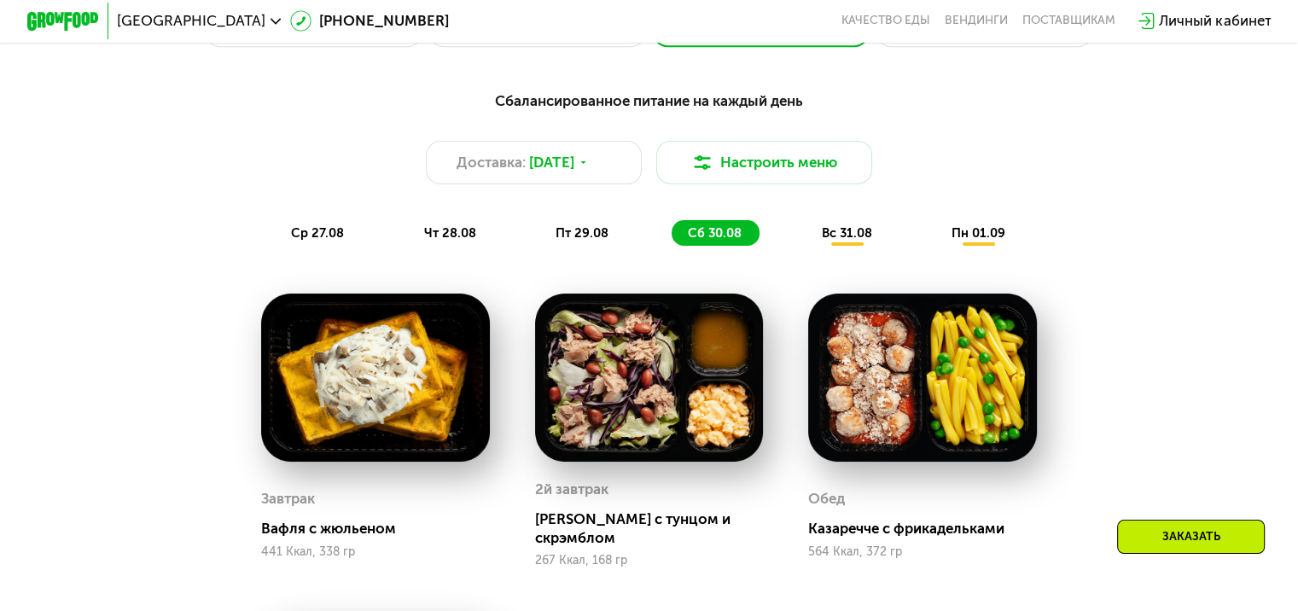
scroll to position [901, 0]
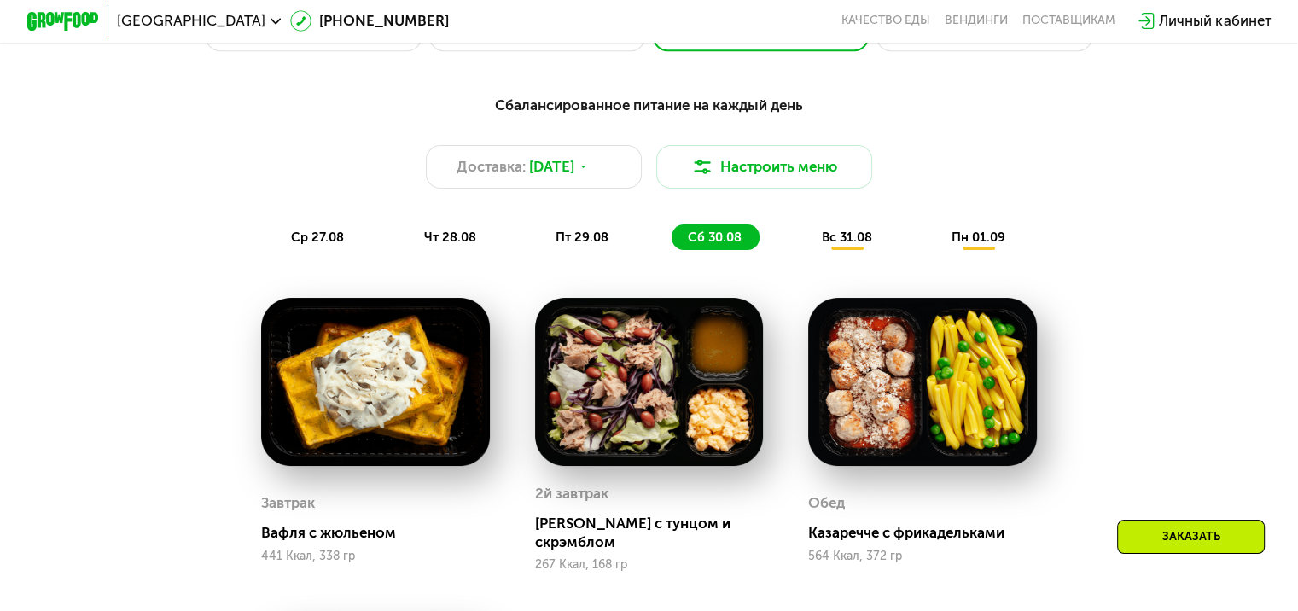
click at [935, 250] on div "вс 31.08" at bounding box center [979, 237] width 88 height 26
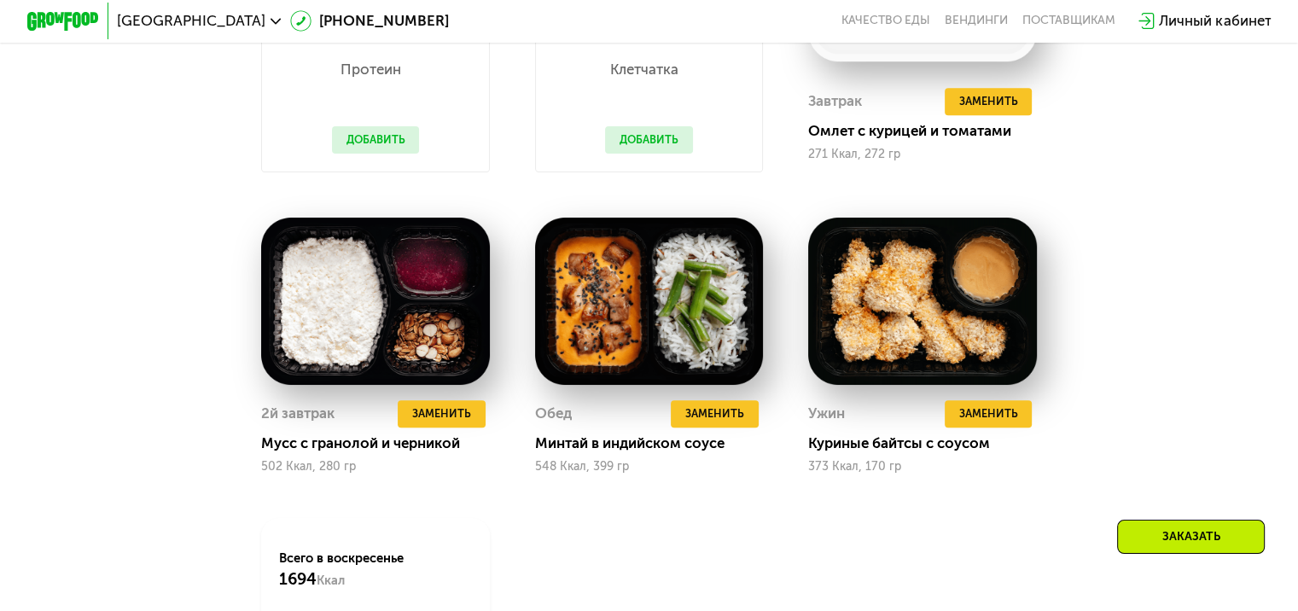
scroll to position [1307, 0]
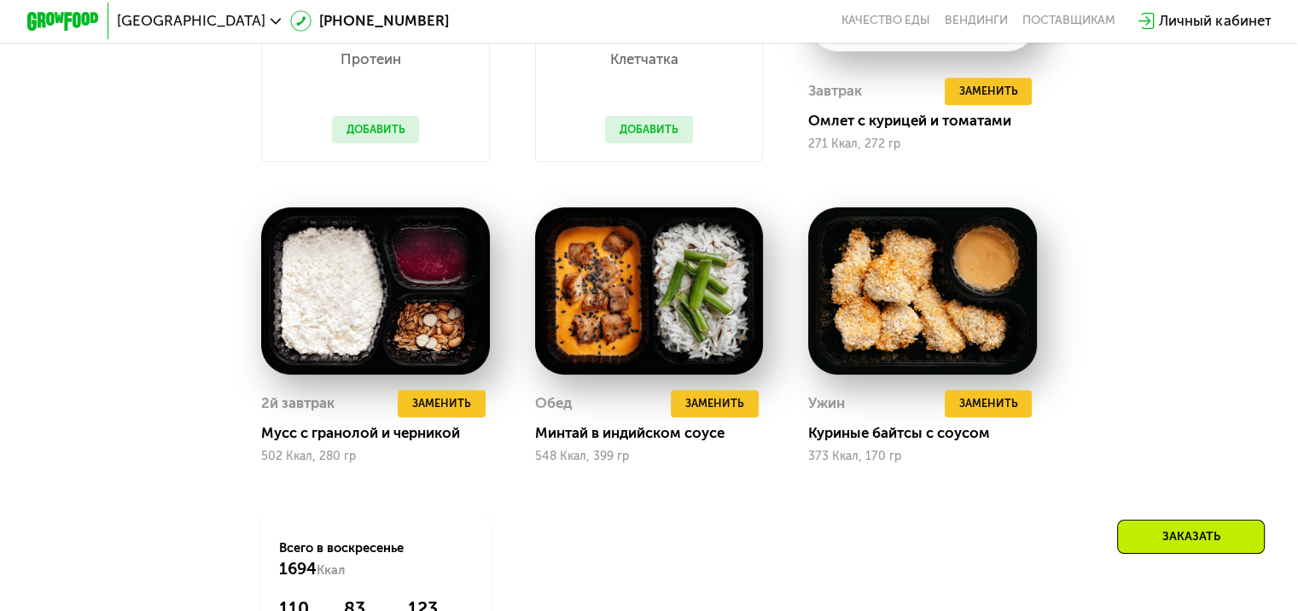
click at [375, 140] on button "Добавить" at bounding box center [376, 129] width 88 height 27
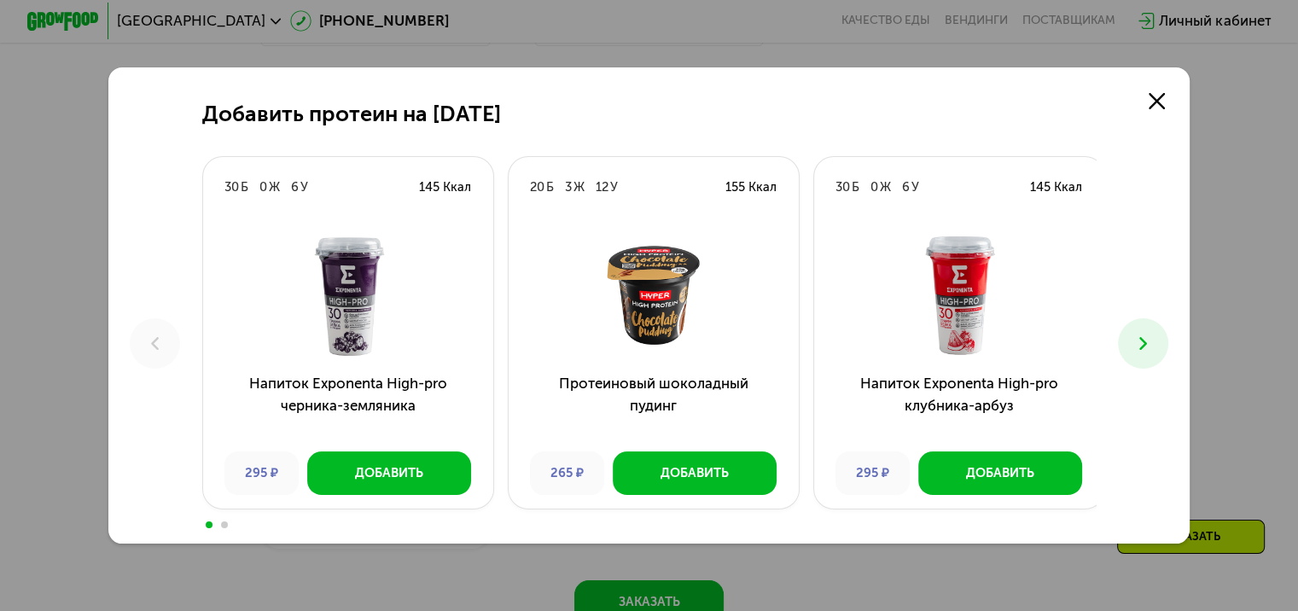
scroll to position [1420, 0]
click at [1136, 324] on button at bounding box center [1143, 343] width 50 height 50
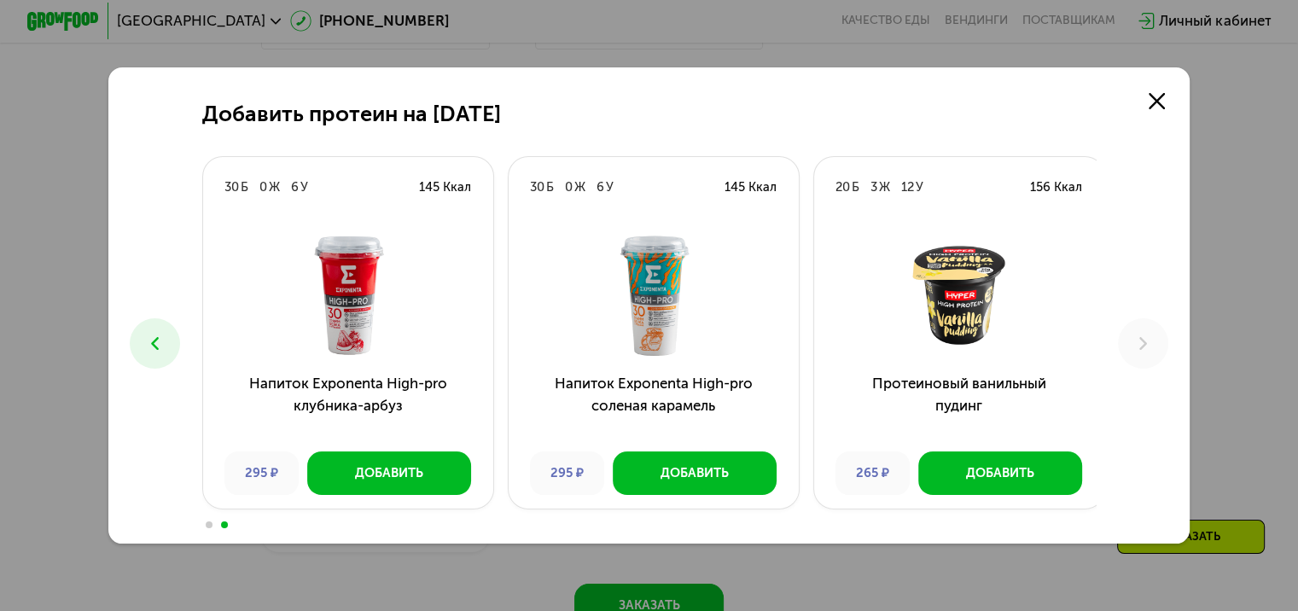
click at [154, 352] on icon at bounding box center [154, 343] width 21 height 21
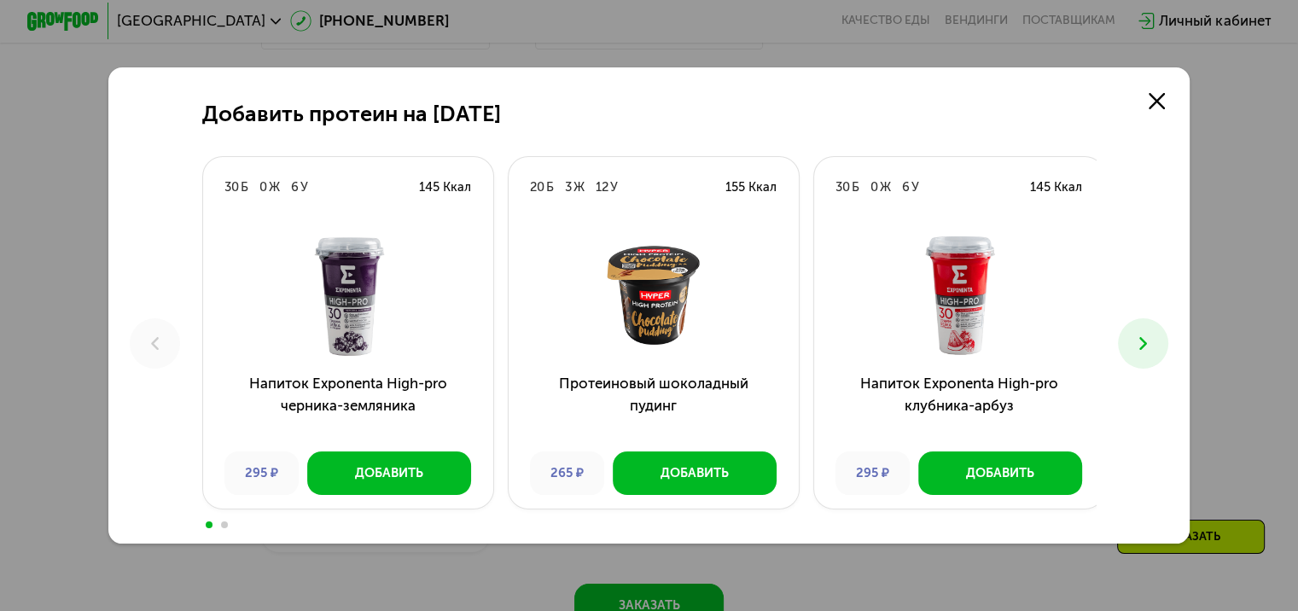
click at [1151, 356] on button at bounding box center [1143, 343] width 50 height 50
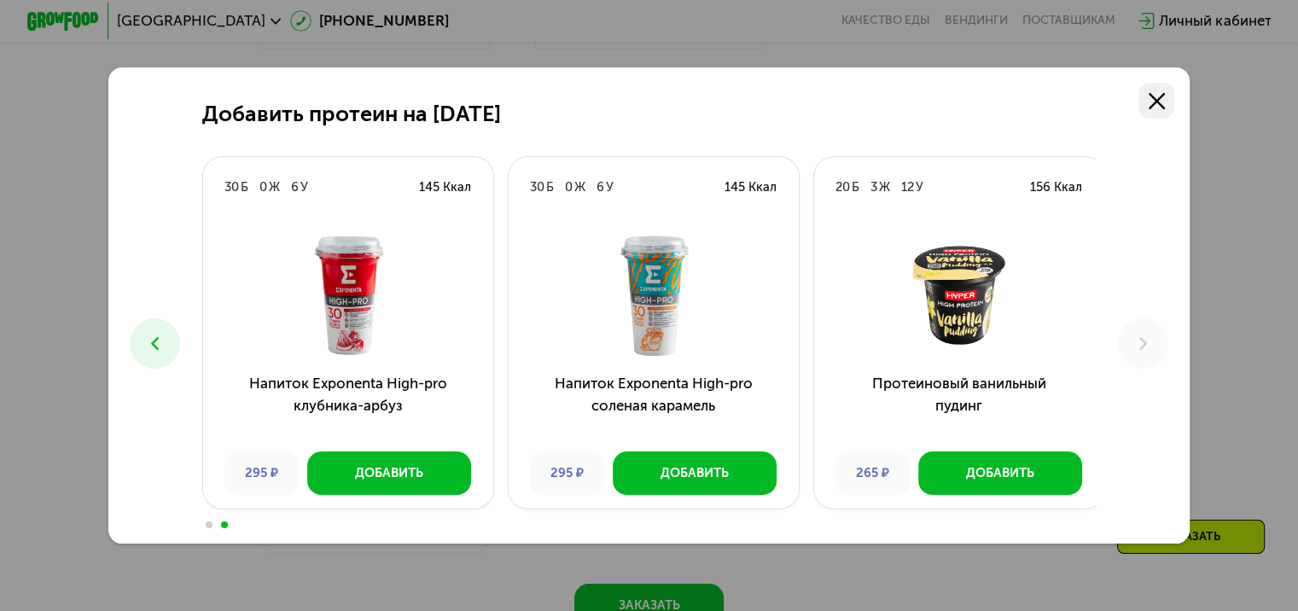
click at [1165, 93] on icon at bounding box center [1156, 101] width 16 height 16
